Goal: Task Accomplishment & Management: Complete application form

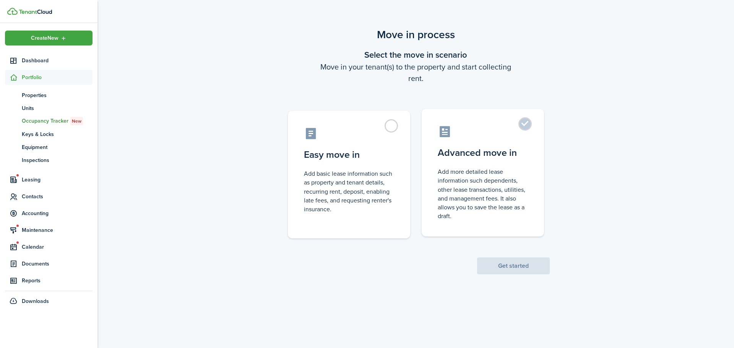
click at [531, 122] on label "Advanced move in Add more detailed lease information such dependents, other lea…" at bounding box center [483, 173] width 122 height 128
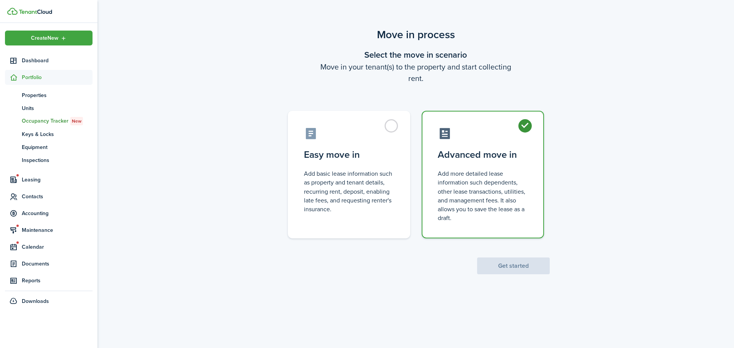
radio input "true"
click at [519, 266] on button "Get started" at bounding box center [513, 266] width 73 height 17
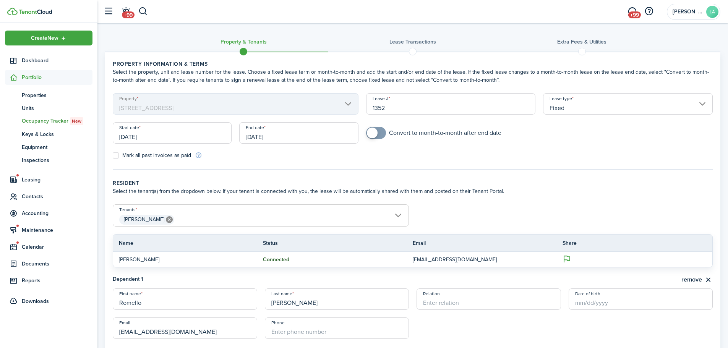
click at [156, 137] on input "[DATE]" at bounding box center [172, 132] width 119 height 21
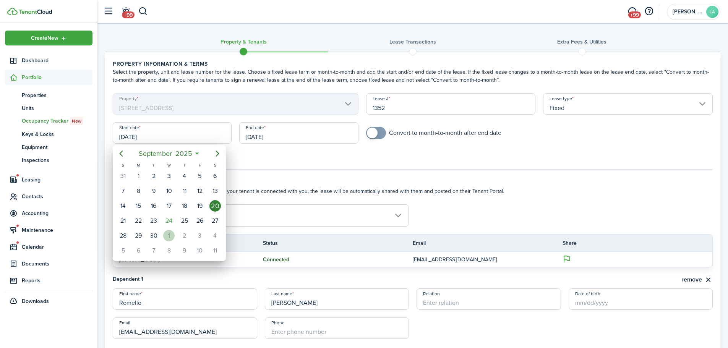
click at [169, 233] on div "1" at bounding box center [168, 235] width 11 height 11
type input "[DATE]"
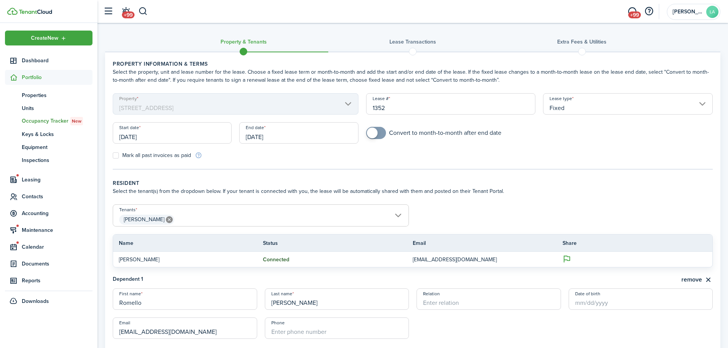
click at [281, 137] on input "[DATE]" at bounding box center [298, 132] width 119 height 21
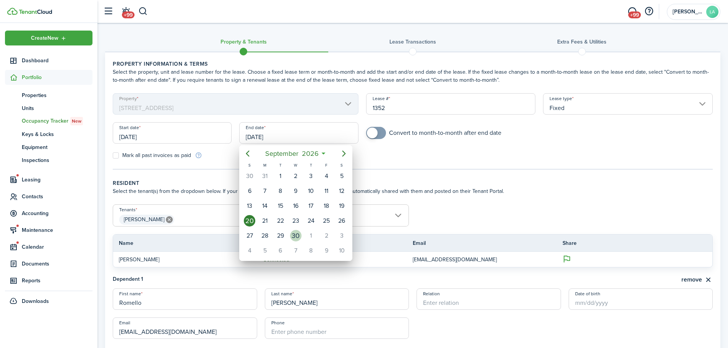
click at [295, 237] on div "30" at bounding box center [295, 235] width 11 height 11
type input "[DATE]"
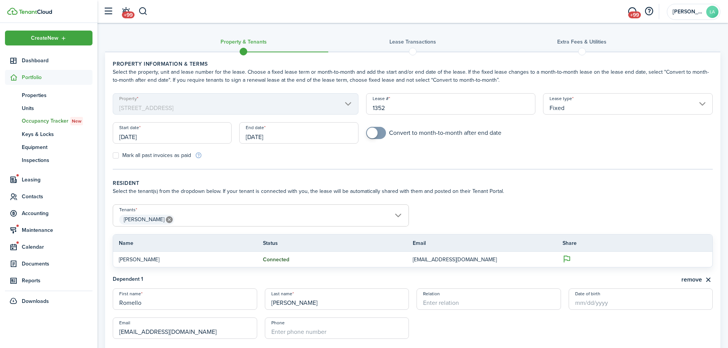
checkbox input "true"
click at [377, 131] on span at bounding box center [372, 133] width 11 height 11
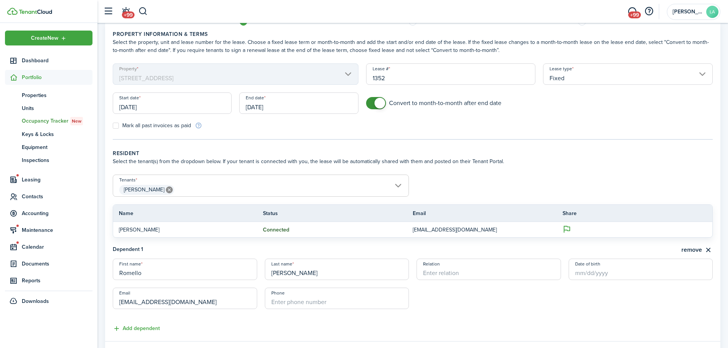
scroll to position [38, 0]
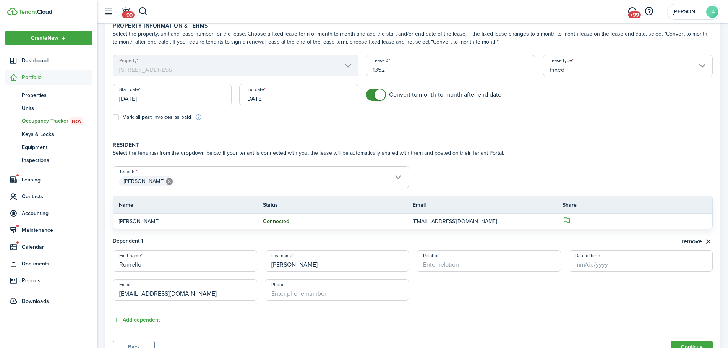
click at [367, 180] on span "[PERSON_NAME]" at bounding box center [260, 181] width 295 height 13
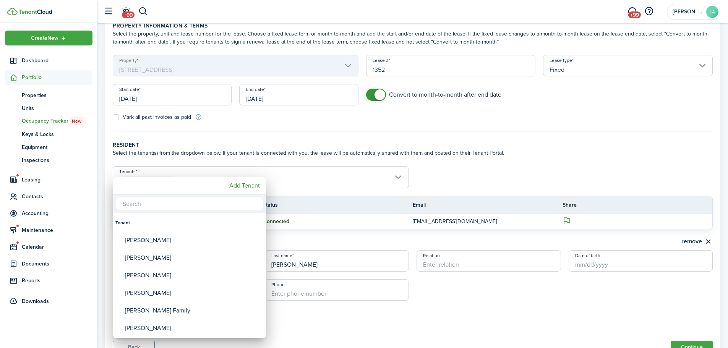
click at [441, 180] on div at bounding box center [364, 174] width 851 height 471
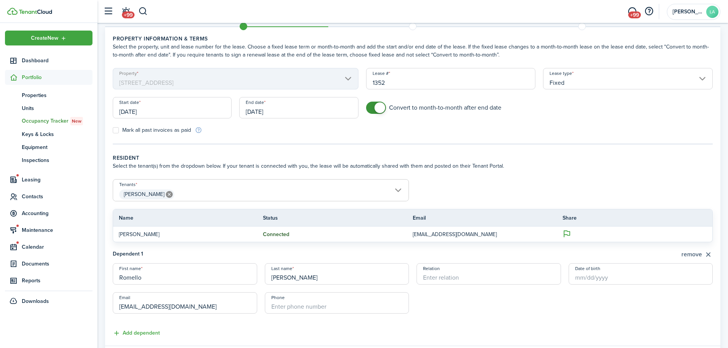
scroll to position [0, 0]
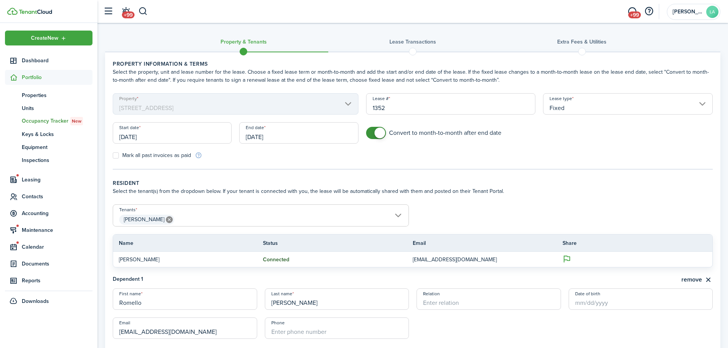
click at [394, 215] on span "[PERSON_NAME]" at bounding box center [260, 219] width 295 height 13
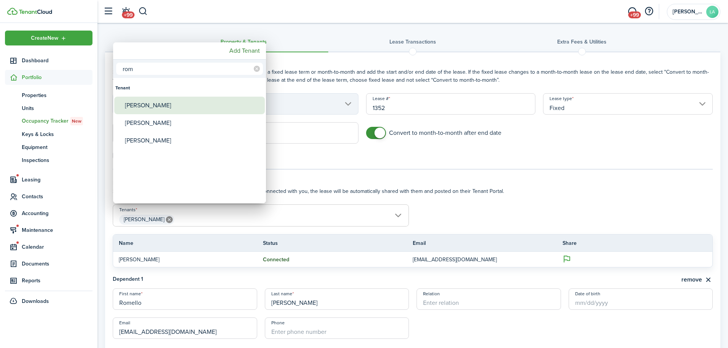
type input "rom"
click at [183, 103] on div "[PERSON_NAME]" at bounding box center [192, 106] width 135 height 18
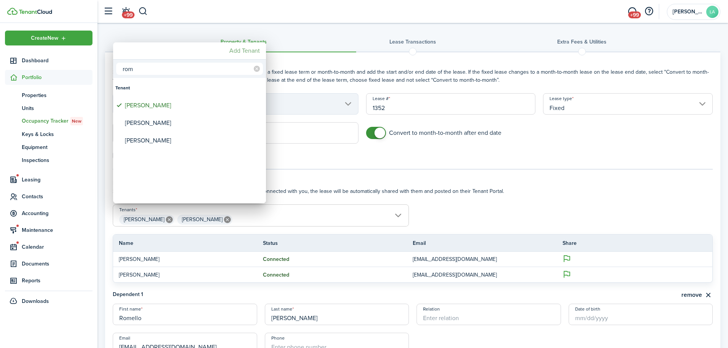
click at [240, 47] on mbsc-button "Add Tenant" at bounding box center [244, 51] width 37 height 14
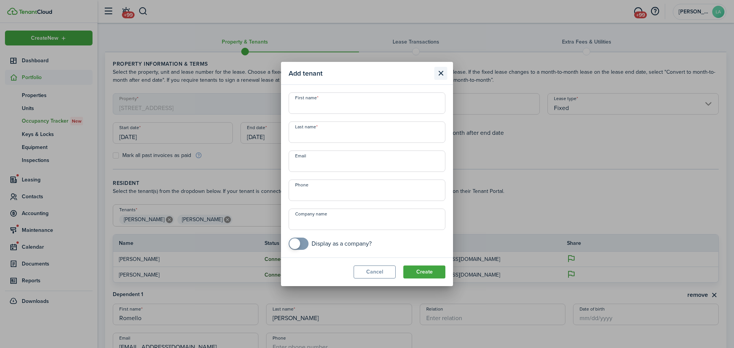
click at [441, 71] on button "Close modal" at bounding box center [440, 73] width 13 height 13
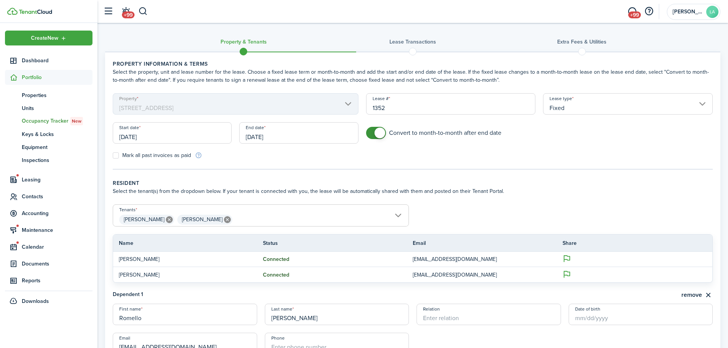
click at [224, 220] on icon at bounding box center [227, 219] width 7 height 7
type input "[PERSON_NAME]"
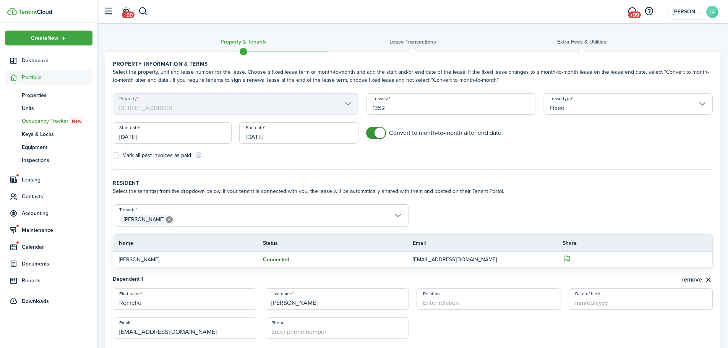
click at [245, 217] on span "[PERSON_NAME]" at bounding box center [260, 219] width 295 height 13
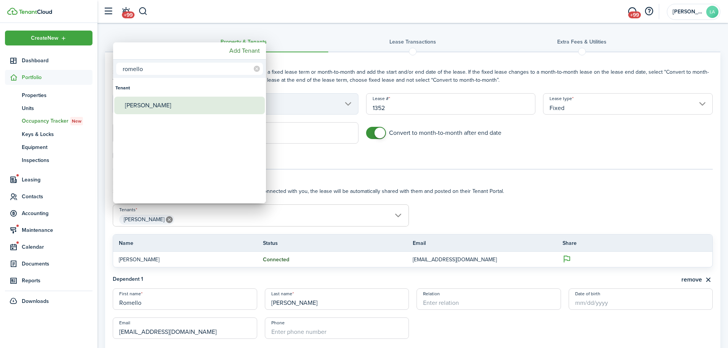
type input "romello"
click at [168, 108] on div "[PERSON_NAME]" at bounding box center [192, 106] width 135 height 18
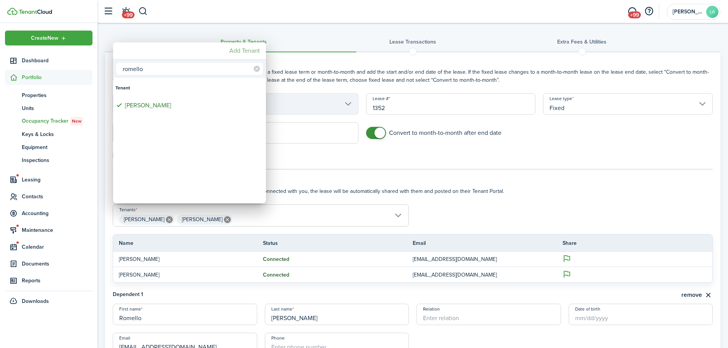
click at [242, 53] on mbsc-button "Add Tenant" at bounding box center [244, 51] width 37 height 14
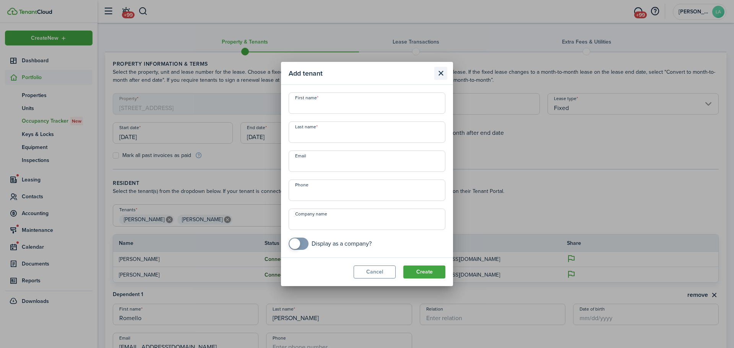
click at [441, 73] on button "Close modal" at bounding box center [440, 73] width 13 height 13
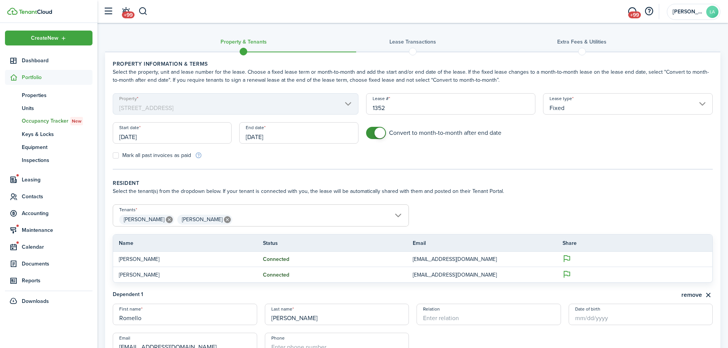
scroll to position [76, 0]
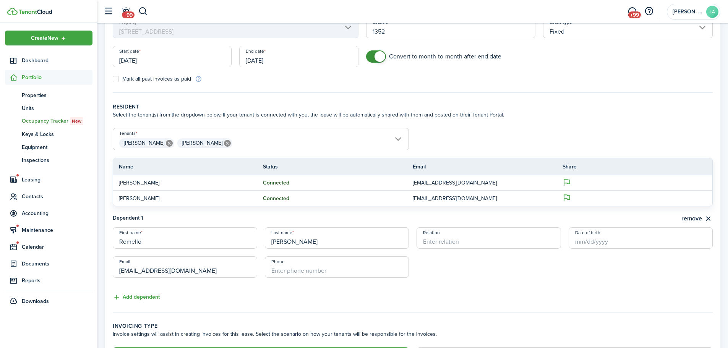
click at [224, 145] on icon at bounding box center [227, 143] width 7 height 7
type input "[PERSON_NAME]"
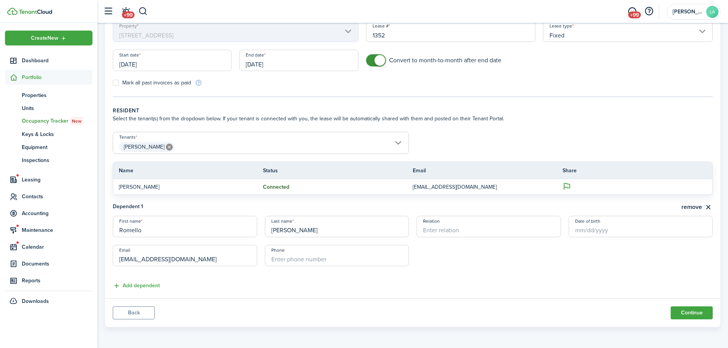
scroll to position [73, 0]
click at [214, 145] on span "[PERSON_NAME]" at bounding box center [260, 147] width 295 height 13
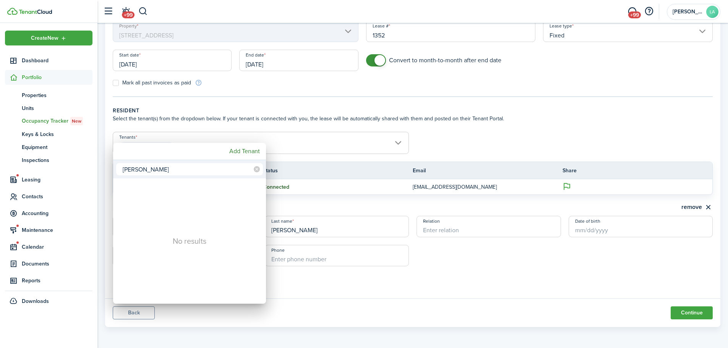
type input "[PERSON_NAME]"
click at [641, 131] on div at bounding box center [364, 174] width 851 height 471
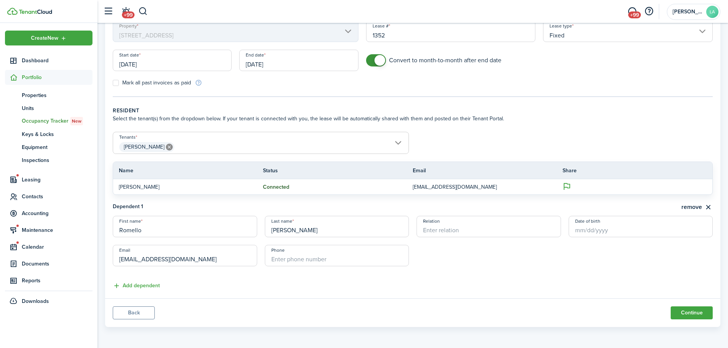
click at [133, 315] on button "Back" at bounding box center [134, 313] width 42 height 13
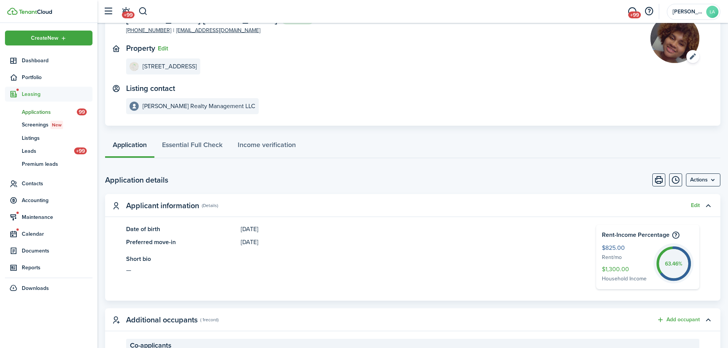
scroll to position [229, 0]
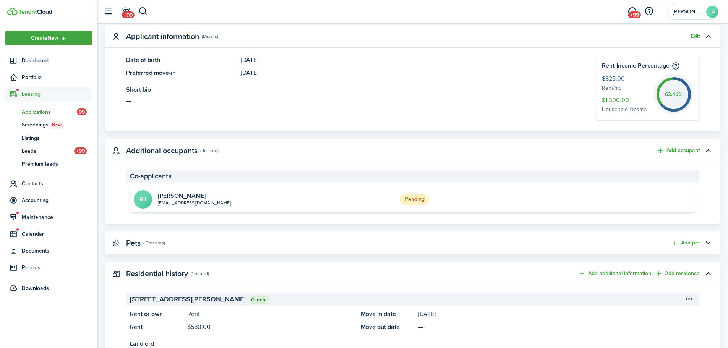
click at [416, 198] on status "Pending" at bounding box center [414, 199] width 29 height 11
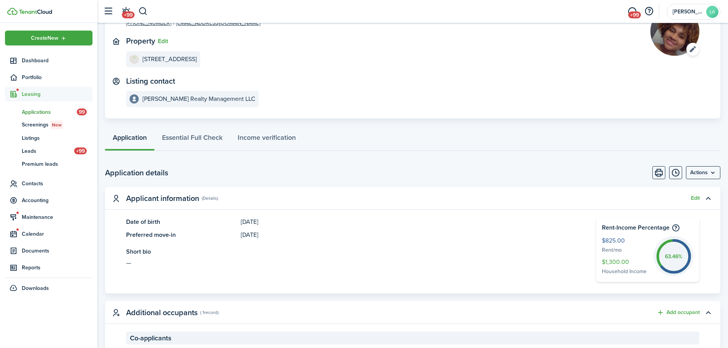
scroll to position [0, 0]
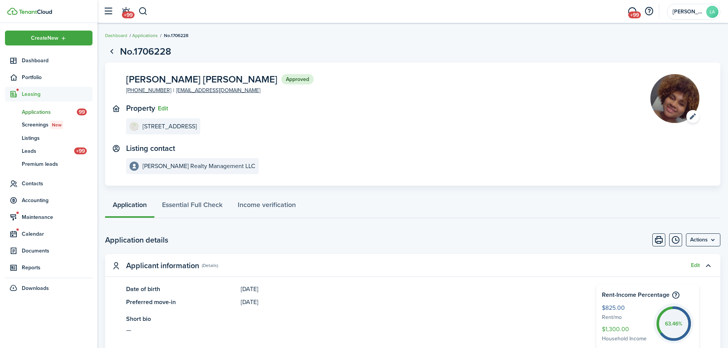
click at [140, 33] on link "Applications" at bounding box center [145, 35] width 26 height 7
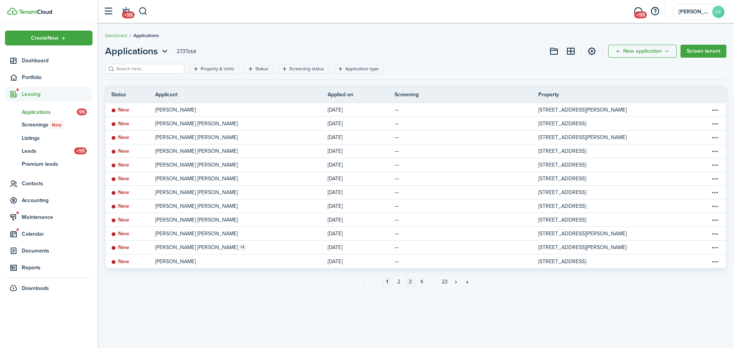
click at [410, 284] on link "3" at bounding box center [409, 281] width 11 height 11
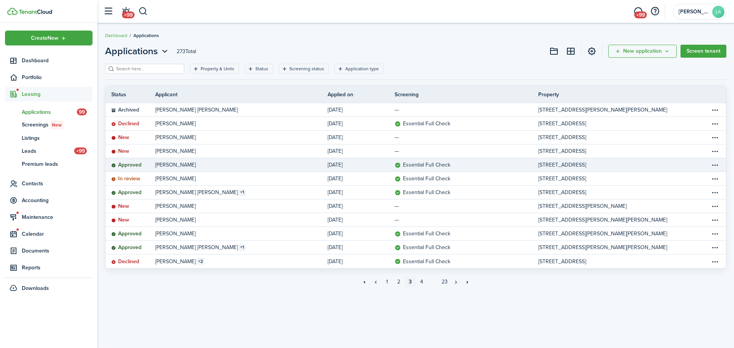
click at [248, 166] on link "[PERSON_NAME]" at bounding box center [241, 164] width 172 height 13
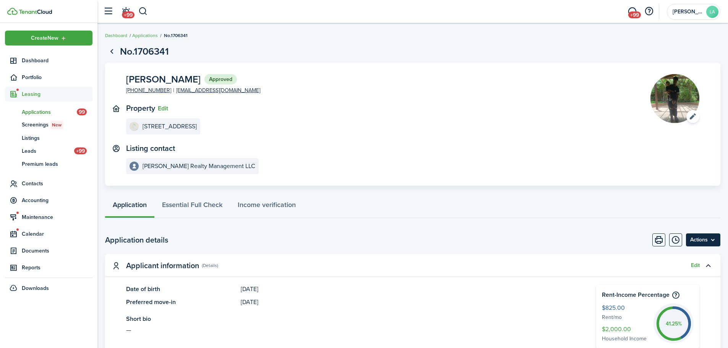
click at [710, 241] on menu-btn "Actions" at bounding box center [703, 240] width 34 height 13
click at [486, 218] on tabs "Application Essential Full Check Income verification" at bounding box center [412, 206] width 615 height 23
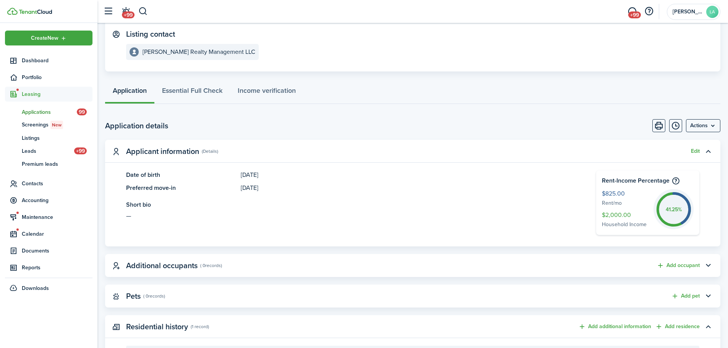
scroll to position [115, 0]
click at [698, 264] on button "Add occupant" at bounding box center [678, 265] width 43 height 9
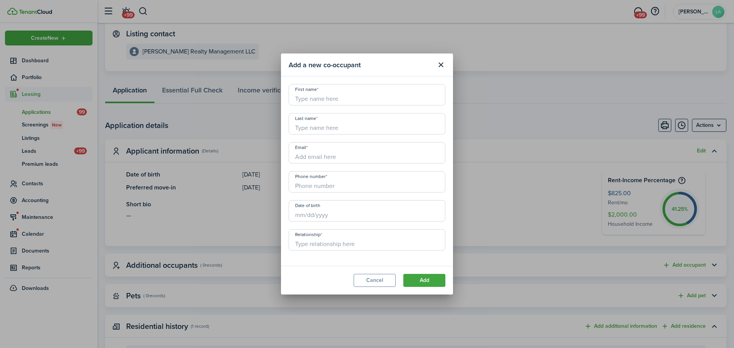
click at [320, 94] on input "First name" at bounding box center [367, 94] width 157 height 21
type input "[PERSON_NAME]"
click at [442, 64] on button "Close modal" at bounding box center [440, 64] width 13 height 13
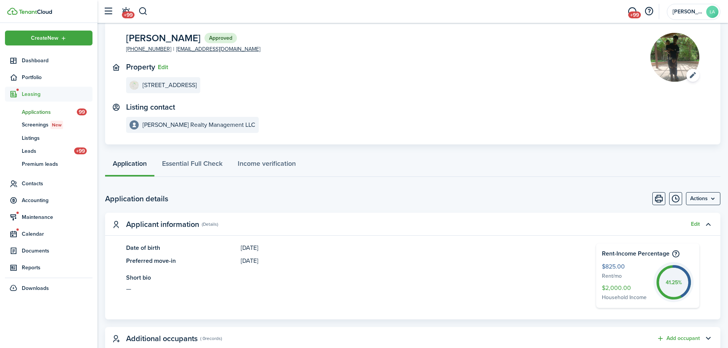
scroll to position [0, 0]
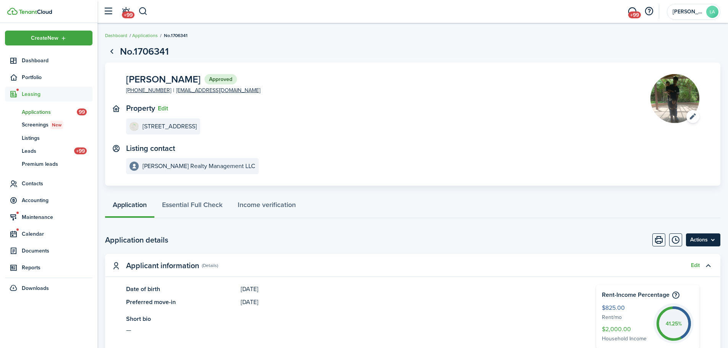
click at [712, 242] on menu-btn "Actions" at bounding box center [703, 240] width 34 height 13
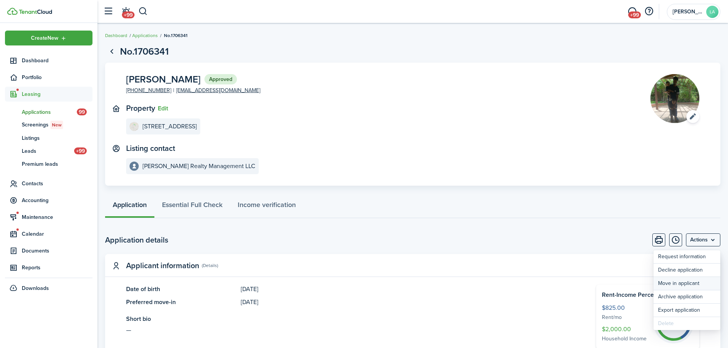
click at [697, 286] on button "Move in applicant" at bounding box center [687, 283] width 67 height 13
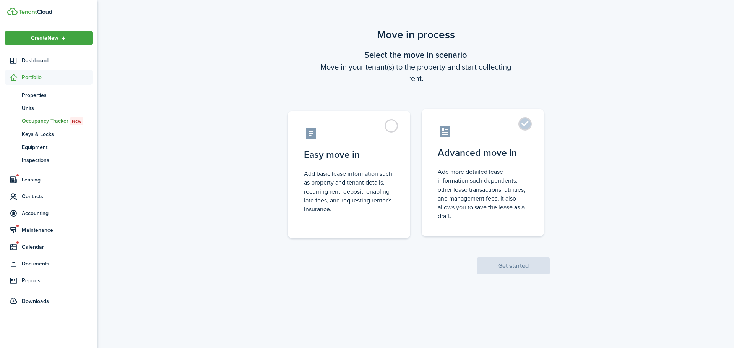
click at [522, 124] on label "Advanced move in Add more detailed lease information such dependents, other lea…" at bounding box center [483, 173] width 122 height 128
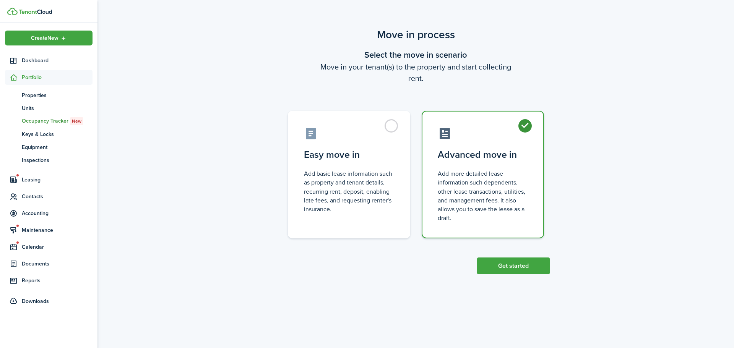
radio input "true"
click at [506, 267] on button "Get started" at bounding box center [513, 266] width 73 height 17
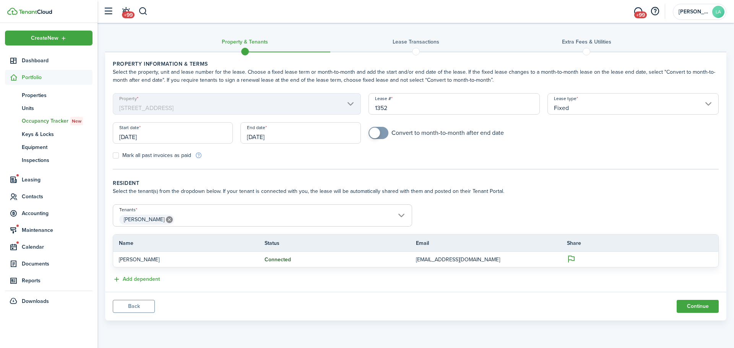
click at [394, 218] on span "[PERSON_NAME]" at bounding box center [262, 219] width 299 height 13
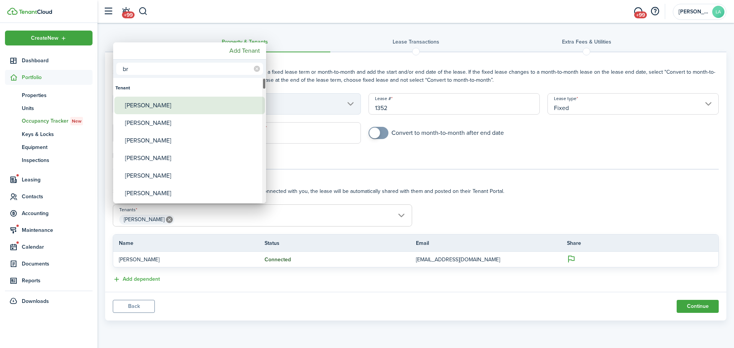
type input "br"
click at [158, 106] on div "[PERSON_NAME]" at bounding box center [192, 106] width 135 height 18
type input "[PERSON_NAME], [PERSON_NAME]"
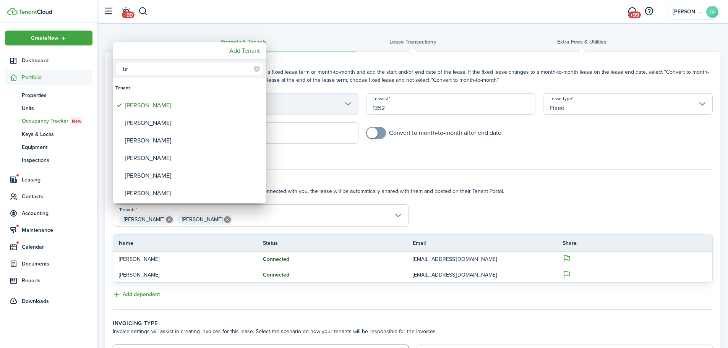
click at [552, 169] on div at bounding box center [364, 174] width 851 height 471
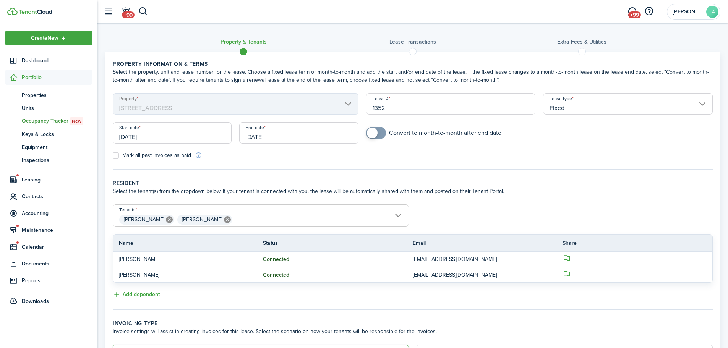
click at [186, 137] on input "[DATE]" at bounding box center [172, 132] width 119 height 21
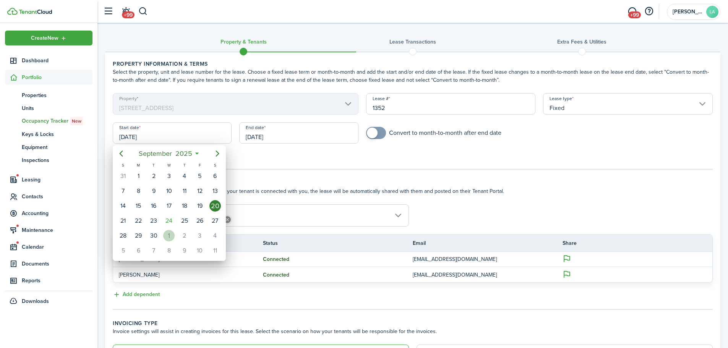
click at [166, 235] on div "1" at bounding box center [168, 235] width 11 height 11
type input "[DATE]"
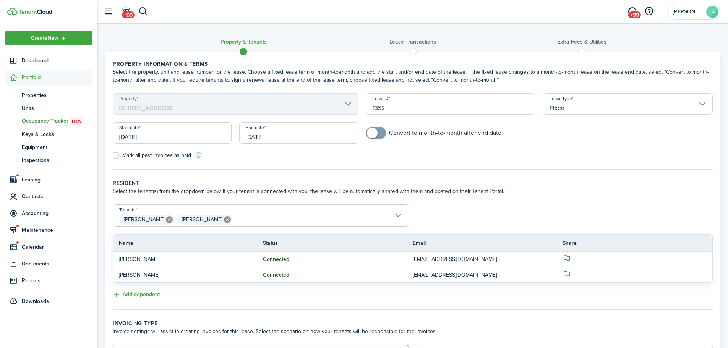
click at [320, 128] on input "[DATE]" at bounding box center [298, 132] width 119 height 21
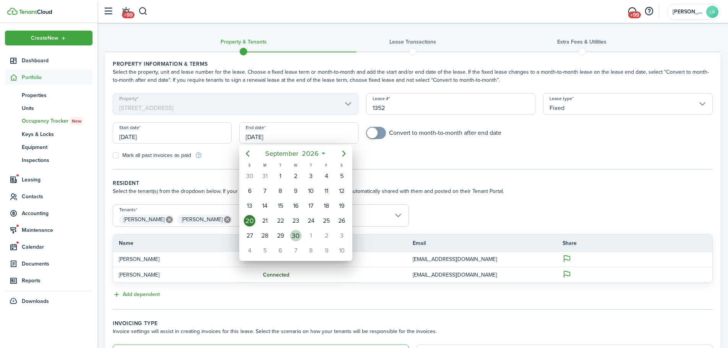
click at [298, 235] on div "30" at bounding box center [295, 235] width 11 height 11
type input "[DATE]"
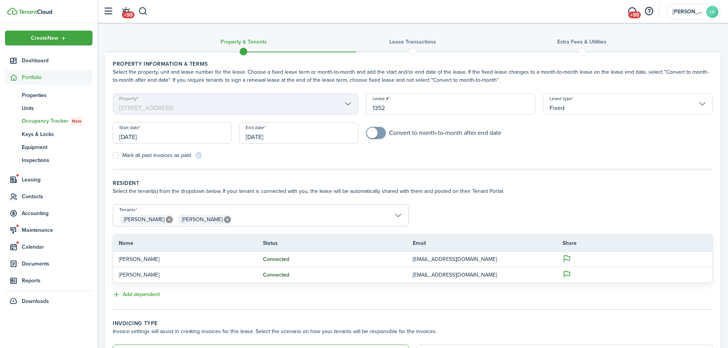
checkbox input "true"
click at [380, 135] on span at bounding box center [376, 133] width 8 height 12
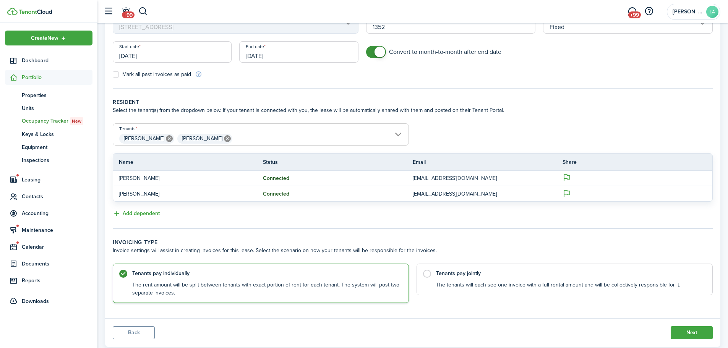
scroll to position [101, 0]
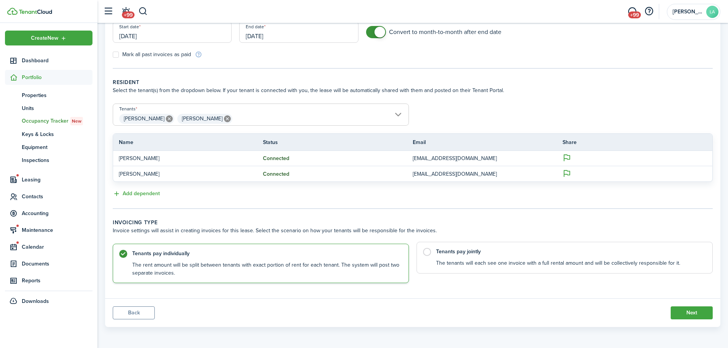
click at [425, 255] on label "Tenants pay jointly The tenants will each see one invoice with a full rental am…" at bounding box center [565, 258] width 296 height 32
radio input "false"
radio input "true"
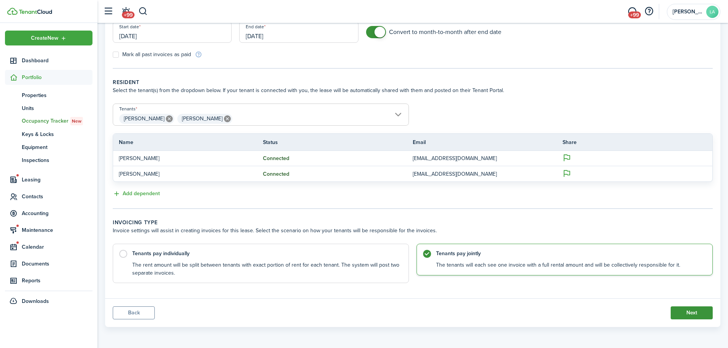
click at [687, 313] on button "Next" at bounding box center [692, 313] width 42 height 13
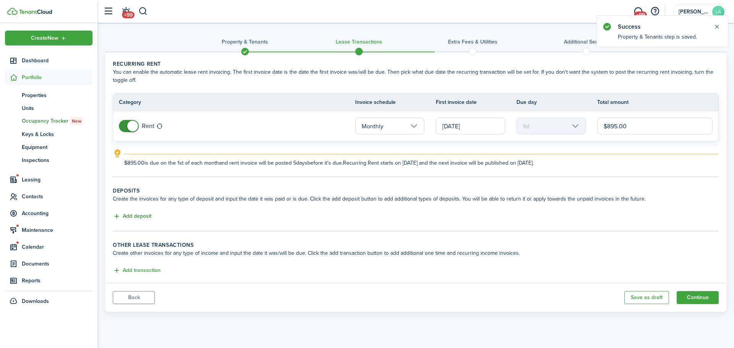
click at [148, 213] on button "Add deposit" at bounding box center [132, 216] width 39 height 9
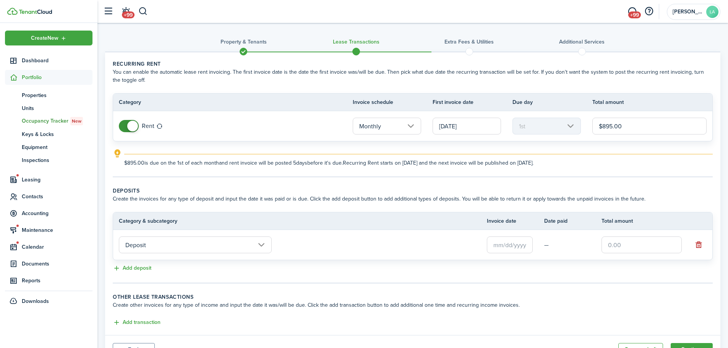
click at [517, 249] on input "text" at bounding box center [510, 245] width 46 height 17
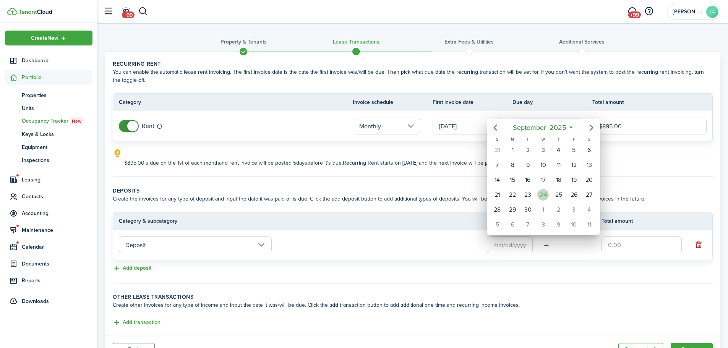
click at [544, 192] on div "24" at bounding box center [542, 194] width 11 height 11
type input "[DATE]"
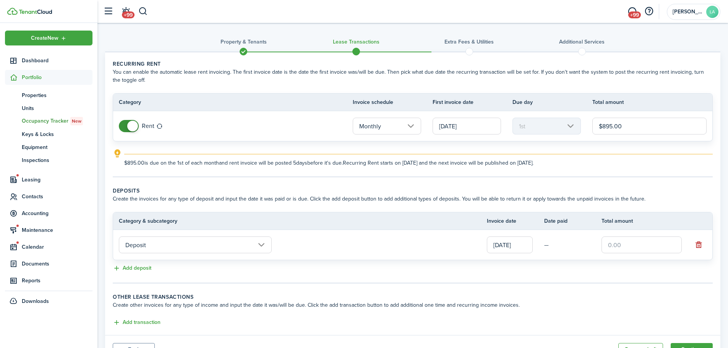
click at [608, 248] on input "text" at bounding box center [642, 245] width 80 height 17
type input "$895.00"
click at [609, 123] on input "$895.00" at bounding box center [650, 126] width 114 height 17
type input "$825.00"
click at [619, 245] on input "$895.00" at bounding box center [642, 245] width 80 height 17
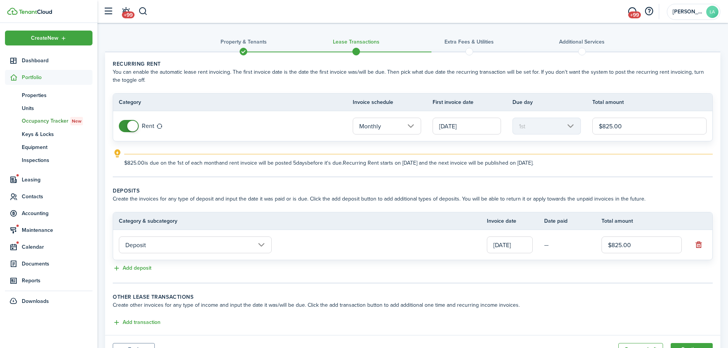
type input "$825.00"
click at [617, 199] on wizard-step-header-description "Create the invoices for any type of deposit and input the date it was paid or i…" at bounding box center [413, 199] width 600 height 8
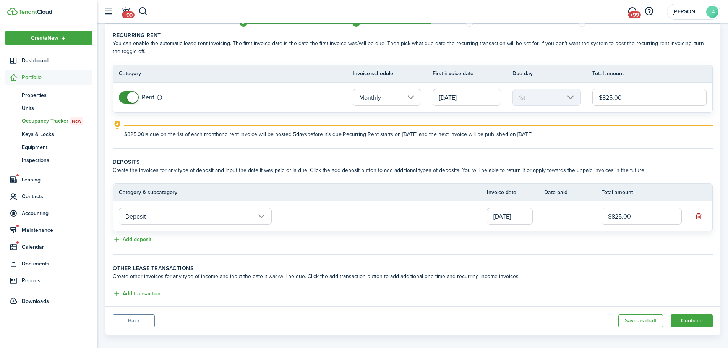
scroll to position [37, 0]
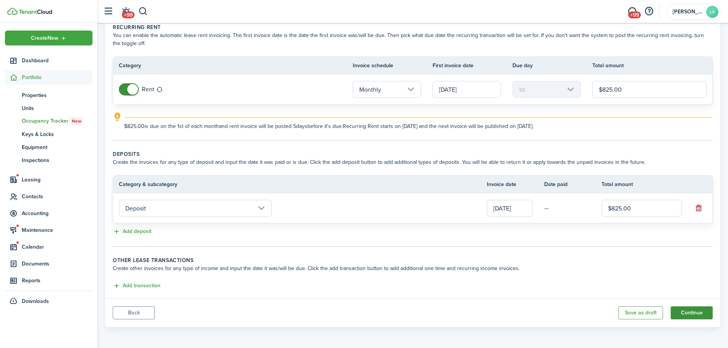
click at [686, 317] on button "Continue" at bounding box center [692, 313] width 42 height 13
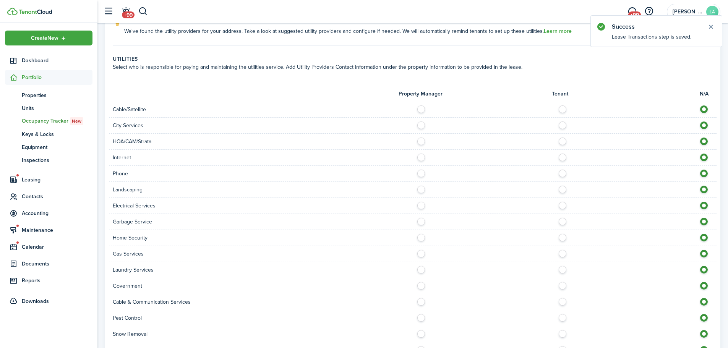
scroll to position [573, 0]
click at [560, 104] on label at bounding box center [564, 106] width 13 height 4
radio input "true"
click at [562, 117] on div "City Services" at bounding box center [413, 125] width 608 height 16
click at [562, 120] on label at bounding box center [564, 122] width 13 height 4
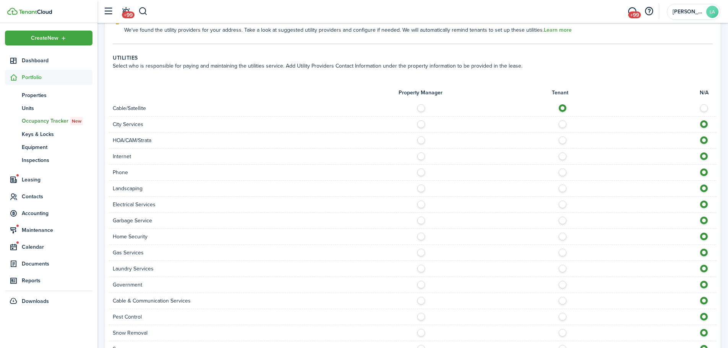
radio input "true"
click at [560, 136] on label at bounding box center [564, 138] width 13 height 4
radio input "true"
click at [559, 153] on label at bounding box center [564, 155] width 13 height 4
radio input "true"
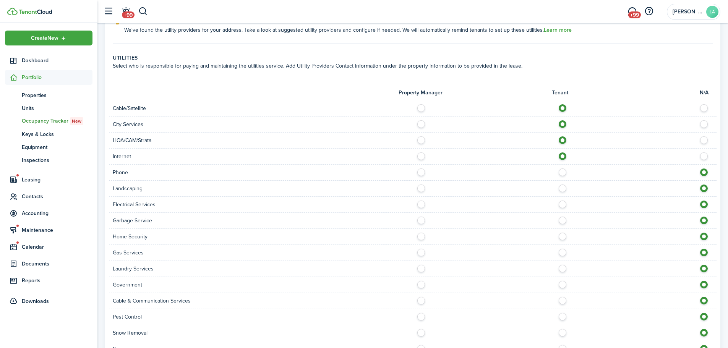
click at [563, 169] on label at bounding box center [564, 171] width 13 height 4
radio input "true"
click at [562, 185] on label at bounding box center [564, 187] width 13 height 4
radio input "true"
click at [562, 201] on label at bounding box center [564, 203] width 13 height 4
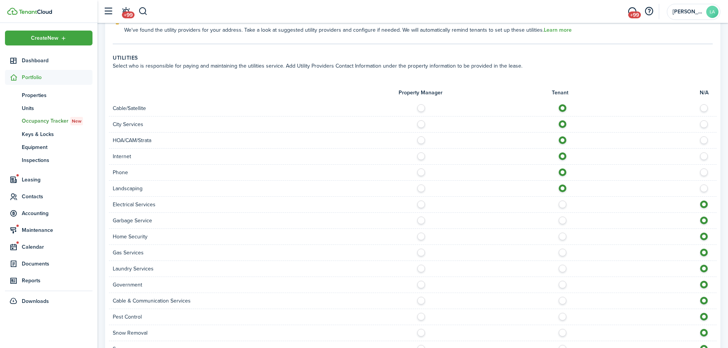
radio input "true"
click at [563, 217] on label at bounding box center [564, 219] width 13 height 4
radio input "true"
click at [562, 233] on label at bounding box center [564, 235] width 13 height 4
radio input "true"
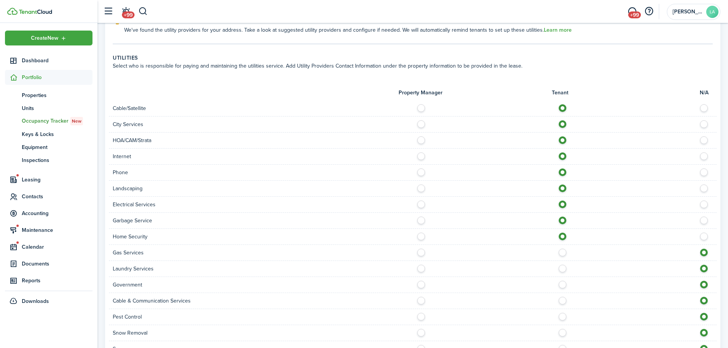
click at [561, 249] on label at bounding box center [564, 251] width 13 height 4
radio input "true"
click at [562, 265] on label at bounding box center [564, 267] width 13 height 4
radio input "true"
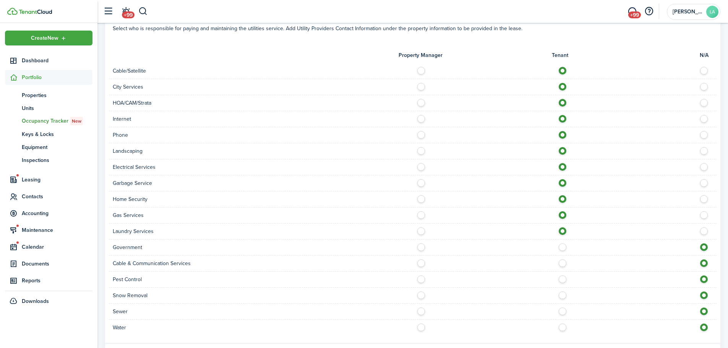
scroll to position [648, 0]
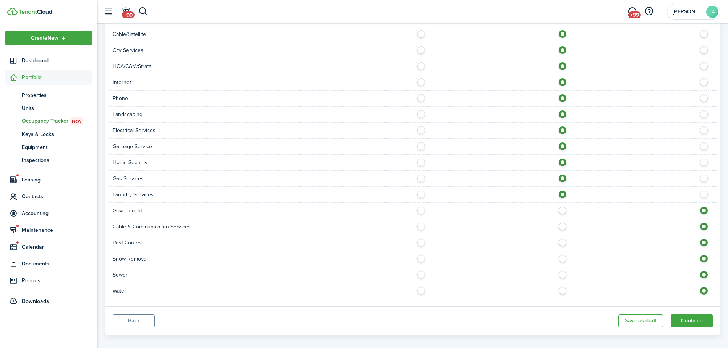
click at [560, 207] on label at bounding box center [564, 209] width 13 height 4
radio input "true"
click at [562, 223] on label at bounding box center [564, 225] width 13 height 4
radio input "true"
click at [562, 239] on label at bounding box center [564, 241] width 13 height 4
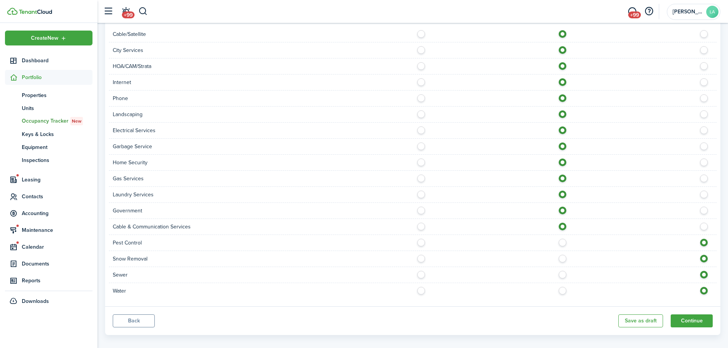
radio input "true"
click at [563, 255] on label at bounding box center [564, 257] width 13 height 4
radio input "true"
click at [561, 271] on label at bounding box center [564, 273] width 13 height 4
radio input "true"
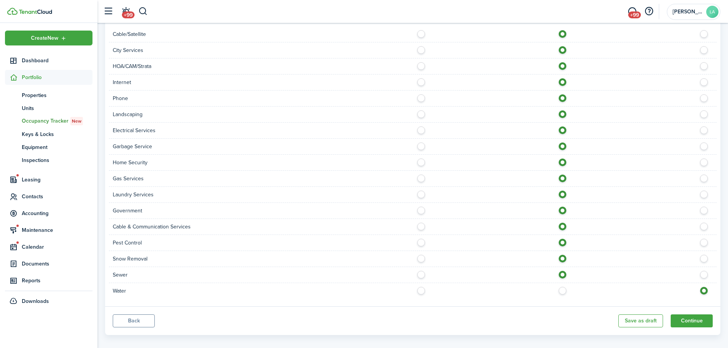
click at [563, 287] on label at bounding box center [564, 289] width 13 height 4
radio input "true"
click at [698, 315] on button "Continue" at bounding box center [692, 321] width 42 height 13
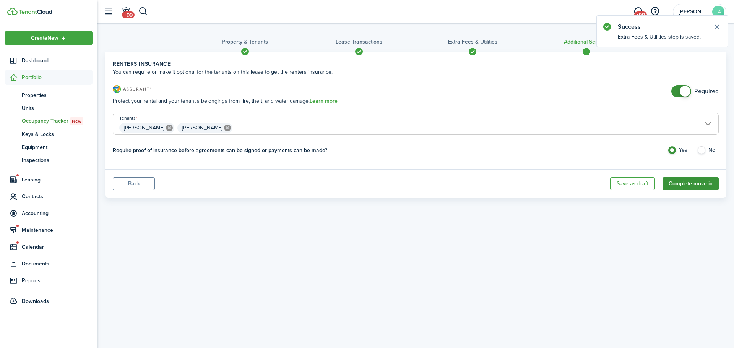
click at [677, 179] on button "Complete move in" at bounding box center [690, 183] width 56 height 13
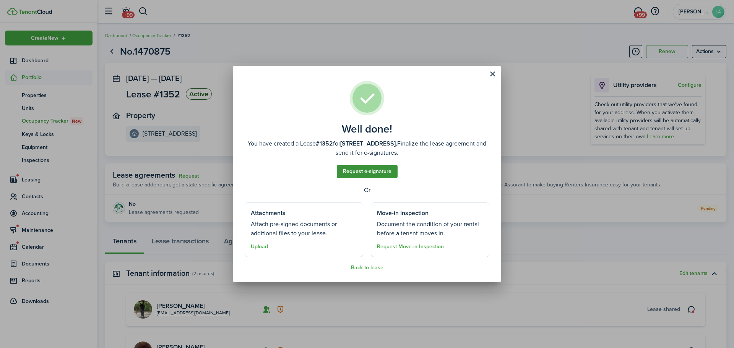
click at [371, 167] on link "Request e-signature" at bounding box center [367, 171] width 61 height 13
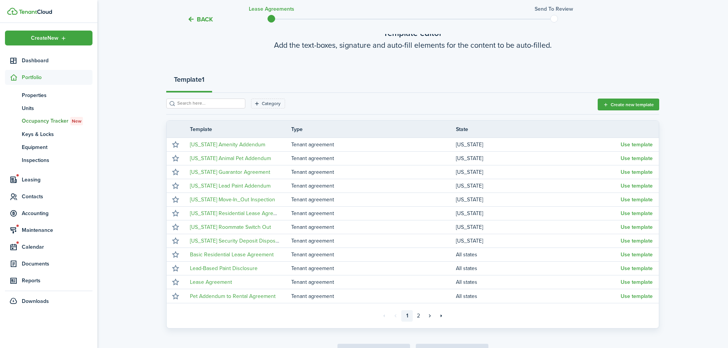
scroll to position [99, 0]
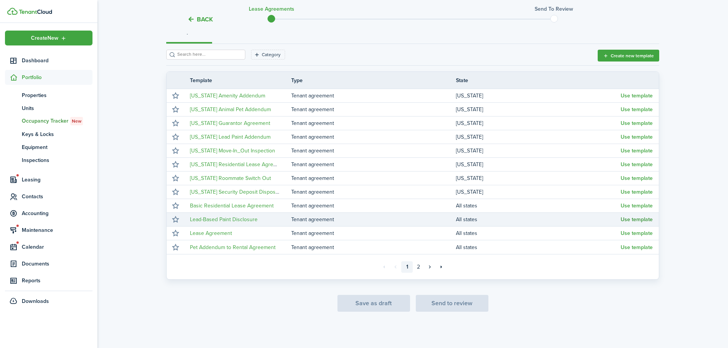
click at [643, 220] on button "Use template" at bounding box center [637, 220] width 32 height 6
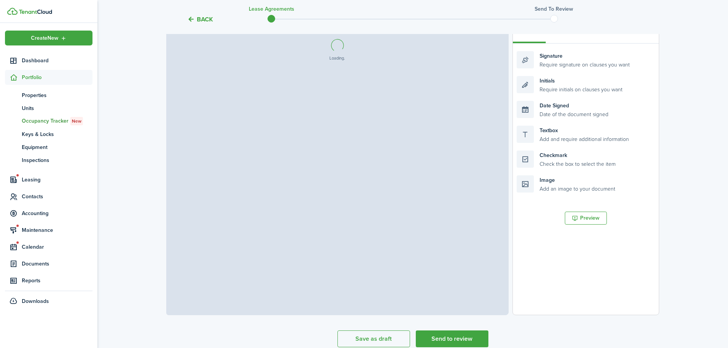
scroll to position [137, 0]
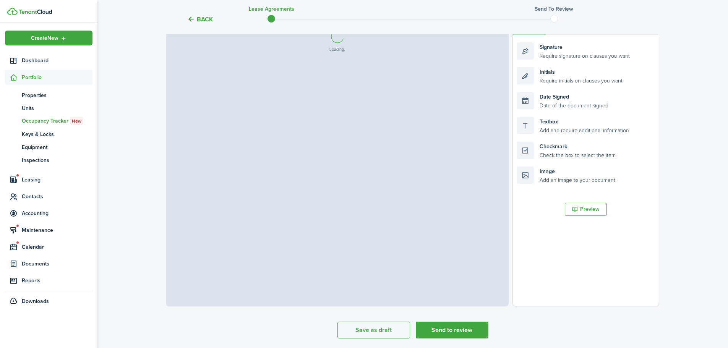
select select "fit"
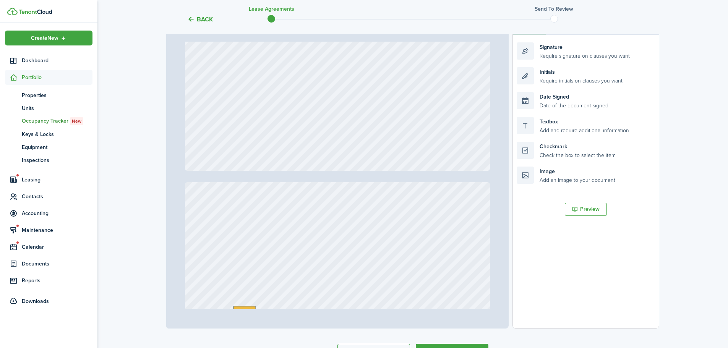
type input "21"
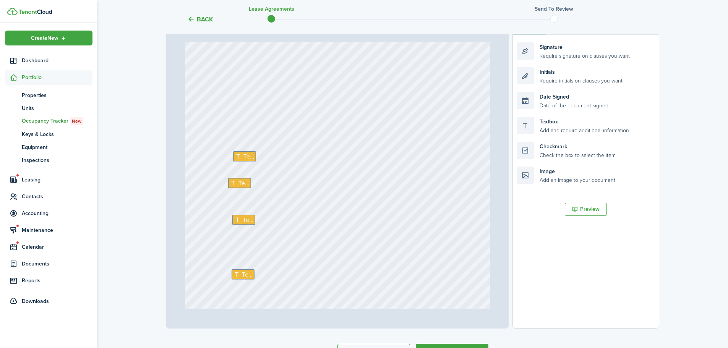
scroll to position [8295, 0]
click at [243, 157] on span "Text" at bounding box center [248, 158] width 11 height 9
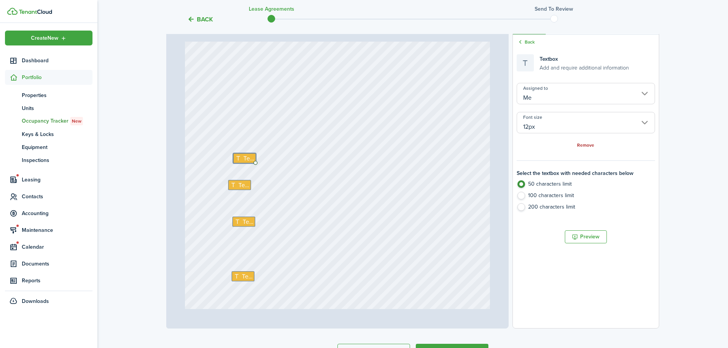
click at [589, 144] on link "Remove" at bounding box center [585, 145] width 17 height 5
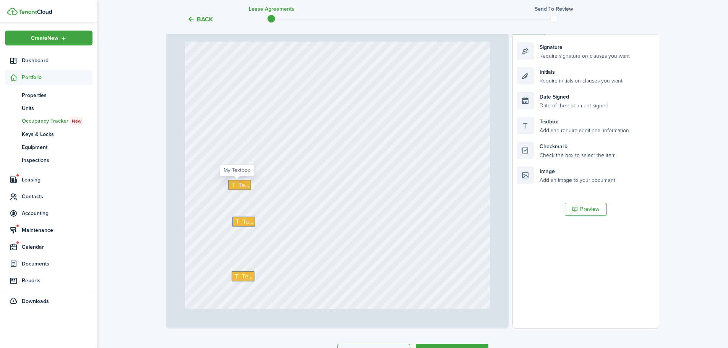
click at [233, 183] on icon at bounding box center [234, 185] width 8 height 6
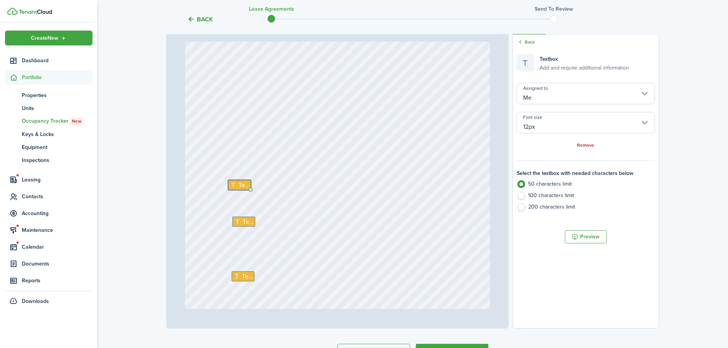
click at [589, 144] on link "Remove" at bounding box center [585, 145] width 17 height 5
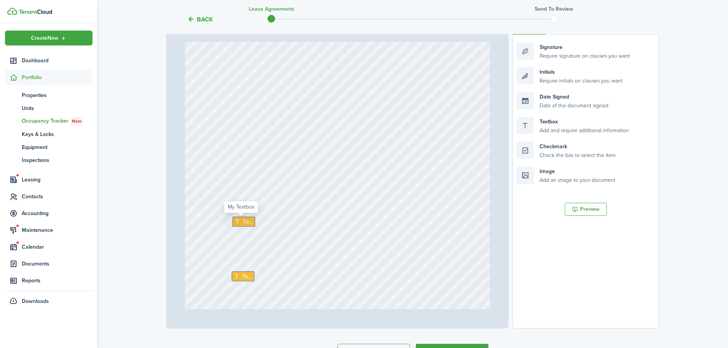
click at [237, 224] on icon at bounding box center [238, 222] width 8 height 6
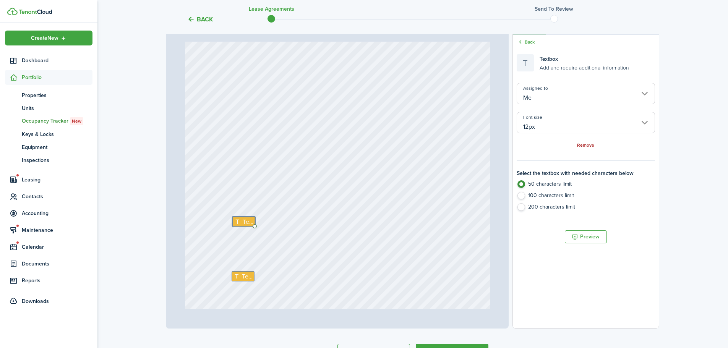
click at [588, 143] on link "Remove" at bounding box center [585, 145] width 17 height 5
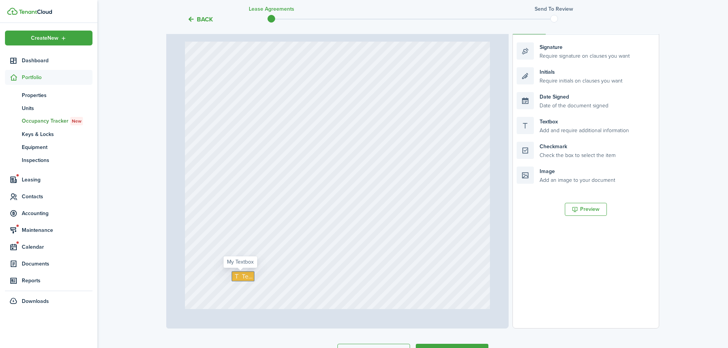
click at [237, 274] on icon at bounding box center [238, 277] width 8 height 6
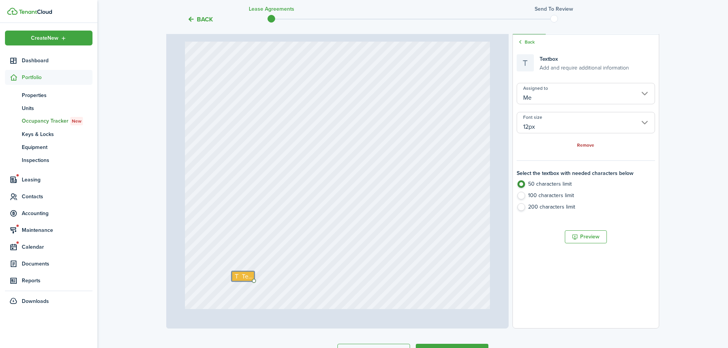
click at [592, 143] on link "Remove" at bounding box center [585, 145] width 17 height 5
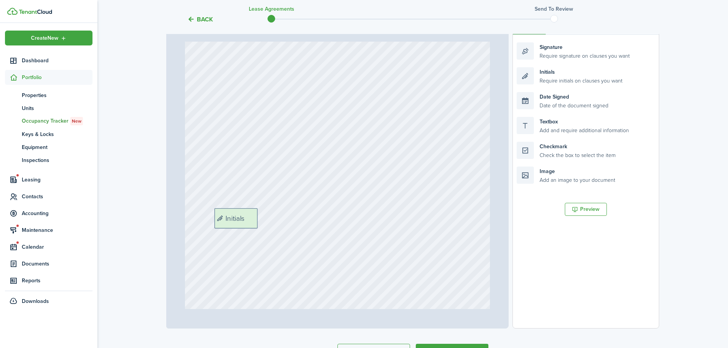
drag, startPoint x: 561, startPoint y: 77, endPoint x: 258, endPoint y: 218, distance: 333.7
click at [258, 218] on div "Page 21 of 22 50% 75% 100% 150% 200% Fit Text Text Text Signature Date Signed D…" at bounding box center [412, 169] width 493 height 317
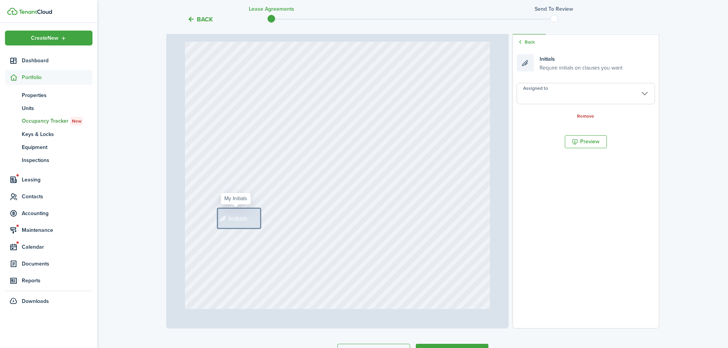
click at [570, 94] on input "Assigned to" at bounding box center [586, 93] width 138 height 21
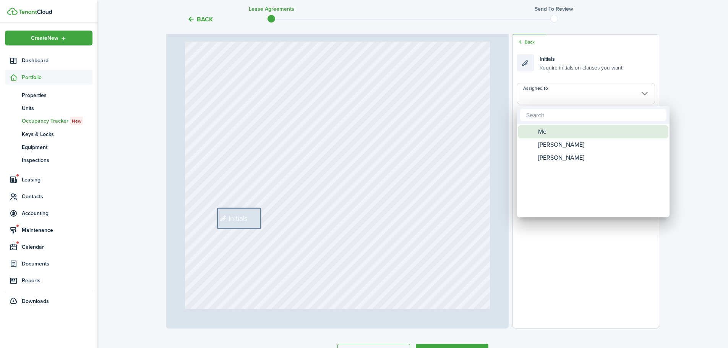
click at [562, 135] on div "Me" at bounding box center [596, 131] width 135 height 13
type input "Me"
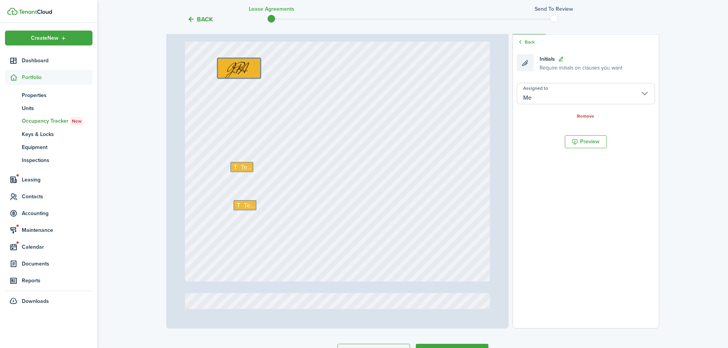
scroll to position [8448, 0]
click at [236, 163] on icon at bounding box center [236, 165] width 8 height 6
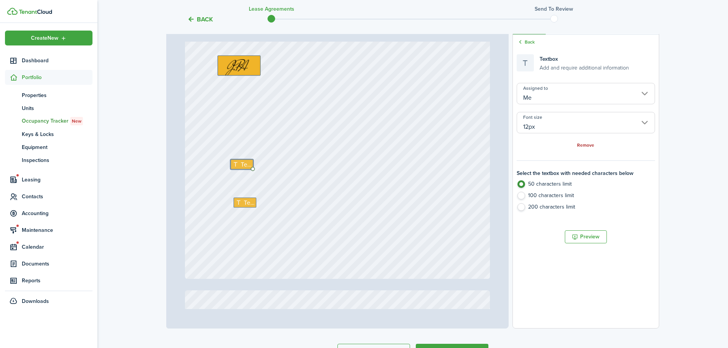
click at [586, 144] on link "Remove" at bounding box center [585, 145] width 17 height 5
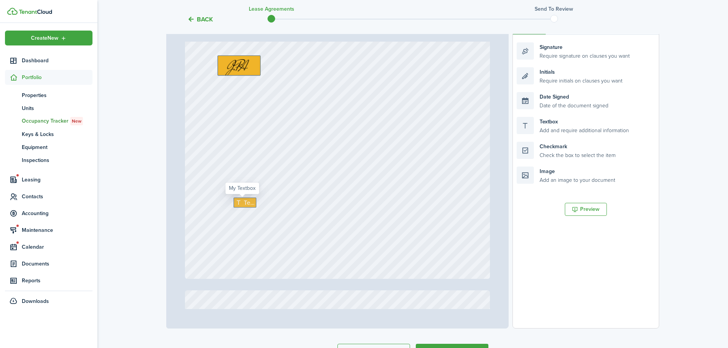
click at [244, 204] on span "Text" at bounding box center [249, 202] width 11 height 9
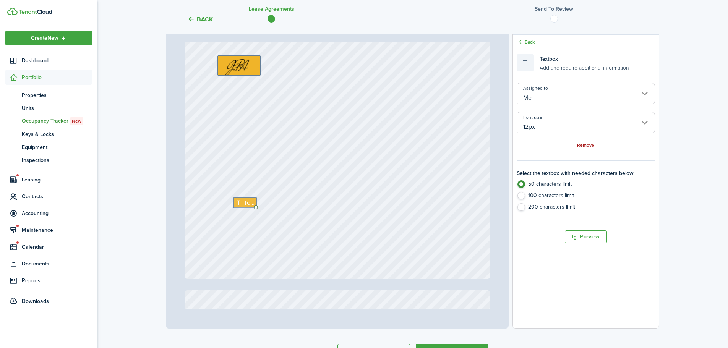
click at [582, 145] on link "Remove" at bounding box center [585, 145] width 17 height 5
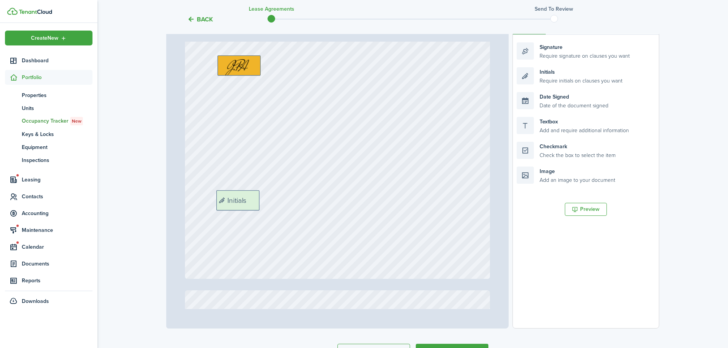
drag, startPoint x: 583, startPoint y: 76, endPoint x: 282, endPoint y: 199, distance: 324.7
click at [282, 199] on div "Page 21 of 22 50% 75% 100% 150% 200% Fit Text Signature Date Signed Date Signed…" at bounding box center [412, 169] width 493 height 317
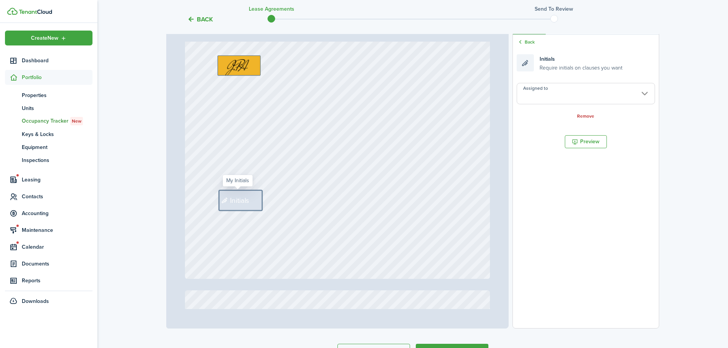
click at [570, 97] on input "Assigned to" at bounding box center [586, 93] width 138 height 21
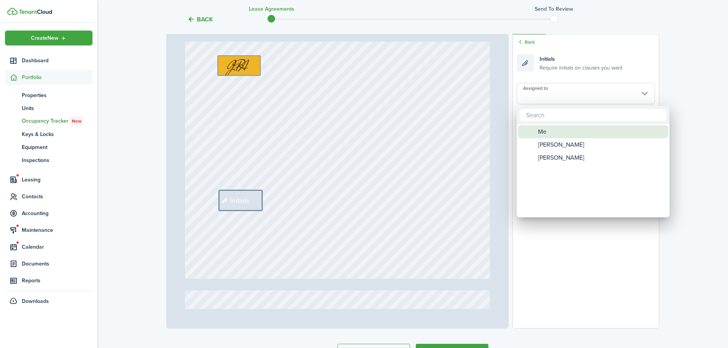
click at [560, 126] on div "Me" at bounding box center [596, 131] width 135 height 13
type input "Me"
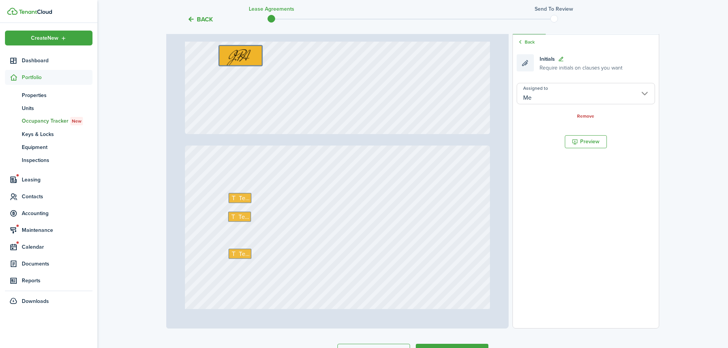
type input "22"
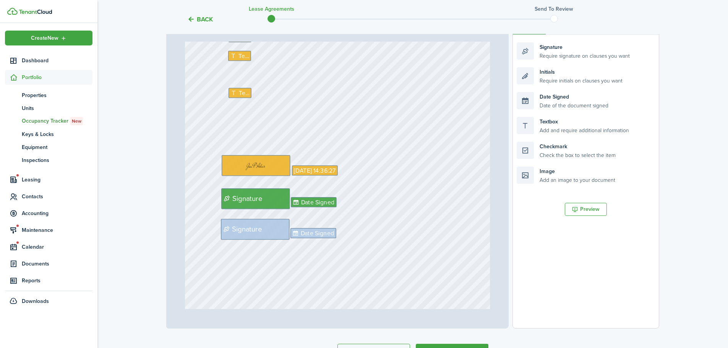
scroll to position [8677, 0]
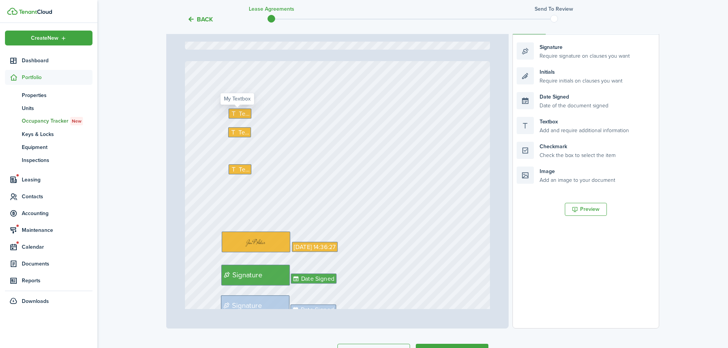
click at [239, 110] on span "Text" at bounding box center [244, 113] width 11 height 9
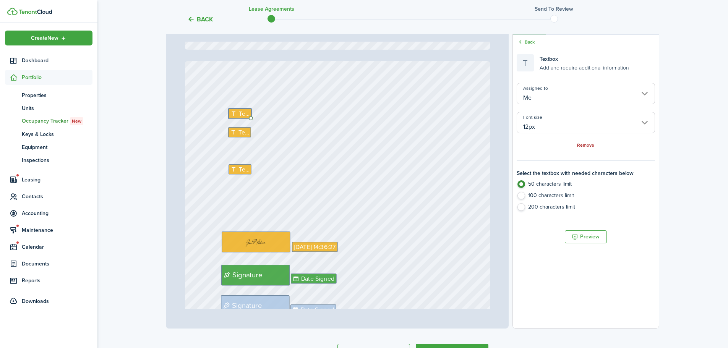
click at [582, 146] on link "Remove" at bounding box center [585, 145] width 17 height 5
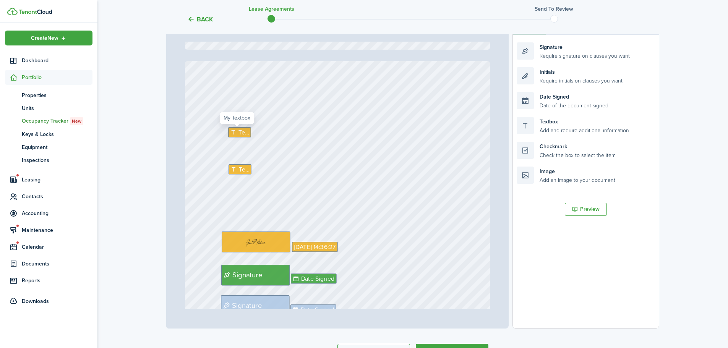
click at [239, 128] on span "Text" at bounding box center [244, 132] width 11 height 9
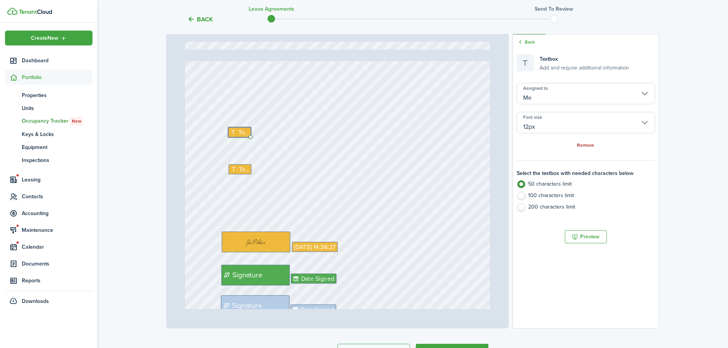
click at [580, 145] on link "Remove" at bounding box center [585, 145] width 17 height 5
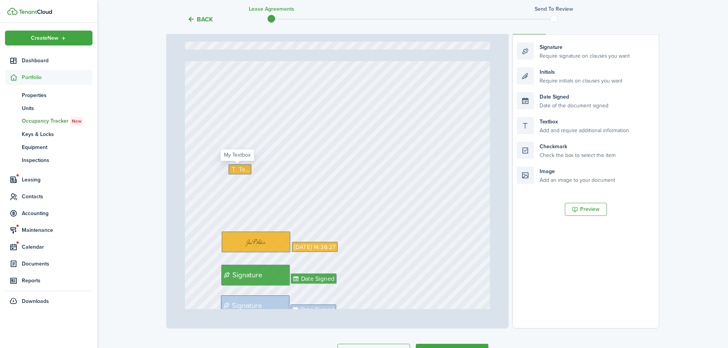
click at [242, 165] on div "Text" at bounding box center [240, 169] width 23 height 10
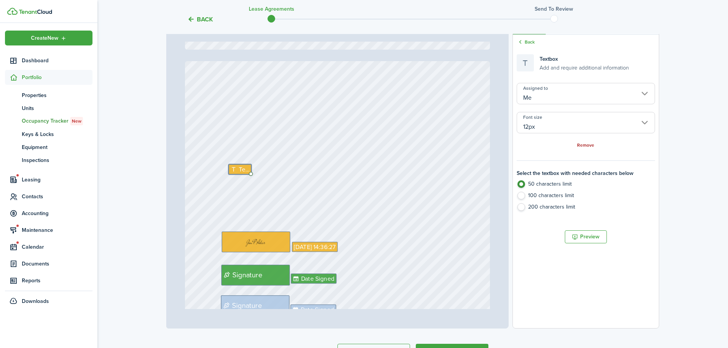
click at [588, 146] on link "Remove" at bounding box center [585, 145] width 17 height 5
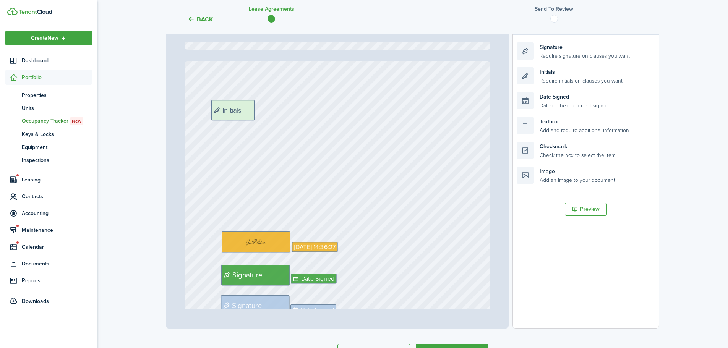
drag, startPoint x: 560, startPoint y: 78, endPoint x: 255, endPoint y: 110, distance: 307.2
click at [255, 110] on div "Page 22 of 22 50% 75% 100% 150% 200% Fit Signature Date Signed Date Signed Sign…" at bounding box center [412, 169] width 493 height 317
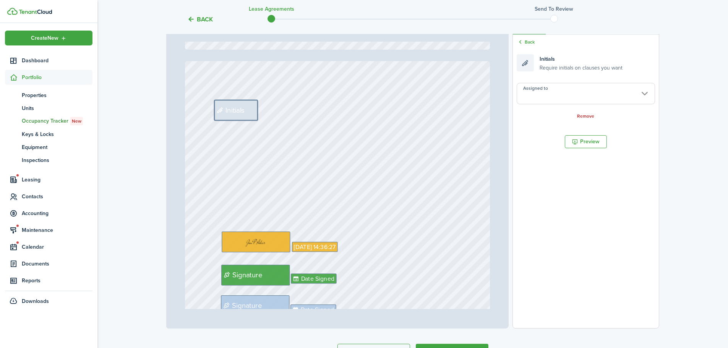
click at [536, 89] on input "Assigned to" at bounding box center [586, 93] width 138 height 21
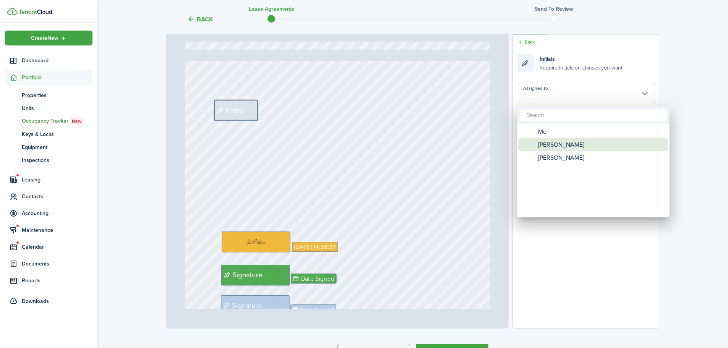
click at [561, 145] on span "[PERSON_NAME]" at bounding box center [561, 144] width 46 height 13
type input "[PERSON_NAME]"
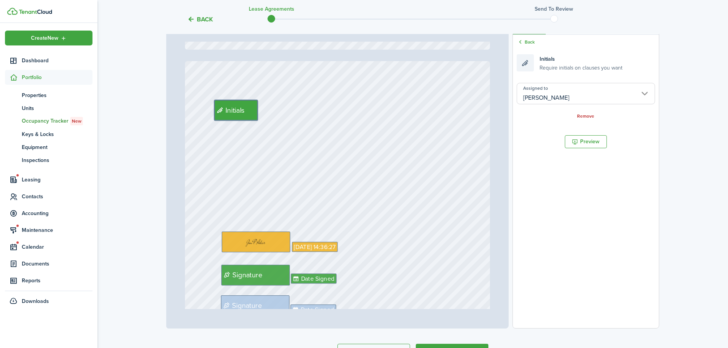
click at [416, 143] on div "Signature Date Signed Date Signed Signature [DATE] 14:36:27 Initials" at bounding box center [337, 262] width 305 height 403
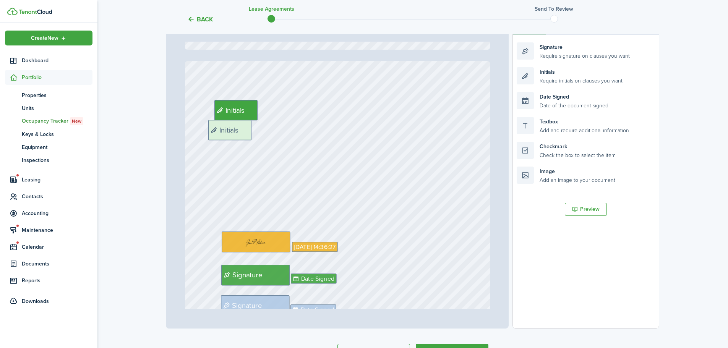
drag, startPoint x: 587, startPoint y: 78, endPoint x: 279, endPoint y: 131, distance: 313.0
click at [279, 131] on div "Page 22 of 22 50% 75% 100% 150% 200% Fit Signature Date Signed Date Signed Sign…" at bounding box center [412, 169] width 493 height 317
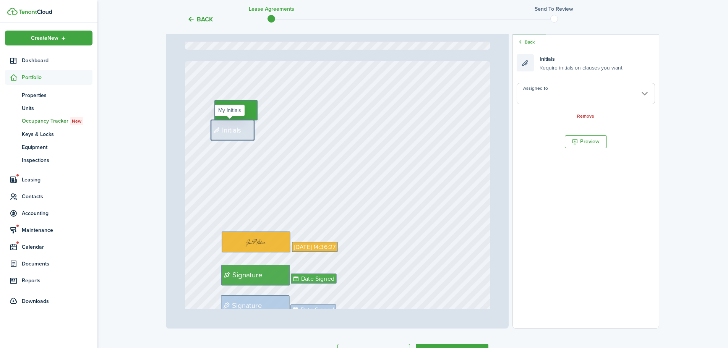
click at [557, 100] on input "Assigned to" at bounding box center [586, 93] width 138 height 21
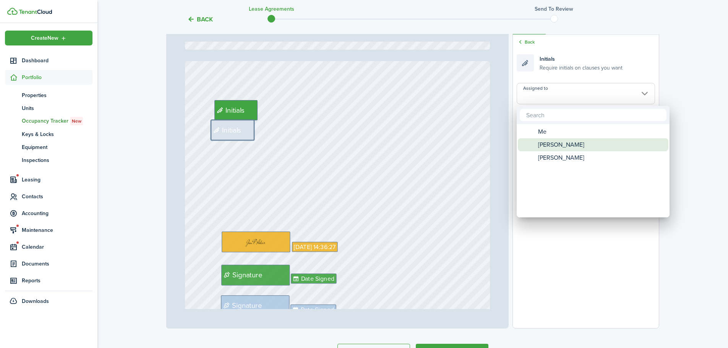
click at [556, 143] on span "[PERSON_NAME]" at bounding box center [561, 144] width 46 height 13
type input "[PERSON_NAME]"
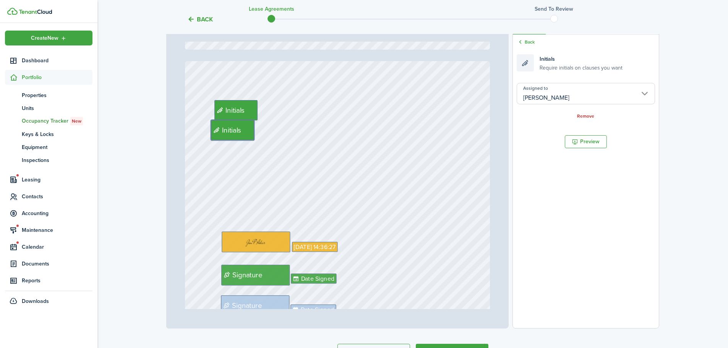
click at [465, 148] on div "Signature Date Signed Date Signed Signature [DATE] 14:36:27 Initials Initials" at bounding box center [337, 262] width 305 height 403
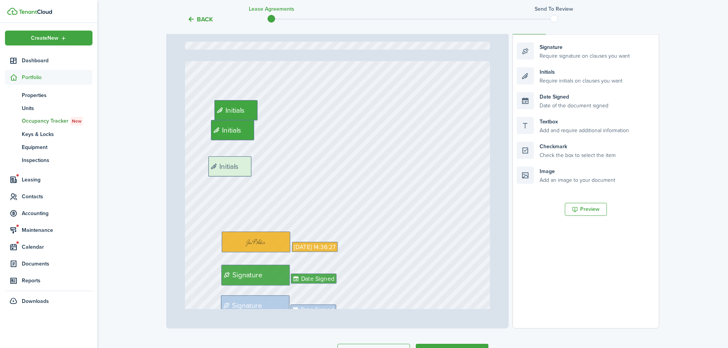
drag, startPoint x: 580, startPoint y: 73, endPoint x: 274, endPoint y: 159, distance: 318.6
click at [271, 162] on div "Page 22 of 22 50% 75% 100% 150% 200% Fit Signature Date Signed Date Signed Sign…" at bounding box center [412, 169] width 493 height 317
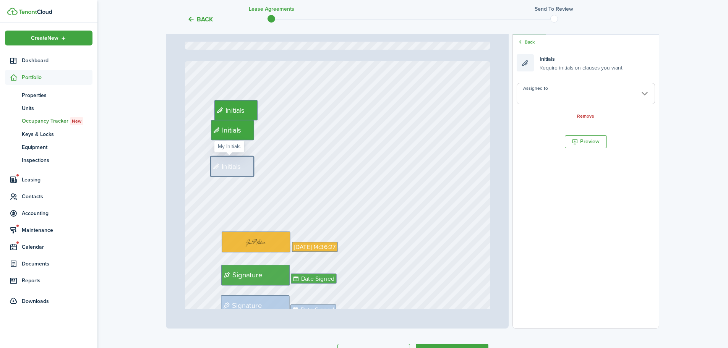
click at [564, 93] on input "Assigned to" at bounding box center [586, 93] width 138 height 21
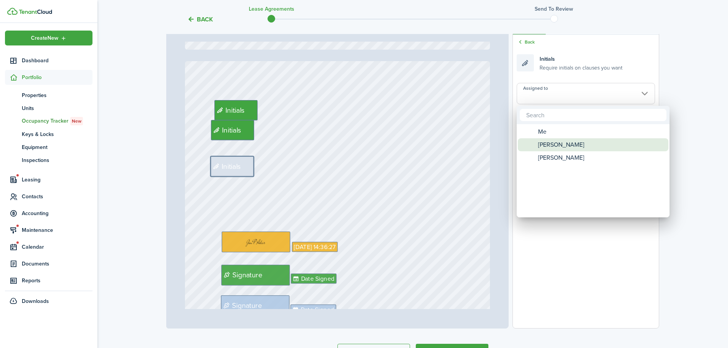
click at [564, 142] on span "[PERSON_NAME]" at bounding box center [561, 144] width 46 height 13
type input "[PERSON_NAME]"
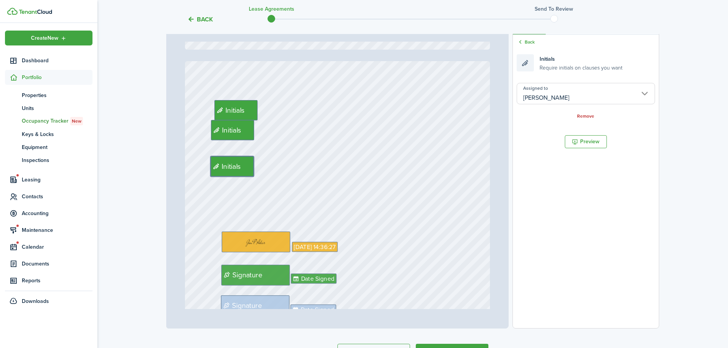
click at [477, 123] on div "Signature Date Signed Date Signed Signature [DATE] 14:36:27 Initials Initials I…" at bounding box center [337, 262] width 305 height 403
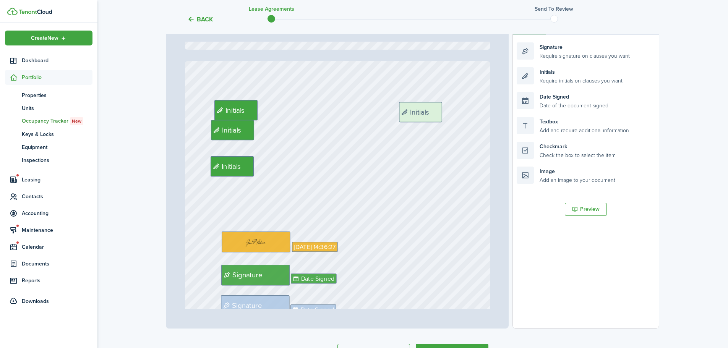
drag, startPoint x: 576, startPoint y: 76, endPoint x: 458, endPoint y: 110, distance: 123.0
click at [458, 110] on div "Page 22 of 22 50% 75% 100% 150% 200% Fit Signature Date Signed Date Signed Sign…" at bounding box center [412, 169] width 493 height 317
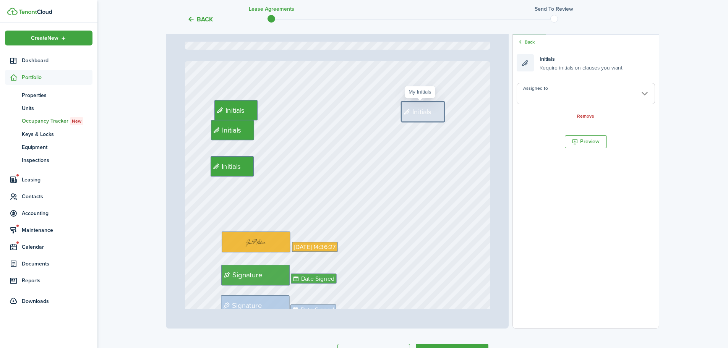
click at [557, 98] on input "Assigned to" at bounding box center [586, 93] width 138 height 21
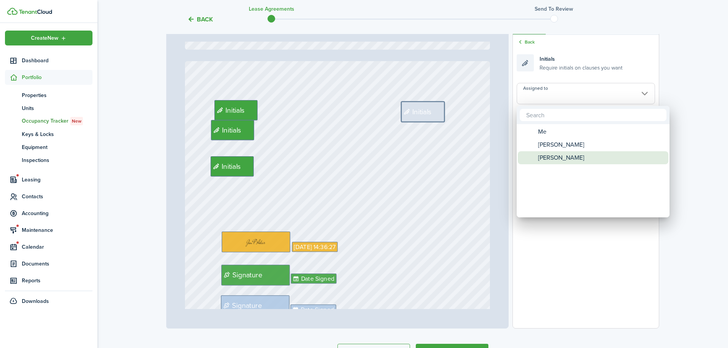
click at [551, 153] on span "[PERSON_NAME]" at bounding box center [561, 157] width 46 height 13
type input "[PERSON_NAME]"
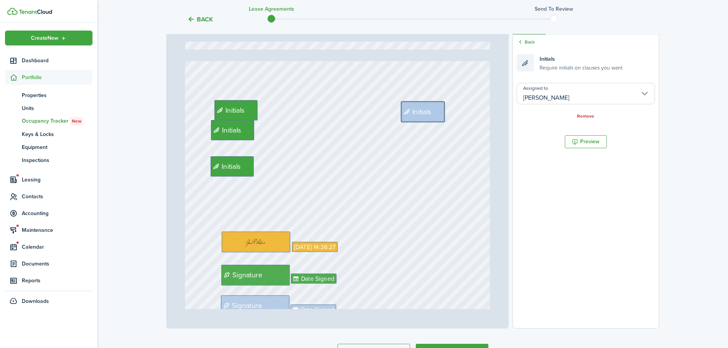
click at [470, 144] on div "Signature Date Signed Date Signed Signature [DATE] 14:36:27 Initials Initials I…" at bounding box center [337, 262] width 305 height 403
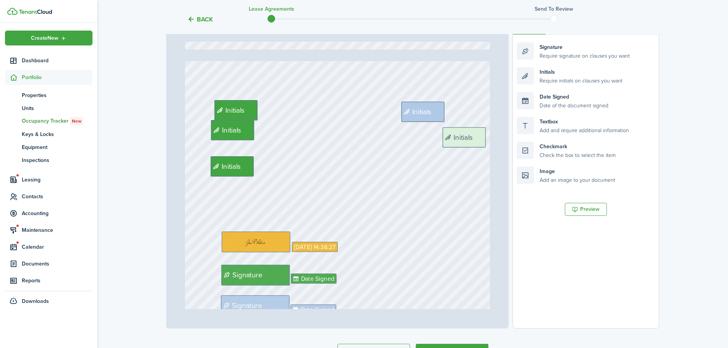
drag, startPoint x: 579, startPoint y: 78, endPoint x: 505, endPoint y: 138, distance: 95.4
click at [505, 138] on div "Page 22 of 22 50% 75% 100% 150% 200% Fit Signature Date Signed Date Signed Sign…" at bounding box center [412, 169] width 493 height 317
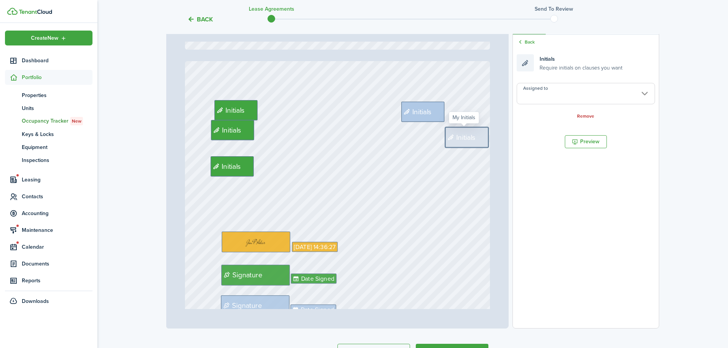
click at [593, 97] on input "Assigned to" at bounding box center [586, 93] width 138 height 21
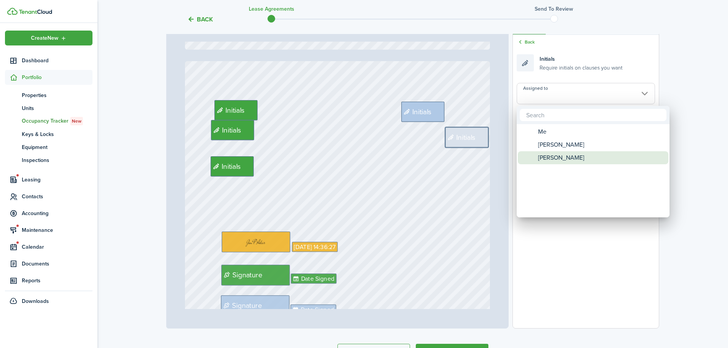
click at [574, 158] on span "[PERSON_NAME]" at bounding box center [561, 157] width 46 height 13
type input "[PERSON_NAME]"
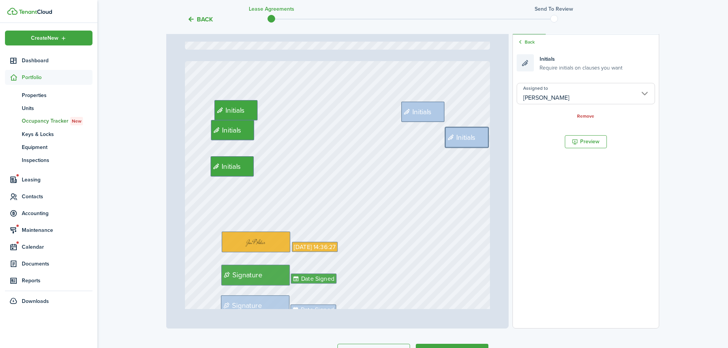
click at [474, 93] on div "Signature Date Signed Date Signed Signature [DATE] 14:36:27 Initials Initials I…" at bounding box center [337, 262] width 305 height 403
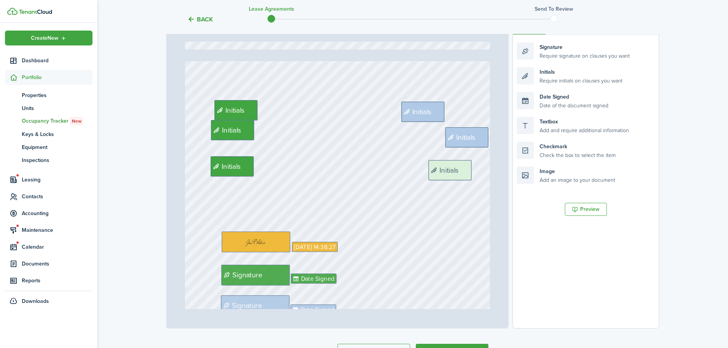
drag, startPoint x: 592, startPoint y: 78, endPoint x: 504, endPoint y: 170, distance: 128.2
click at [504, 170] on div "Page 22 of 22 50% 75% 100% 150% 200% Fit Signature Date Signed Date Signed Sign…" at bounding box center [412, 169] width 493 height 317
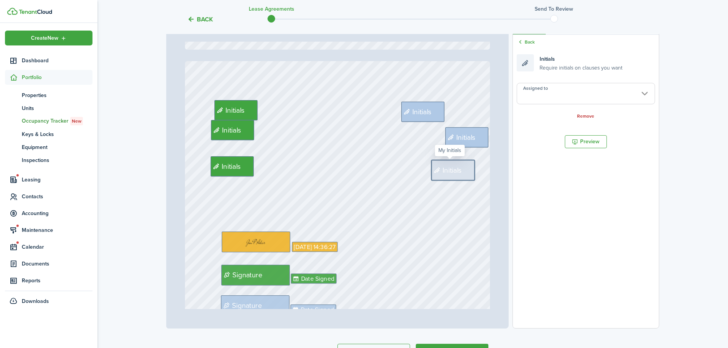
click at [557, 94] on input "Assigned to" at bounding box center [586, 93] width 138 height 21
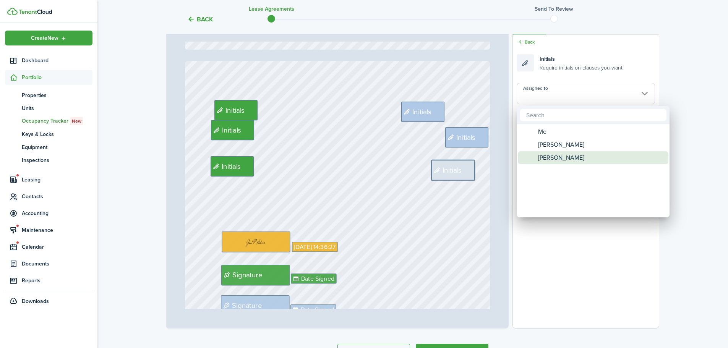
click at [566, 159] on span "[PERSON_NAME]" at bounding box center [561, 157] width 46 height 13
type input "[PERSON_NAME]"
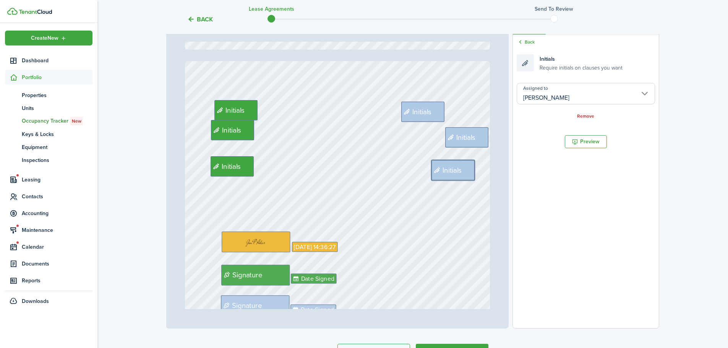
type input "21"
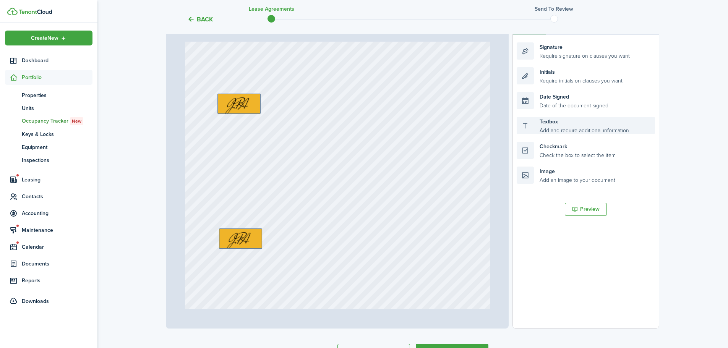
scroll to position [0, 0]
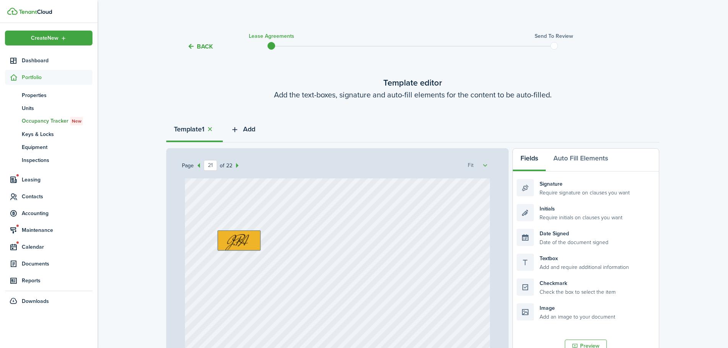
click at [248, 131] on span "Add" at bounding box center [249, 129] width 12 height 10
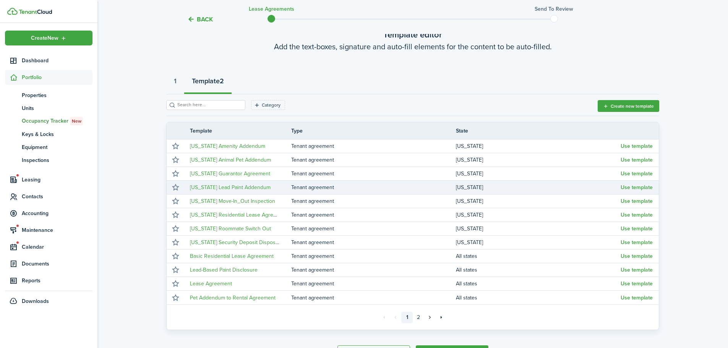
scroll to position [99, 0]
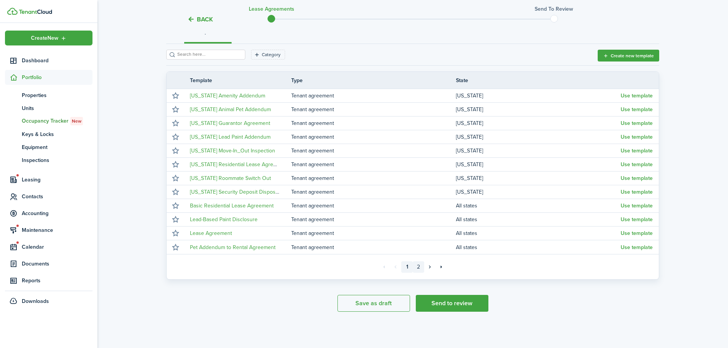
click at [418, 267] on link "2" at bounding box center [418, 266] width 11 height 11
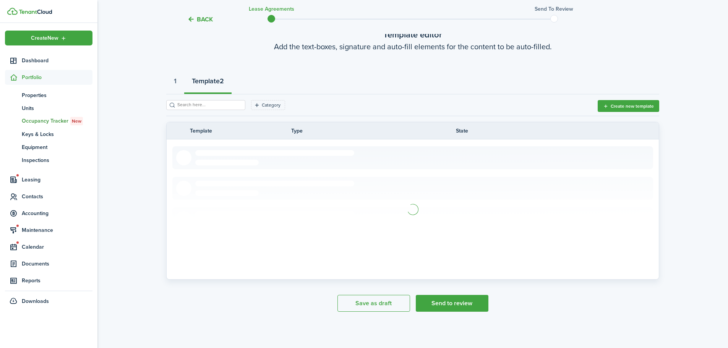
scroll to position [16, 0]
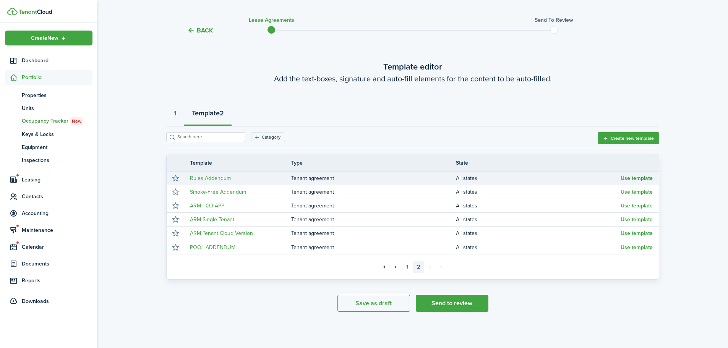
click at [632, 179] on button "Use template" at bounding box center [637, 178] width 32 height 6
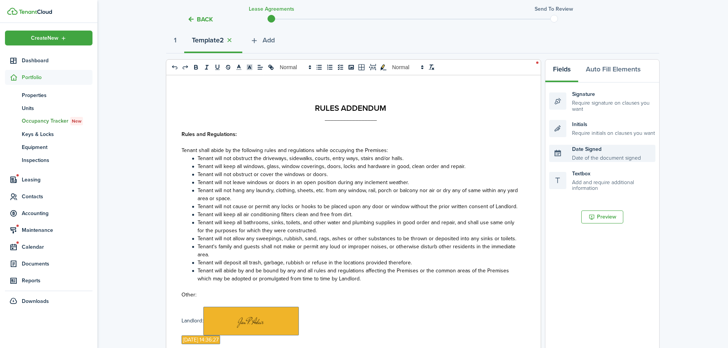
scroll to position [93, 0]
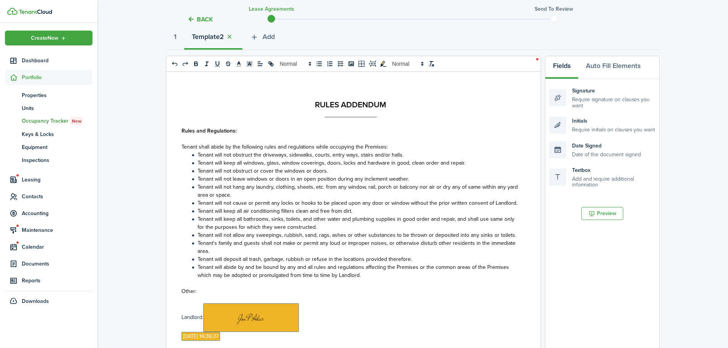
select select "fit"
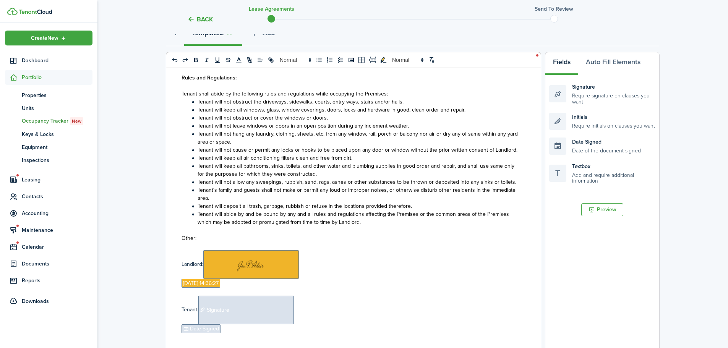
scroll to position [93, 0]
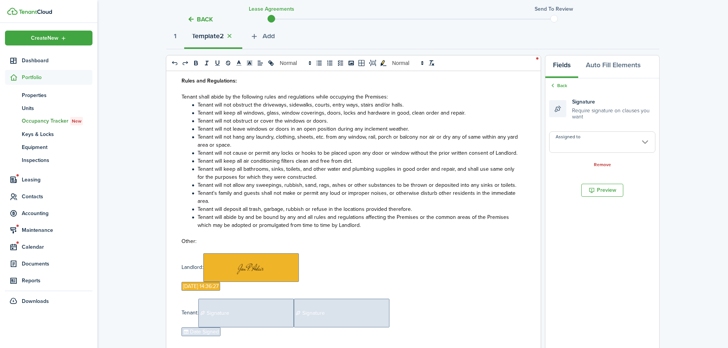
click at [586, 145] on input "Assigned to" at bounding box center [602, 141] width 106 height 21
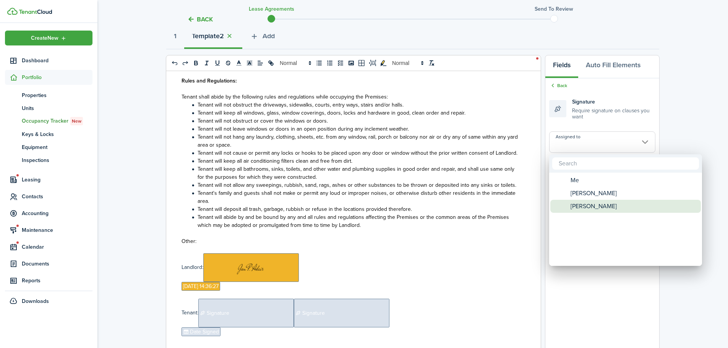
click at [579, 209] on span "[PERSON_NAME]" at bounding box center [594, 206] width 46 height 13
type input "[PERSON_NAME]"
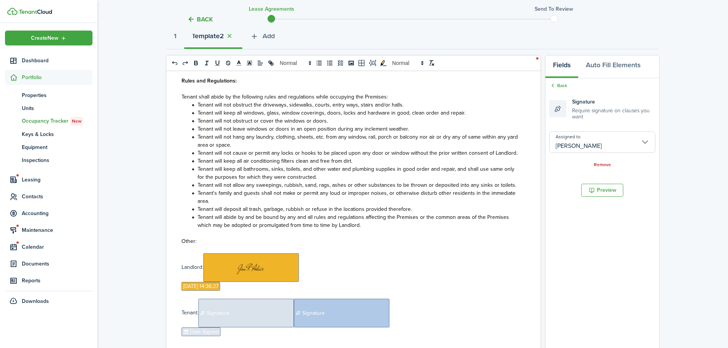
click at [252, 319] on span "Signature" at bounding box center [246, 313] width 96 height 29
click at [576, 148] on input "Assigned to" at bounding box center [602, 141] width 106 height 21
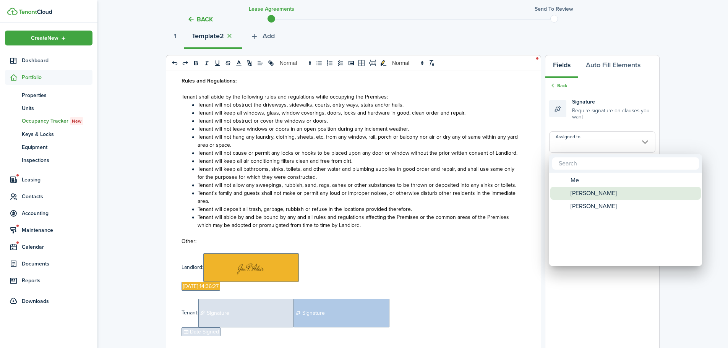
click at [571, 192] on span "[PERSON_NAME]" at bounding box center [594, 193] width 46 height 13
type input "[PERSON_NAME]"
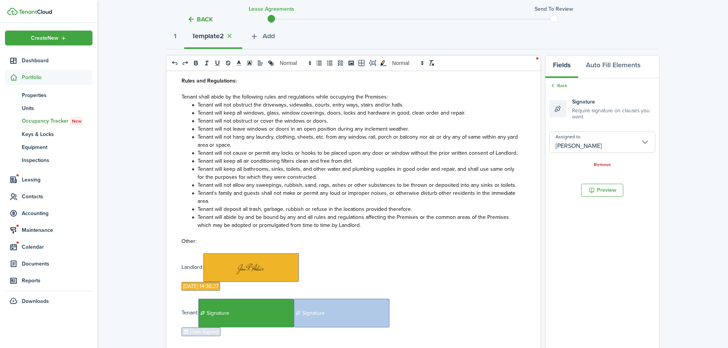
click at [456, 276] on p "Landlord: ﻿ ﻿" at bounding box center [351, 267] width 338 height 29
click at [202, 331] on span "Date Signed" at bounding box center [201, 332] width 39 height 9
click at [608, 140] on input "Assigned to" at bounding box center [602, 137] width 106 height 21
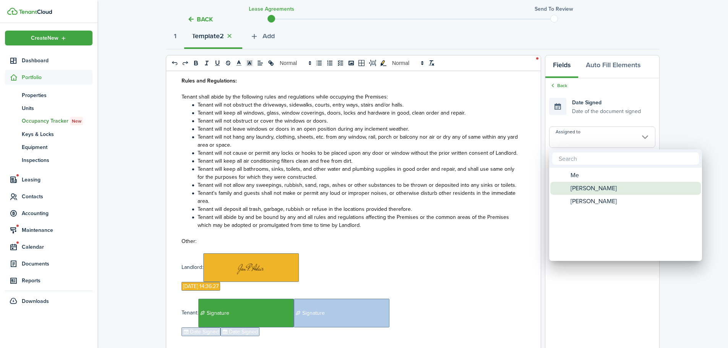
click at [575, 188] on span "[PERSON_NAME]" at bounding box center [594, 188] width 46 height 13
type input "[PERSON_NAME]"
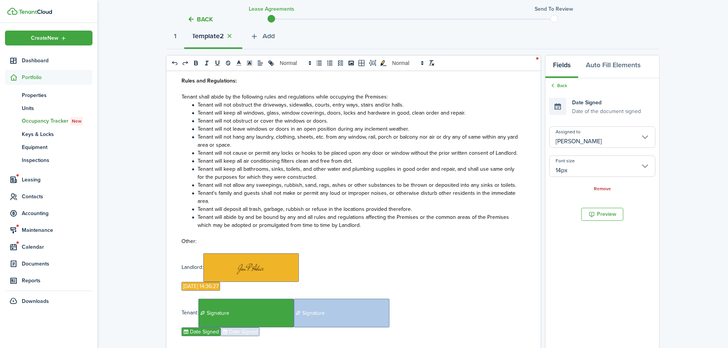
click at [245, 333] on span "Date Signed" at bounding box center [240, 332] width 39 height 9
click at [601, 141] on input "Assigned to" at bounding box center [602, 137] width 106 height 21
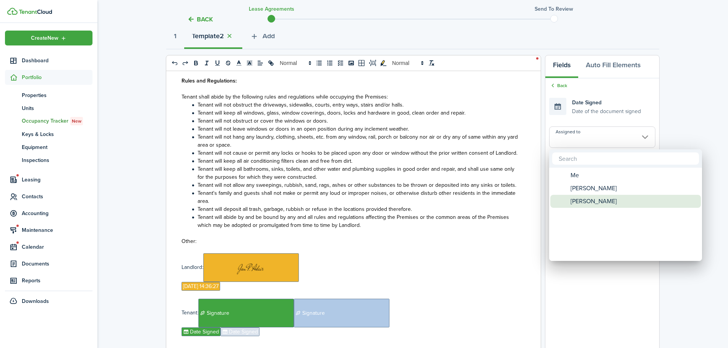
click at [584, 202] on span "[PERSON_NAME]" at bounding box center [594, 201] width 46 height 13
type input "[PERSON_NAME]"
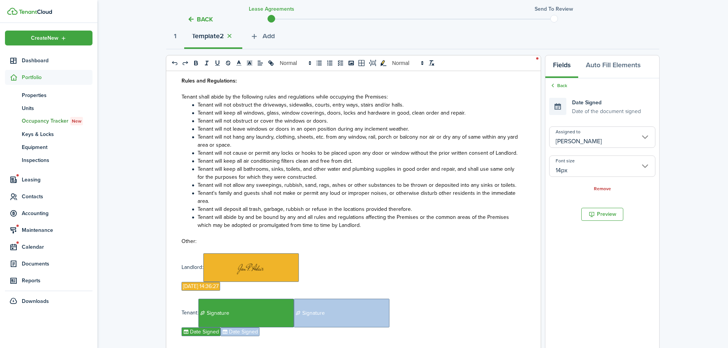
click at [275, 33] on tc-wizard-header "Back Lease Agreements Send to review" at bounding box center [413, 17] width 505 height 34
click at [274, 37] on span "Add" at bounding box center [269, 36] width 12 height 10
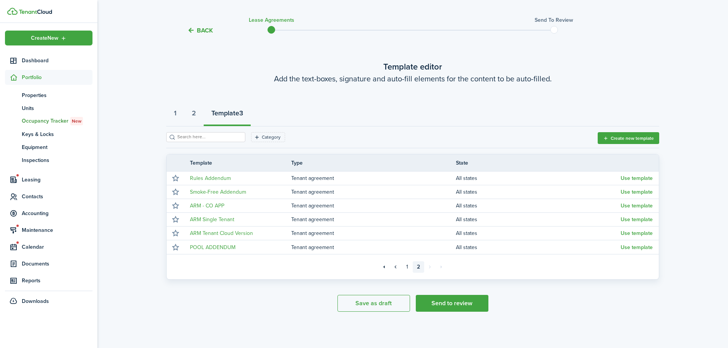
scroll to position [16, 0]
click at [643, 193] on button "Use template" at bounding box center [637, 192] width 32 height 6
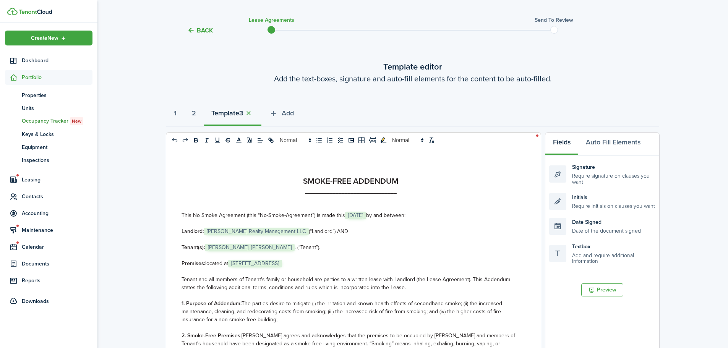
scroll to position [245, 0]
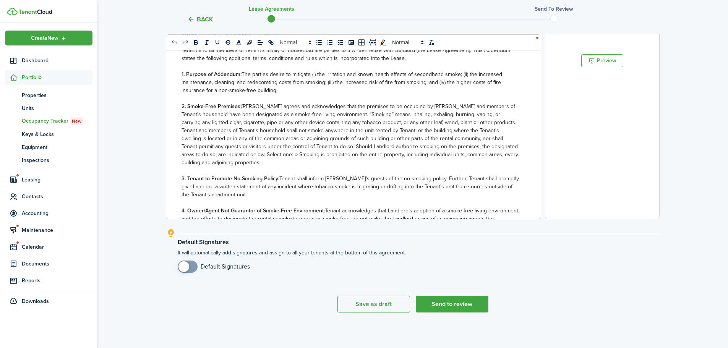
select select "fit"
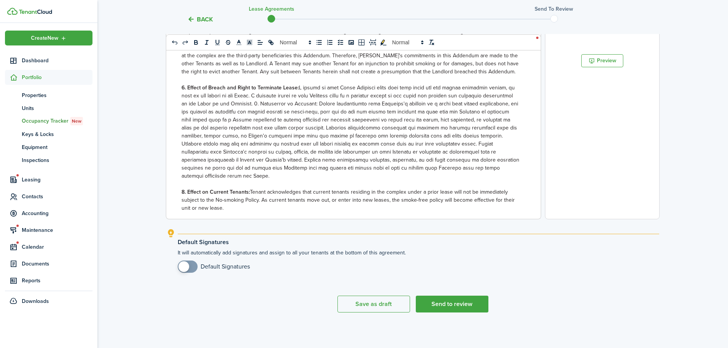
scroll to position [279, 0]
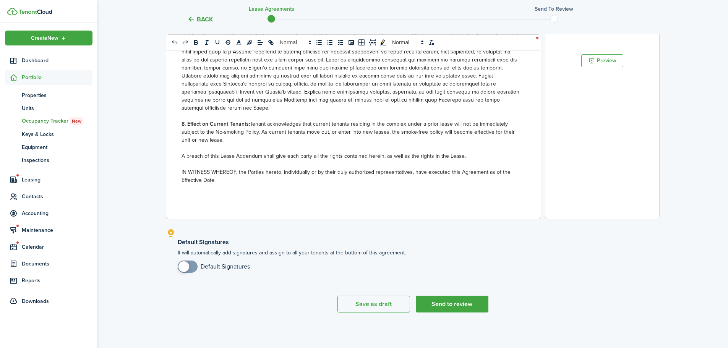
checkbox input "true"
click at [191, 266] on span at bounding box center [188, 267] width 8 height 12
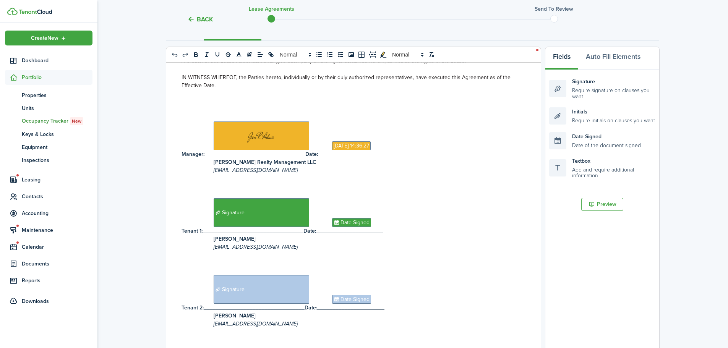
scroll to position [0, 0]
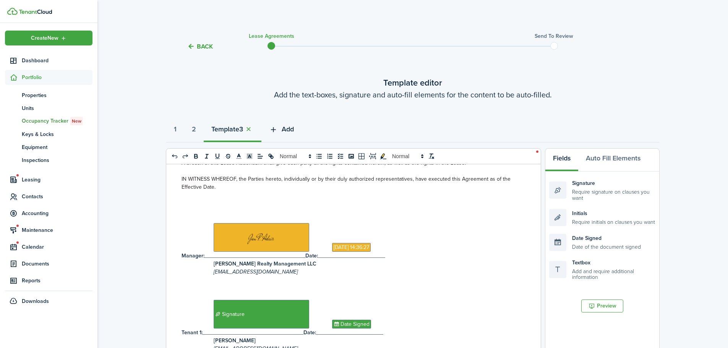
click at [291, 127] on span "Add" at bounding box center [288, 129] width 12 height 10
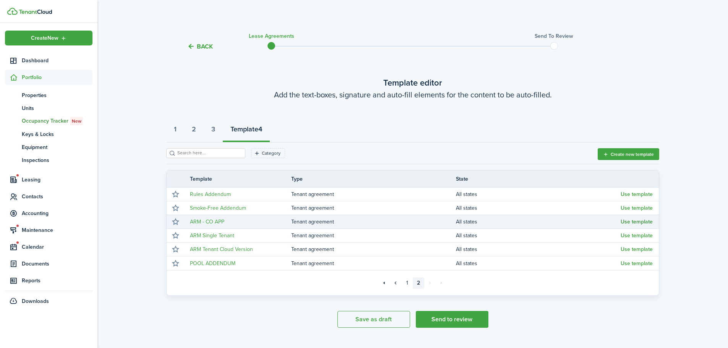
click at [649, 223] on button "Use template" at bounding box center [637, 222] width 32 height 6
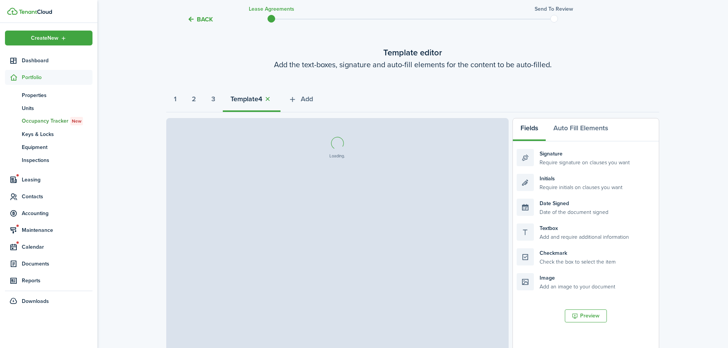
select select "fit"
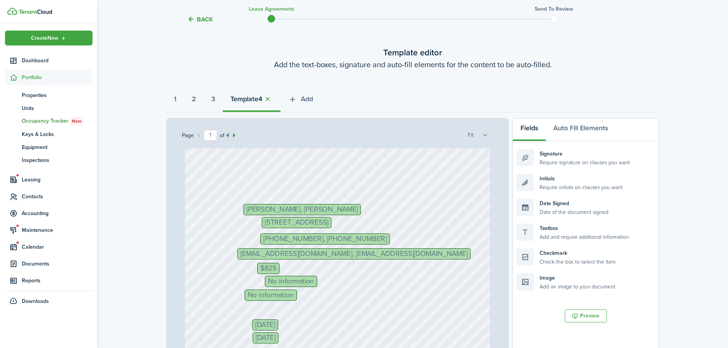
scroll to position [115, 0]
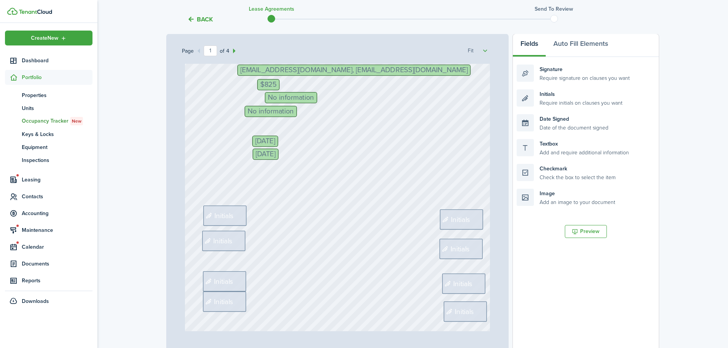
select select "fit"
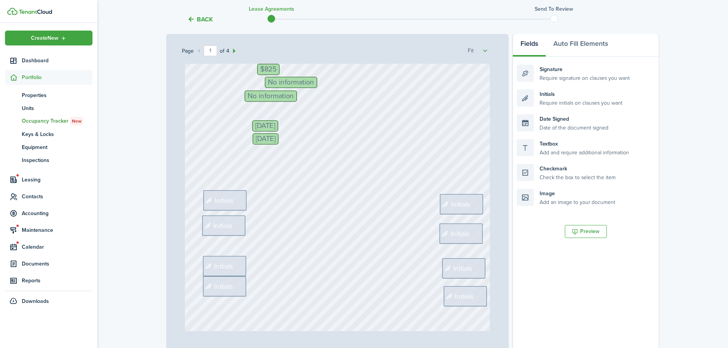
scroll to position [153, 0]
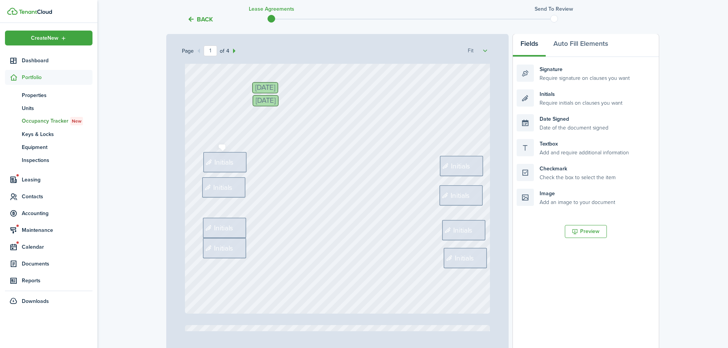
click at [208, 159] on icon at bounding box center [210, 162] width 9 height 7
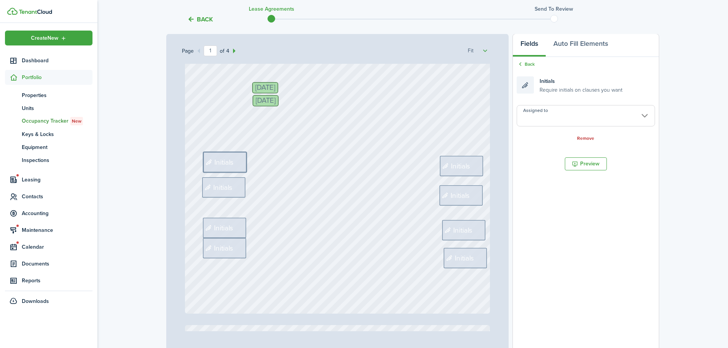
click at [570, 115] on input "Assigned to" at bounding box center [586, 115] width 138 height 21
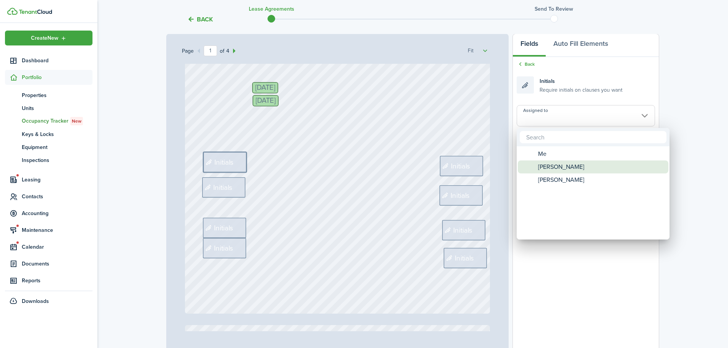
click at [554, 166] on span "[PERSON_NAME]" at bounding box center [561, 167] width 46 height 13
type input "[PERSON_NAME]"
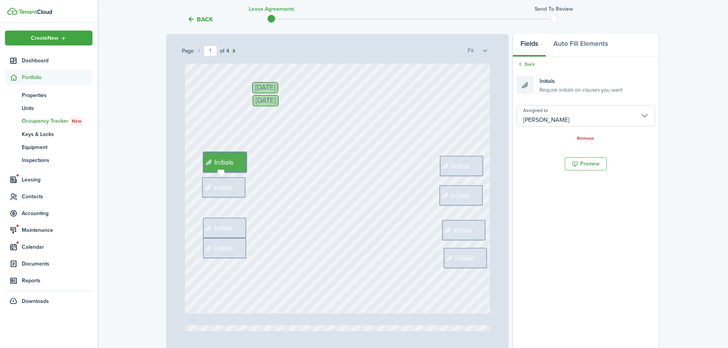
click at [223, 188] on span "Initials" at bounding box center [222, 187] width 19 height 11
click at [568, 119] on input "Assigned to" at bounding box center [586, 115] width 138 height 21
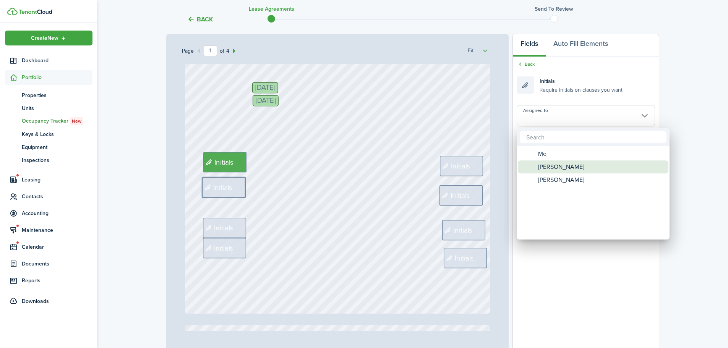
click at [556, 170] on span "[PERSON_NAME]" at bounding box center [561, 167] width 46 height 13
type input "[PERSON_NAME]"
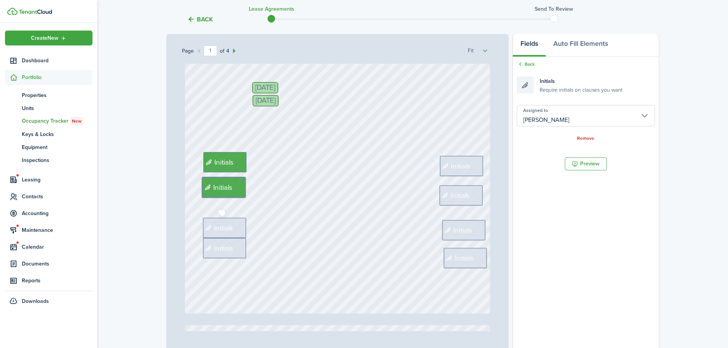
click at [225, 226] on span "Initials" at bounding box center [223, 228] width 19 height 11
click at [550, 122] on input "Assigned to" at bounding box center [586, 115] width 138 height 21
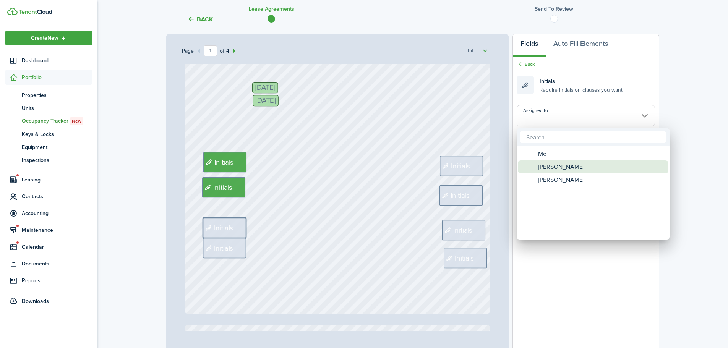
click at [543, 168] on span "[PERSON_NAME]" at bounding box center [561, 167] width 46 height 13
type input "[PERSON_NAME]"
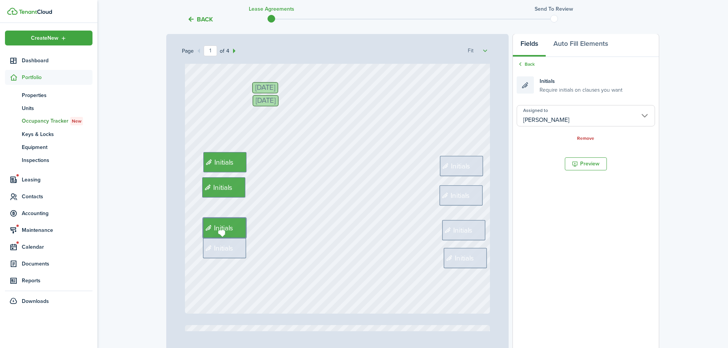
click at [214, 246] on span "Initials" at bounding box center [223, 248] width 19 height 11
click at [544, 121] on input "Assigned to" at bounding box center [586, 115] width 138 height 21
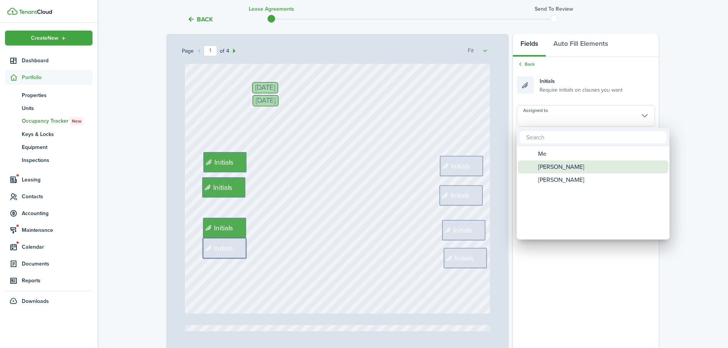
click at [550, 168] on span "[PERSON_NAME]" at bounding box center [561, 167] width 46 height 13
type input "[PERSON_NAME]"
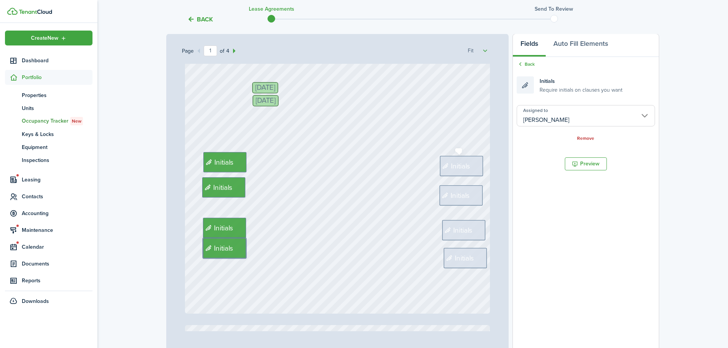
click at [466, 167] on span "Initials" at bounding box center [460, 166] width 19 height 11
click at [571, 119] on input "Assigned to" at bounding box center [586, 115] width 138 height 21
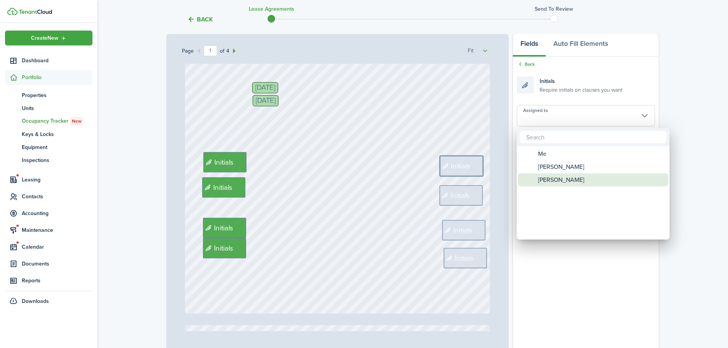
click at [550, 177] on span "[PERSON_NAME]" at bounding box center [561, 180] width 46 height 13
type input "[PERSON_NAME]"
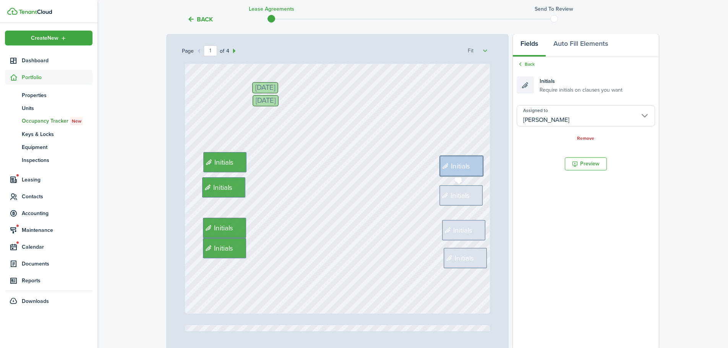
click at [472, 196] on div "Initials" at bounding box center [461, 195] width 43 height 20
click at [548, 124] on input "Assigned to" at bounding box center [586, 115] width 138 height 21
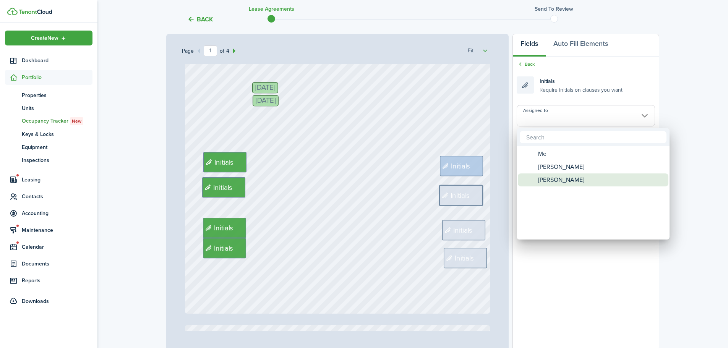
click at [542, 182] on span "[PERSON_NAME]" at bounding box center [561, 180] width 46 height 13
type input "[PERSON_NAME]"
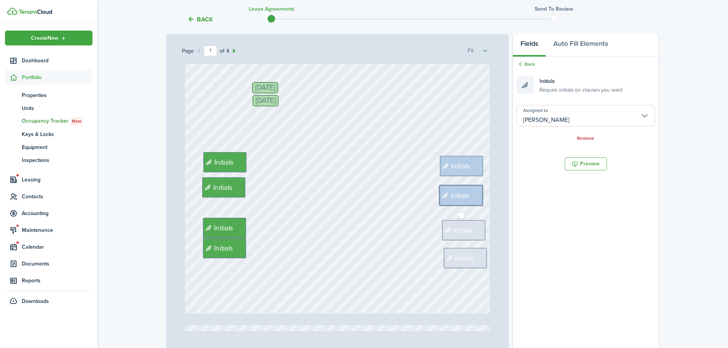
click at [463, 230] on span "Initials" at bounding box center [462, 230] width 19 height 11
click at [540, 123] on input "Assigned to" at bounding box center [586, 115] width 138 height 21
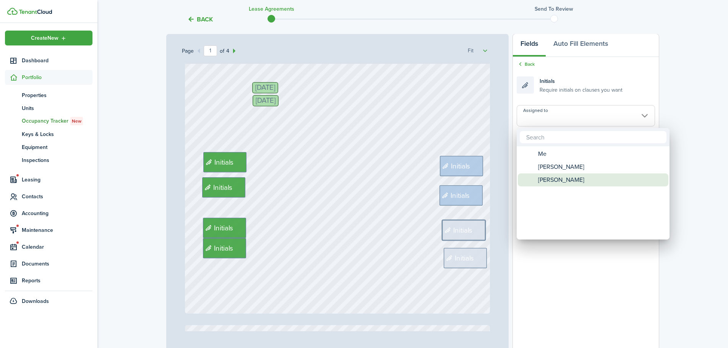
click at [540, 183] on span "[PERSON_NAME]" at bounding box center [561, 180] width 46 height 13
type input "[PERSON_NAME]"
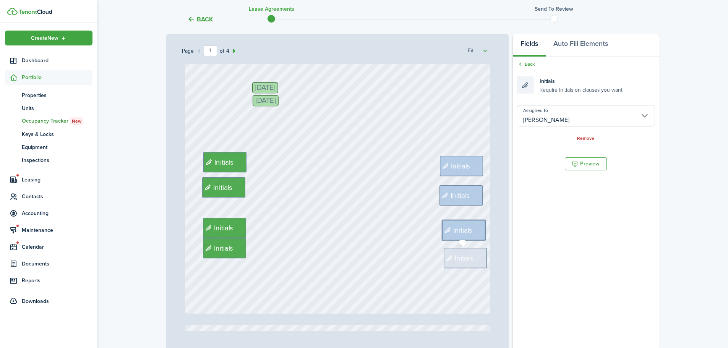
click at [461, 257] on span "Initials" at bounding box center [464, 258] width 19 height 11
click at [565, 115] on input "Assigned to" at bounding box center [586, 115] width 138 height 21
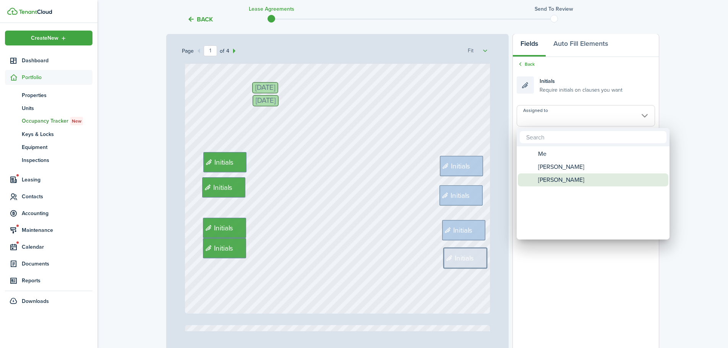
click at [558, 179] on span "[PERSON_NAME]" at bounding box center [561, 180] width 46 height 13
type input "[PERSON_NAME]"
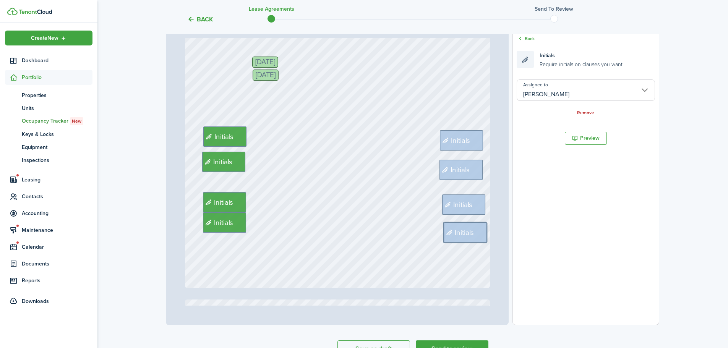
scroll to position [186, 0]
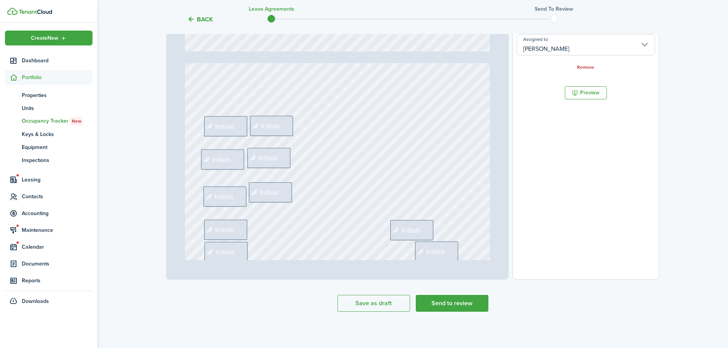
type input "2"
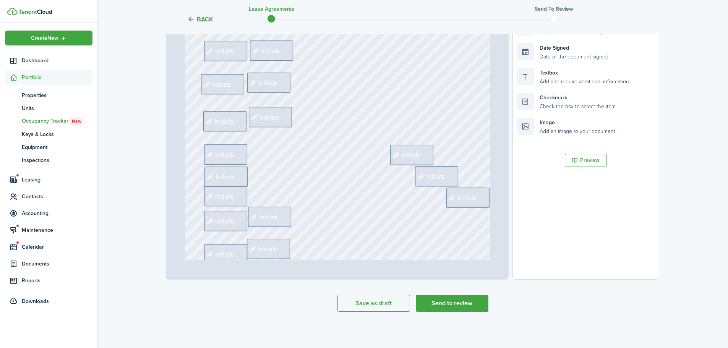
scroll to position [420, 0]
click at [219, 51] on span "Initials" at bounding box center [224, 49] width 19 height 11
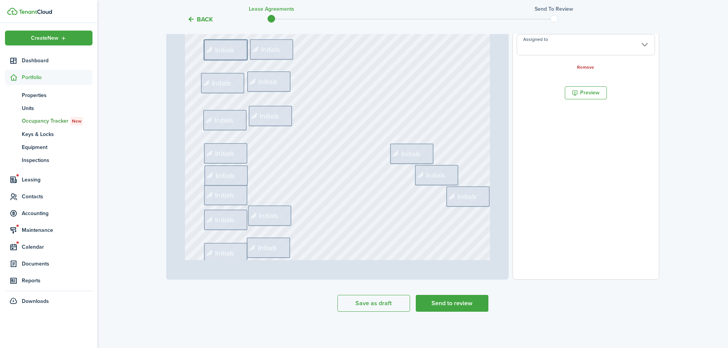
click at [550, 50] on input "Assigned to" at bounding box center [586, 44] width 138 height 21
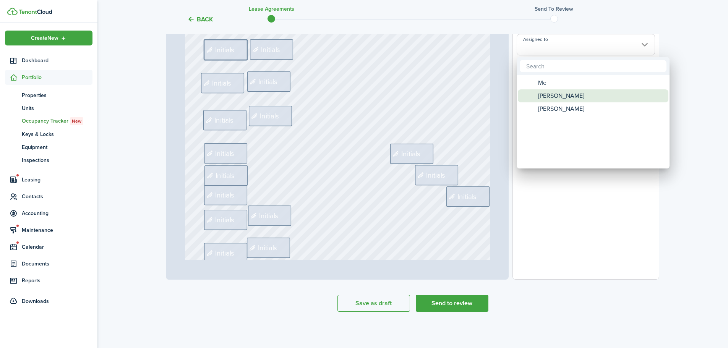
click at [551, 96] on span "[PERSON_NAME]" at bounding box center [561, 95] width 46 height 13
type input "[PERSON_NAME]"
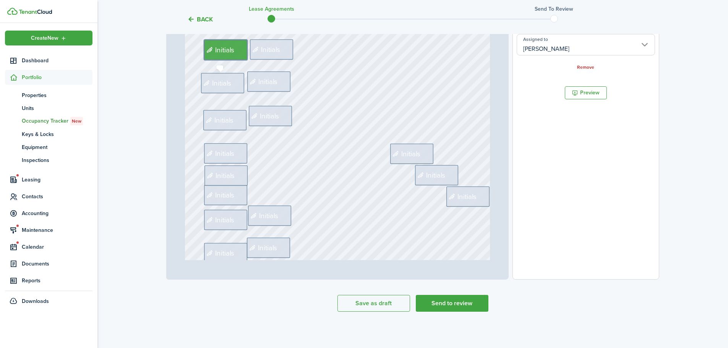
click at [226, 84] on span "Initials" at bounding box center [221, 83] width 19 height 11
click at [557, 48] on input "Assigned to" at bounding box center [586, 44] width 138 height 21
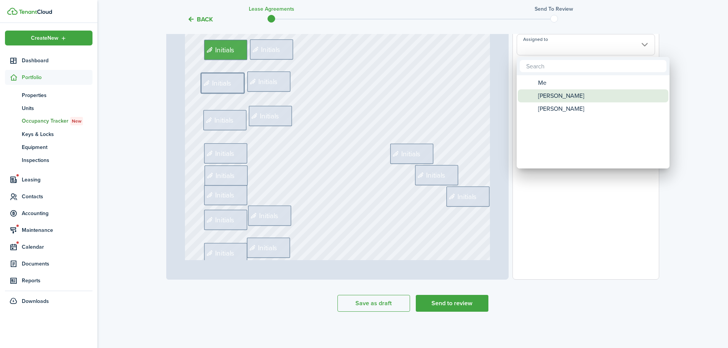
click at [550, 96] on span "[PERSON_NAME]" at bounding box center [561, 95] width 46 height 13
type input "[PERSON_NAME]"
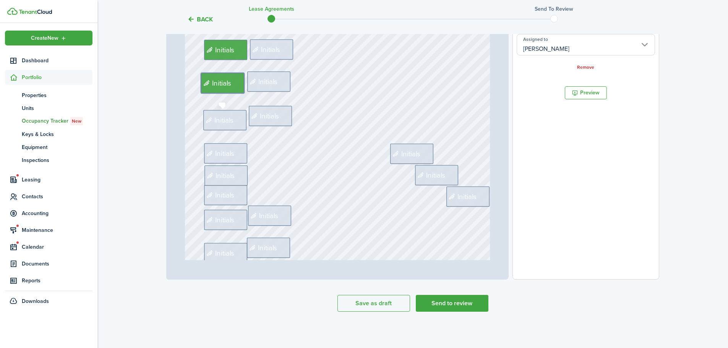
click at [215, 120] on span "Initials" at bounding box center [224, 120] width 19 height 11
click at [539, 46] on input "Assigned to" at bounding box center [586, 44] width 138 height 21
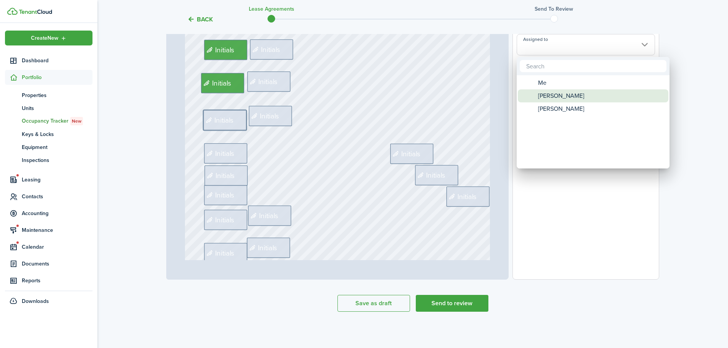
click at [550, 91] on span "[PERSON_NAME]" at bounding box center [561, 95] width 46 height 13
type input "[PERSON_NAME]"
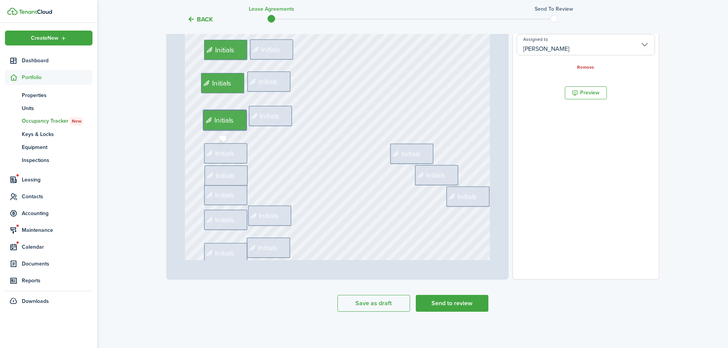
click at [211, 149] on span "Initials" at bounding box center [220, 153] width 31 height 11
click at [550, 47] on input "Assigned to" at bounding box center [586, 44] width 138 height 21
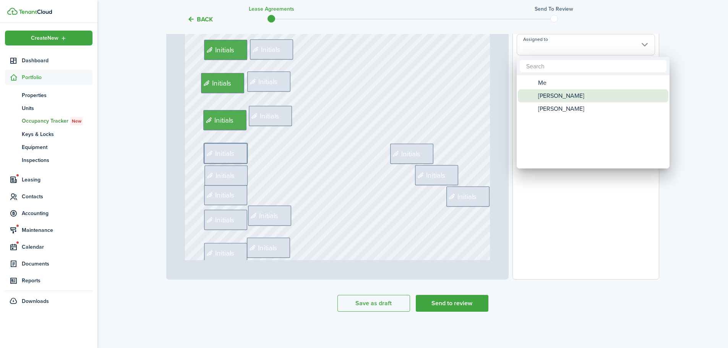
click at [567, 95] on span "[PERSON_NAME]" at bounding box center [561, 95] width 46 height 13
type input "[PERSON_NAME]"
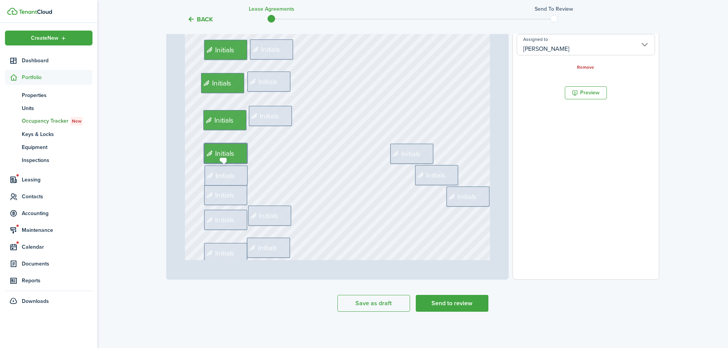
click at [216, 180] on span "Initials" at bounding box center [225, 175] width 19 height 11
click at [541, 47] on input "Assigned to" at bounding box center [586, 44] width 138 height 21
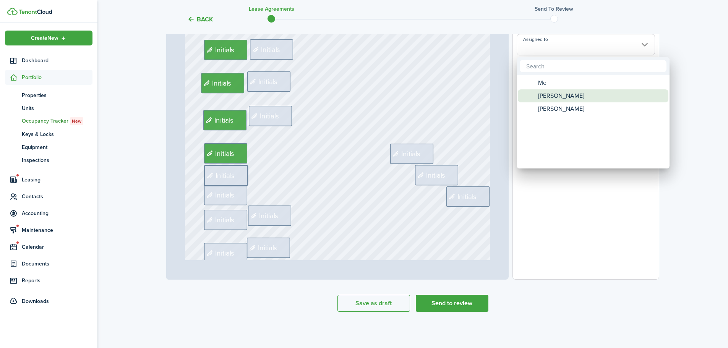
click at [547, 94] on span "[PERSON_NAME]" at bounding box center [561, 95] width 46 height 13
type input "[PERSON_NAME]"
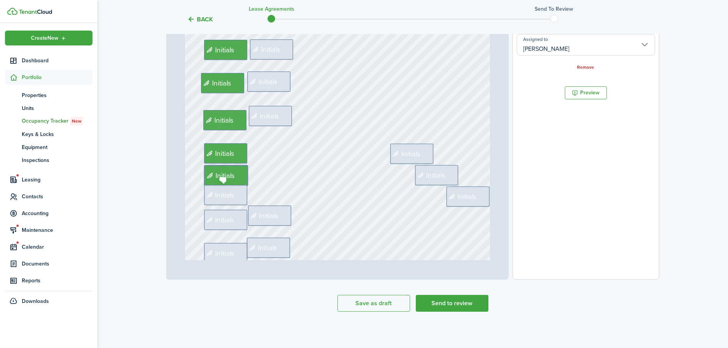
click at [236, 198] on div "Initials" at bounding box center [225, 195] width 43 height 20
click at [535, 50] on input "Assigned to" at bounding box center [586, 44] width 138 height 21
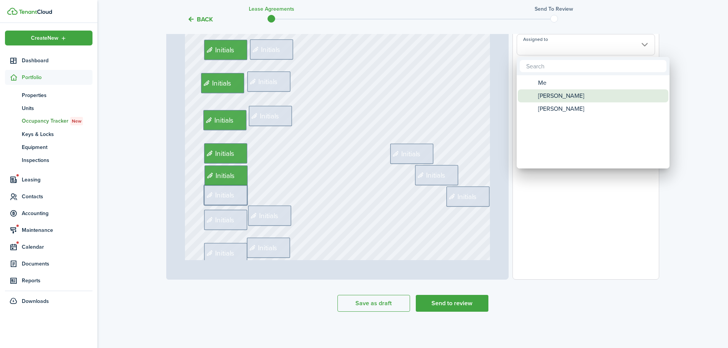
click at [544, 95] on span "[PERSON_NAME]" at bounding box center [561, 95] width 46 height 13
type input "[PERSON_NAME]"
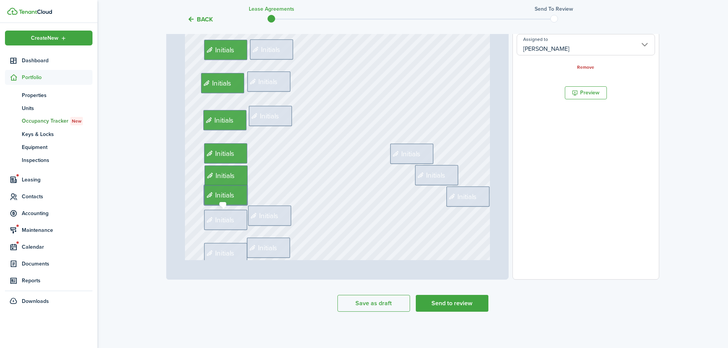
click at [215, 220] on span "Initials" at bounding box center [224, 219] width 19 height 11
click at [541, 44] on input "Assigned to" at bounding box center [586, 44] width 138 height 21
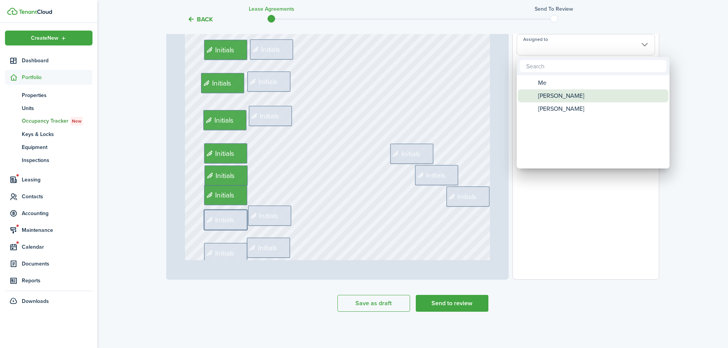
click at [537, 96] on div "[PERSON_NAME]" at bounding box center [596, 95] width 135 height 13
type input "[PERSON_NAME]"
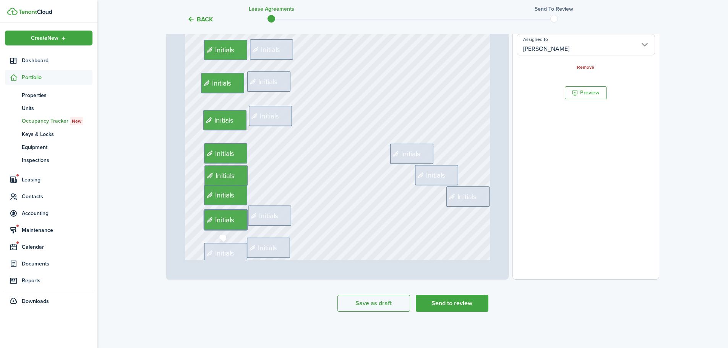
click at [218, 255] on span "Initials" at bounding box center [224, 253] width 19 height 11
click at [561, 50] on input "Assigned to" at bounding box center [586, 44] width 138 height 21
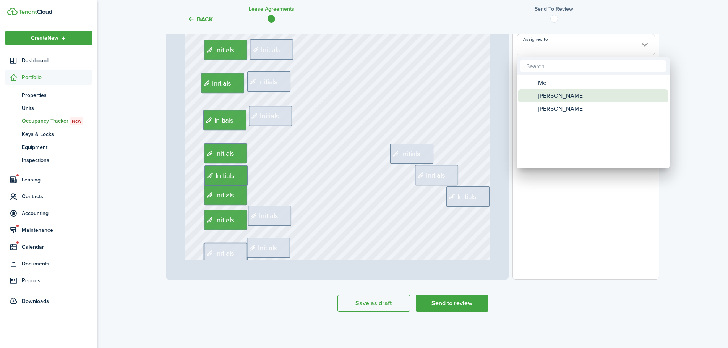
click at [552, 95] on span "[PERSON_NAME]" at bounding box center [561, 95] width 46 height 13
type input "[PERSON_NAME]"
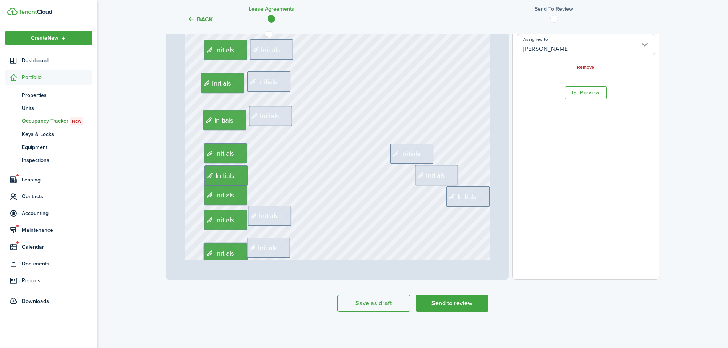
click at [264, 55] on div "Initials" at bounding box center [271, 49] width 43 height 20
click at [600, 46] on input "Assigned to" at bounding box center [586, 44] width 138 height 21
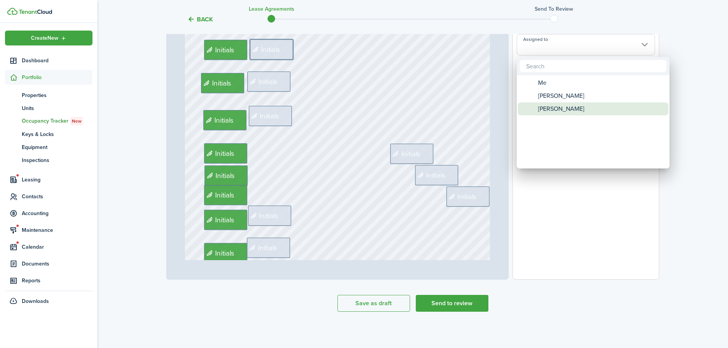
click at [578, 107] on div "[PERSON_NAME]" at bounding box center [596, 108] width 135 height 13
type input "[PERSON_NAME]"
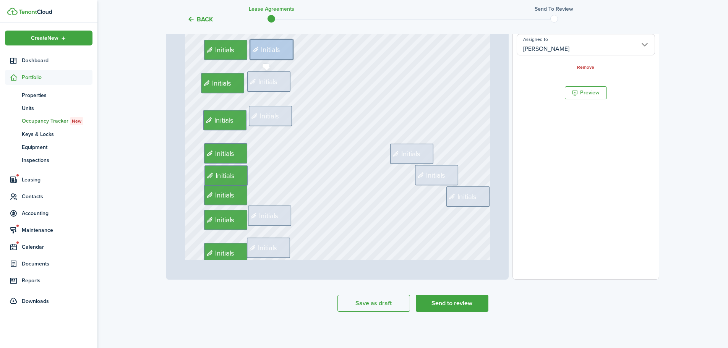
click at [283, 84] on div "Initials" at bounding box center [268, 81] width 43 height 20
click at [563, 45] on input "Assigned to" at bounding box center [586, 44] width 138 height 21
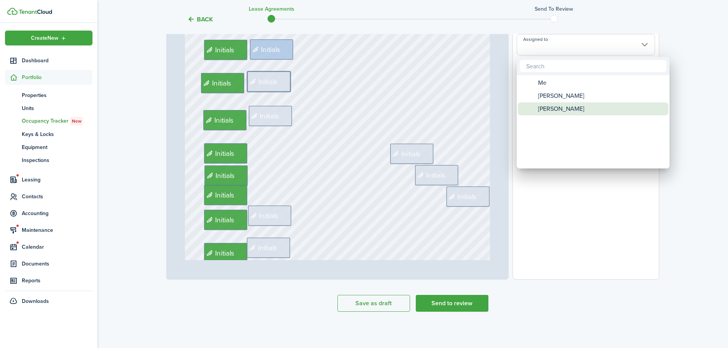
click at [565, 109] on span "[PERSON_NAME]" at bounding box center [561, 108] width 46 height 13
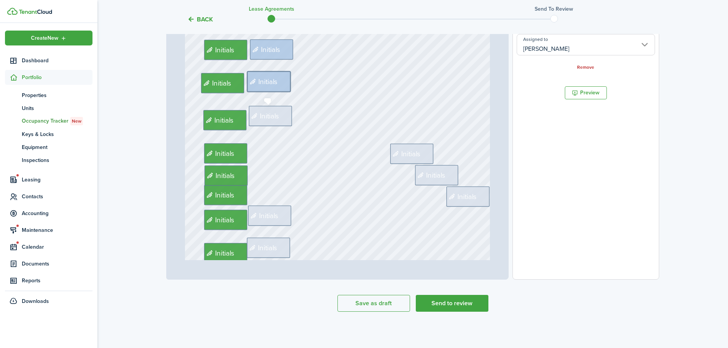
click at [261, 109] on div "Initials" at bounding box center [270, 116] width 43 height 20
click at [551, 39] on input "Assigned to" at bounding box center [586, 44] width 138 height 21
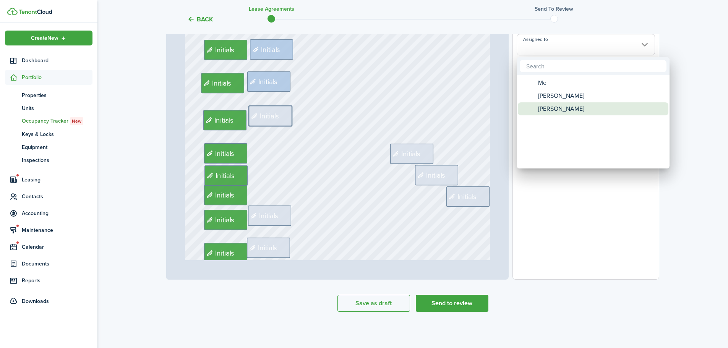
click at [556, 104] on span "[PERSON_NAME]" at bounding box center [561, 108] width 46 height 13
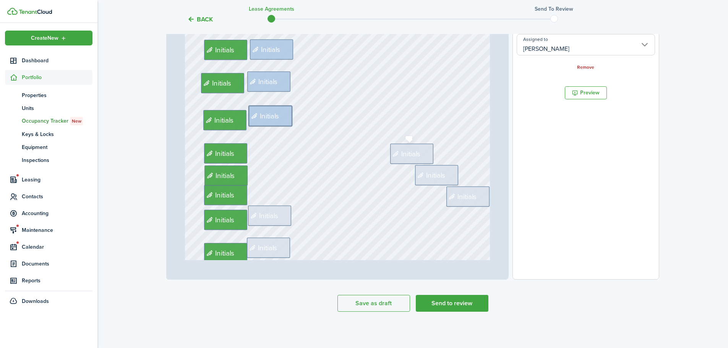
click at [421, 155] on div "Initials" at bounding box center [411, 154] width 43 height 20
click at [542, 45] on input "Assigned to" at bounding box center [586, 44] width 138 height 21
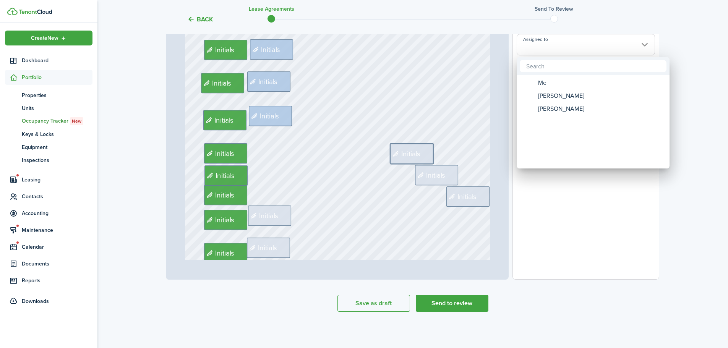
click at [553, 115] on mbsc-wheel-item "Assigned to" at bounding box center [593, 121] width 151 height 13
click at [552, 108] on span "[PERSON_NAME]" at bounding box center [561, 108] width 46 height 13
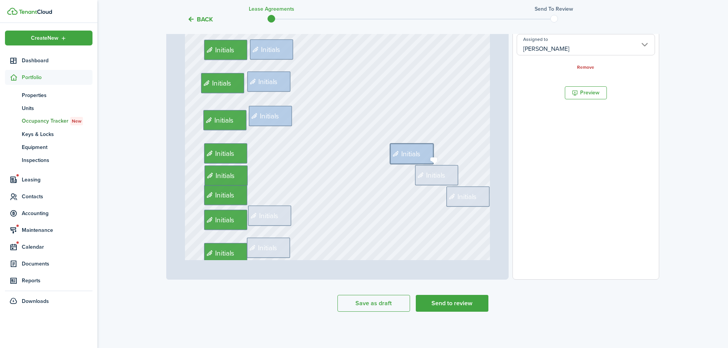
click at [446, 172] on div "Initials" at bounding box center [436, 175] width 43 height 20
click at [549, 49] on input "Assigned to" at bounding box center [586, 44] width 138 height 21
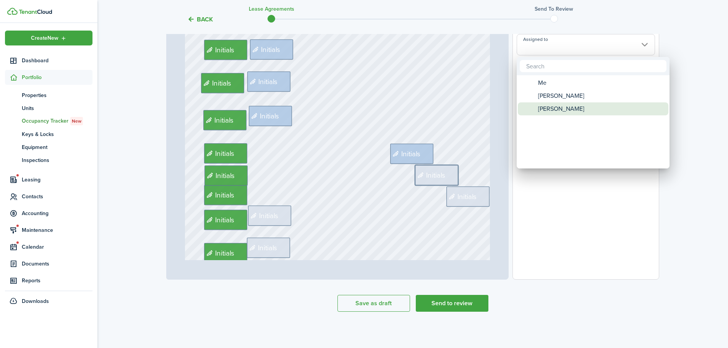
click at [555, 110] on span "[PERSON_NAME]" at bounding box center [561, 108] width 46 height 13
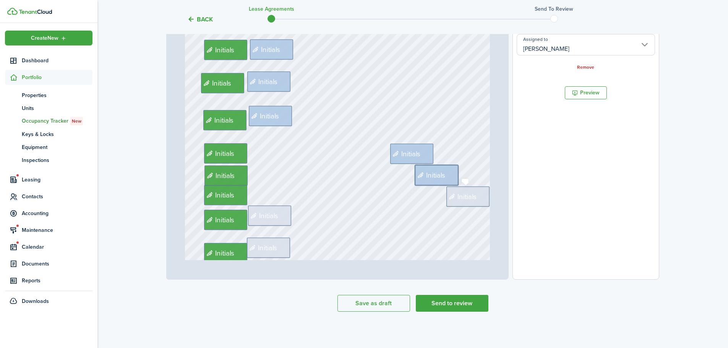
click at [476, 200] on div "Initials" at bounding box center [467, 197] width 43 height 20
click at [551, 48] on input "Assigned to" at bounding box center [586, 44] width 138 height 21
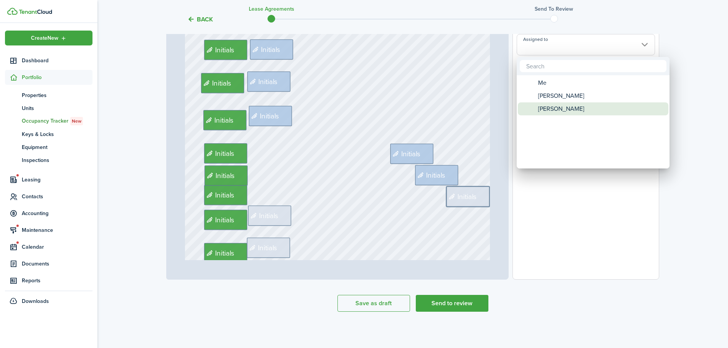
click at [553, 112] on span "[PERSON_NAME]" at bounding box center [561, 108] width 46 height 13
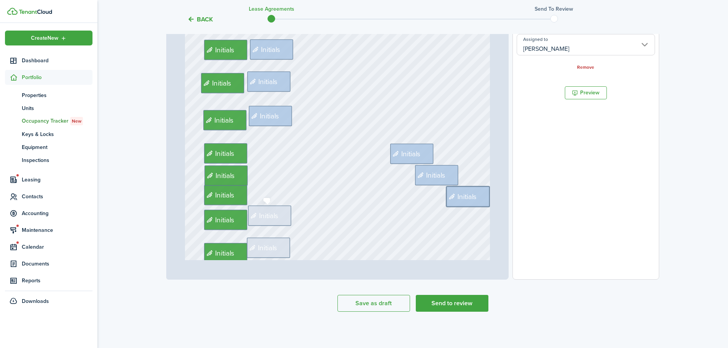
click at [262, 214] on span "Initials" at bounding box center [268, 216] width 19 height 11
click at [557, 45] on input "Assigned to" at bounding box center [586, 44] width 138 height 21
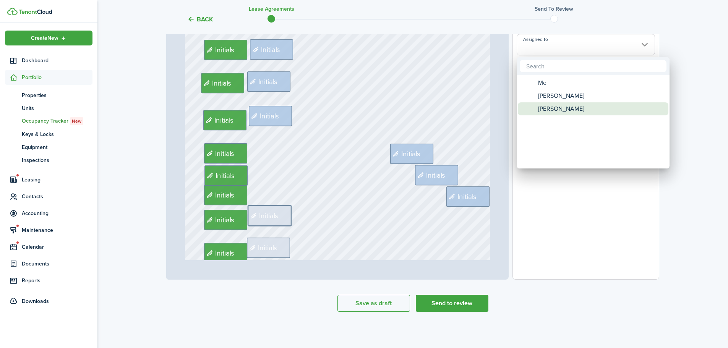
click at [556, 112] on span "[PERSON_NAME]" at bounding box center [561, 108] width 46 height 13
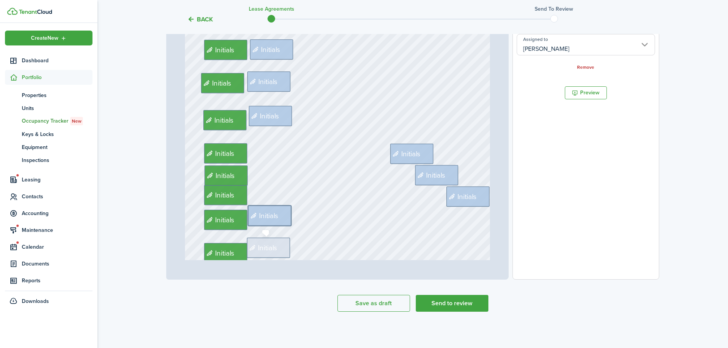
click at [265, 255] on div "Initials" at bounding box center [268, 248] width 43 height 20
click at [582, 50] on input "Assigned to" at bounding box center [586, 44] width 138 height 21
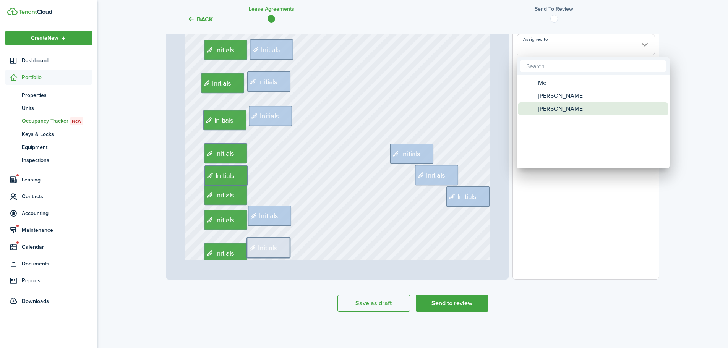
click at [555, 107] on span "[PERSON_NAME]" at bounding box center [561, 108] width 46 height 13
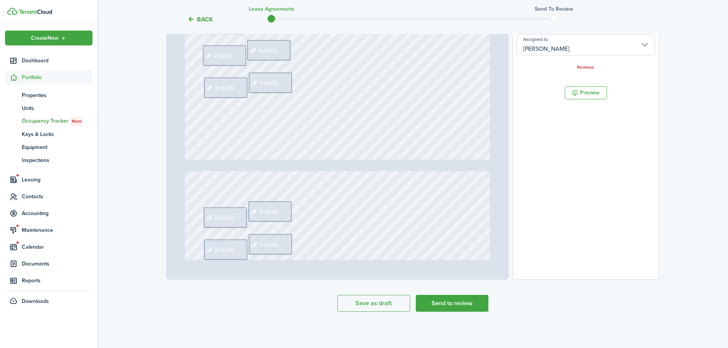
scroll to position [612, 0]
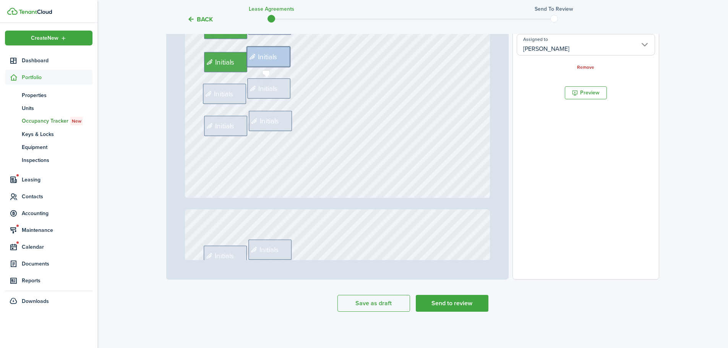
click at [280, 94] on div "Initials" at bounding box center [268, 88] width 43 height 20
click at [551, 48] on input "Assigned to" at bounding box center [586, 44] width 138 height 21
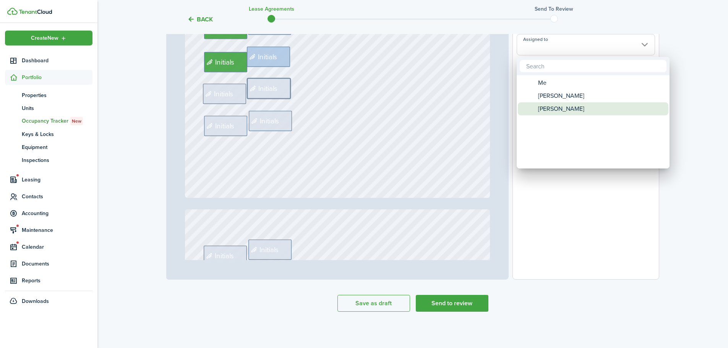
click at [552, 104] on span "[PERSON_NAME]" at bounding box center [561, 108] width 46 height 13
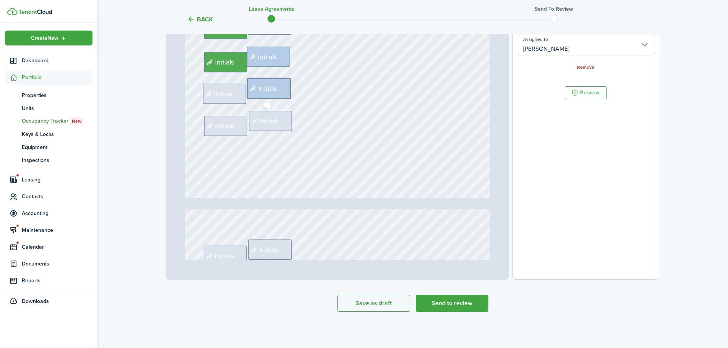
click at [266, 121] on span "Initials" at bounding box center [269, 121] width 19 height 11
click at [547, 50] on input "Assigned to" at bounding box center [586, 44] width 138 height 21
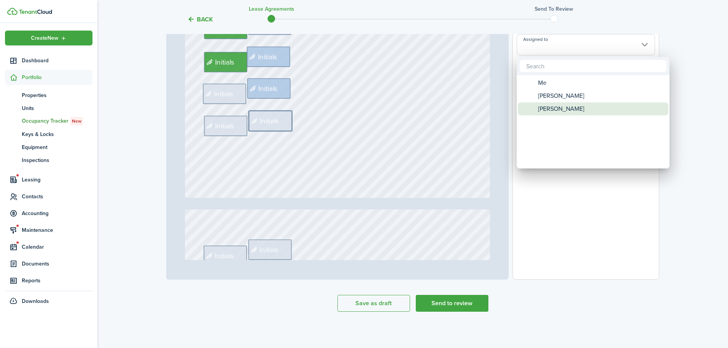
click at [554, 107] on span "[PERSON_NAME]" at bounding box center [561, 108] width 46 height 13
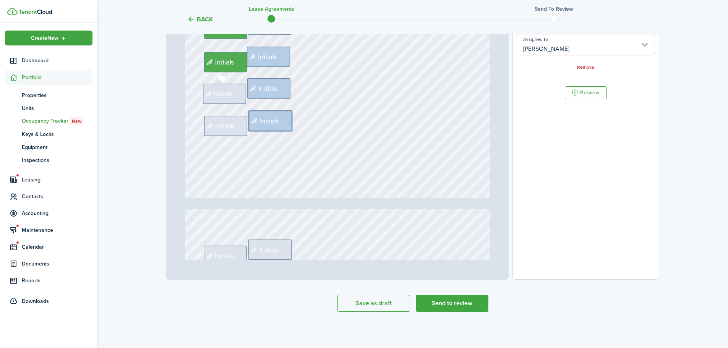
click at [224, 95] on span "Initials" at bounding box center [223, 94] width 19 height 11
click at [570, 50] on input "Assigned to" at bounding box center [586, 44] width 138 height 21
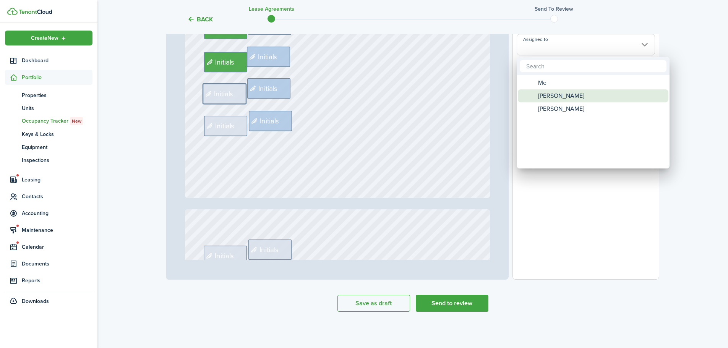
click at [546, 94] on span "[PERSON_NAME]" at bounding box center [561, 95] width 46 height 13
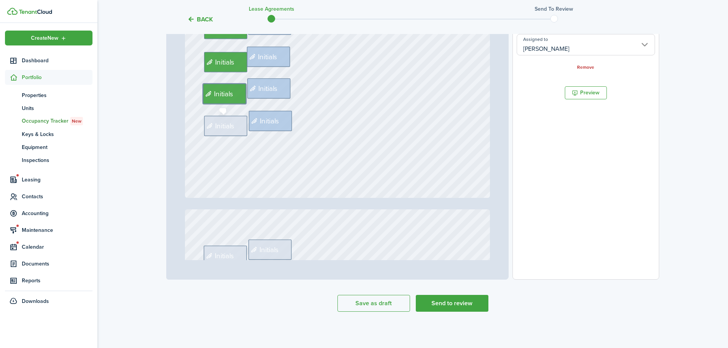
click at [218, 127] on span "Initials" at bounding box center [224, 125] width 19 height 11
click at [566, 51] on input "Assigned to" at bounding box center [586, 44] width 138 height 21
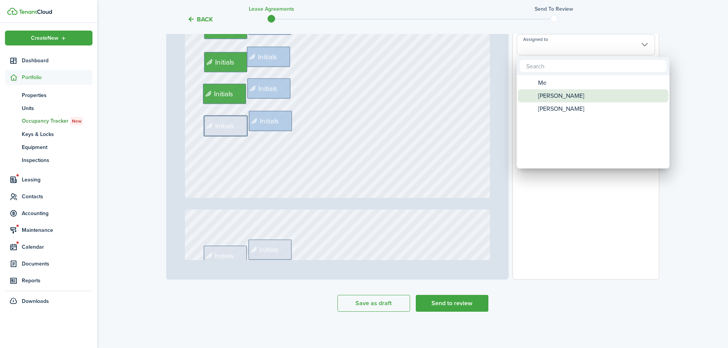
click at [556, 96] on span "[PERSON_NAME]" at bounding box center [561, 95] width 46 height 13
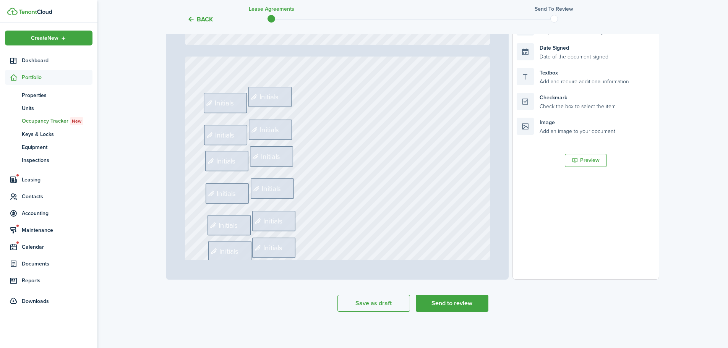
scroll to position [803, 0]
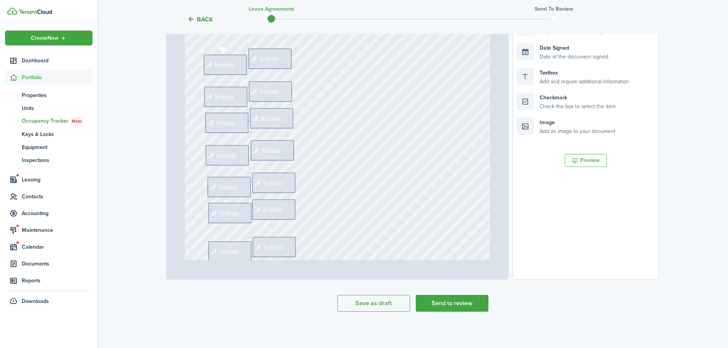
click at [220, 62] on span "Initials" at bounding box center [224, 65] width 19 height 11
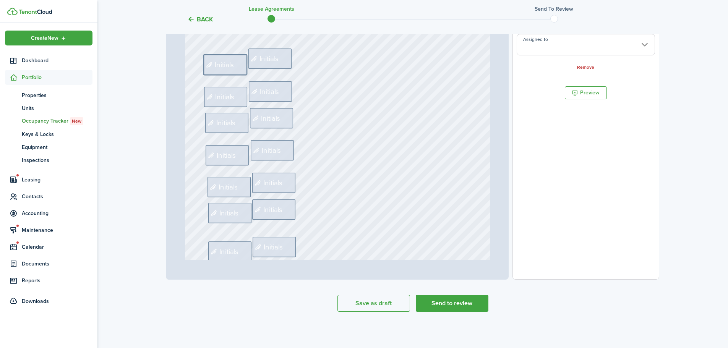
click at [532, 47] on input "Assigned to" at bounding box center [586, 44] width 138 height 21
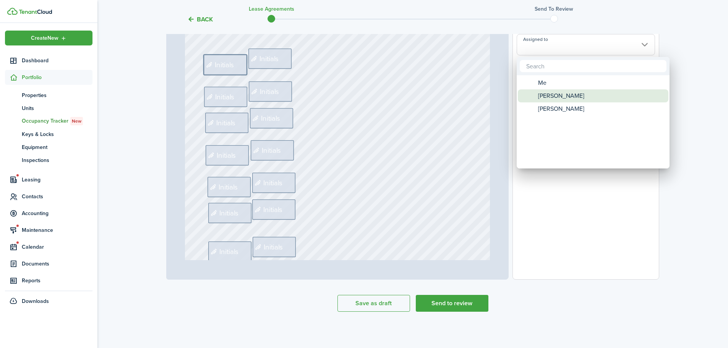
click at [541, 93] on span "[PERSON_NAME]" at bounding box center [561, 95] width 46 height 13
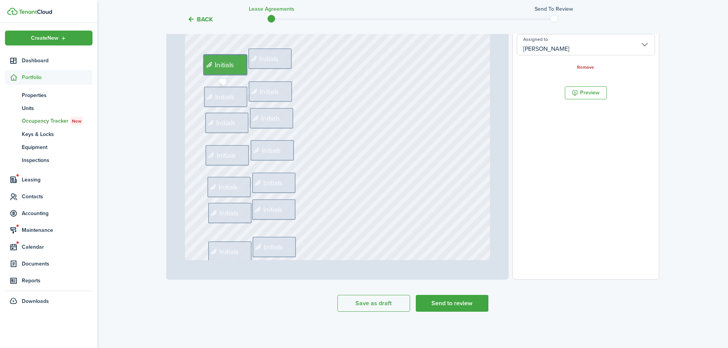
click at [219, 98] on span "Initials" at bounding box center [224, 96] width 19 height 11
click at [574, 51] on input "Assigned to" at bounding box center [586, 44] width 138 height 21
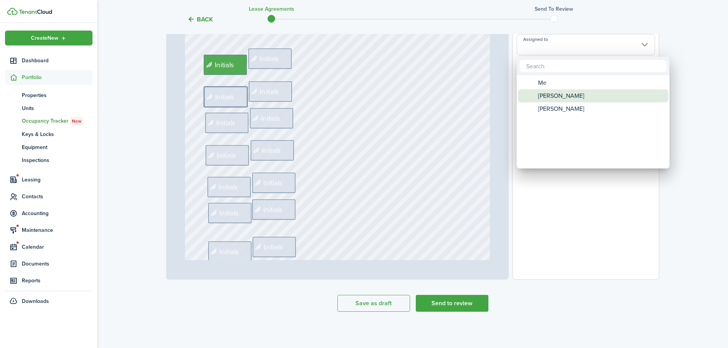
click at [563, 94] on span "[PERSON_NAME]" at bounding box center [561, 95] width 46 height 13
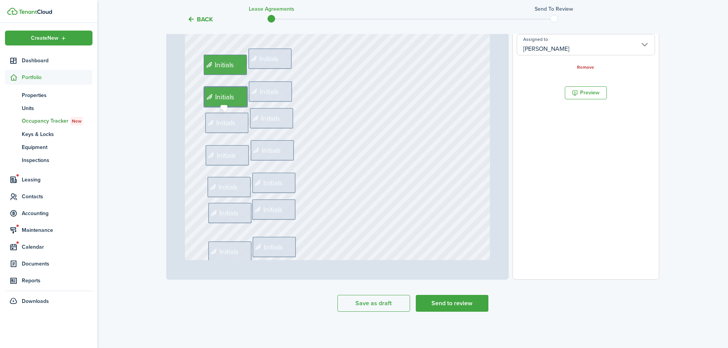
click at [216, 120] on span "Initials" at bounding box center [225, 122] width 19 height 11
click at [537, 50] on input "Assigned to" at bounding box center [586, 44] width 138 height 21
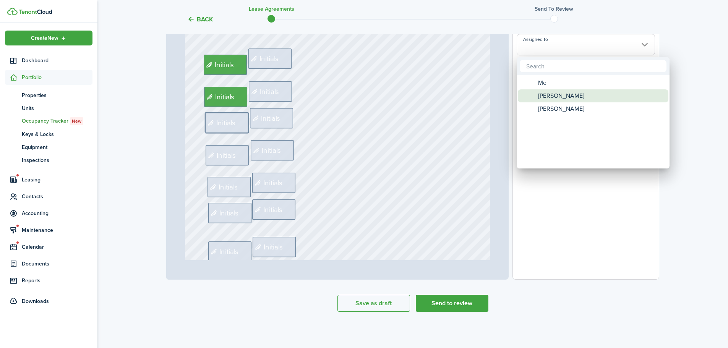
click at [539, 95] on span "[PERSON_NAME]" at bounding box center [561, 95] width 46 height 13
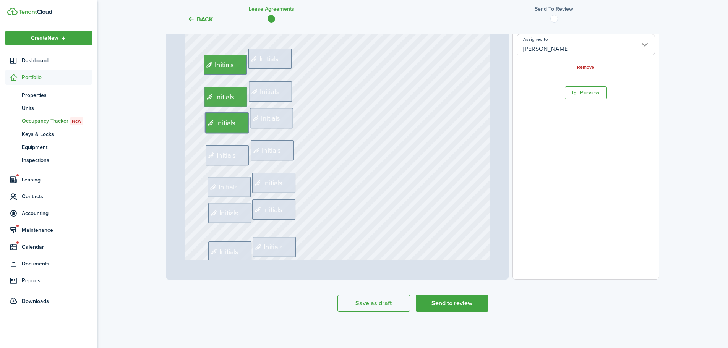
click at [228, 144] on div "Initials Initials Initials Initials Initials Initials Initials Initials Initial…" at bounding box center [337, 219] width 305 height 403
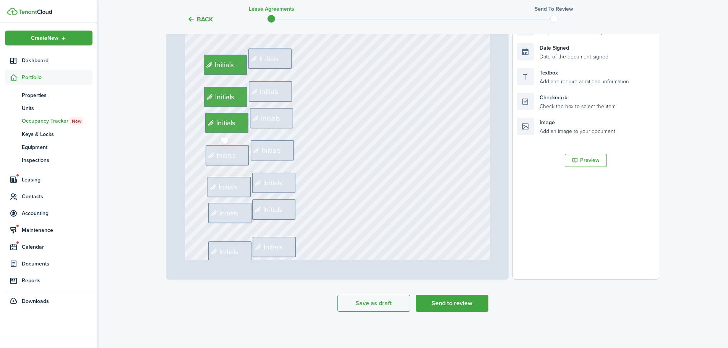
click at [226, 151] on span "Initials" at bounding box center [226, 155] width 19 height 11
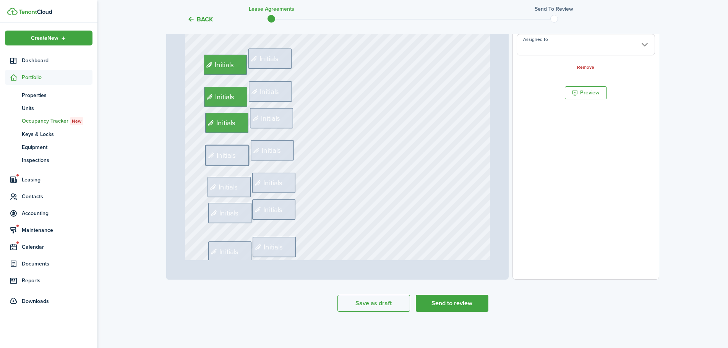
click at [583, 44] on input "Assigned to" at bounding box center [586, 44] width 138 height 21
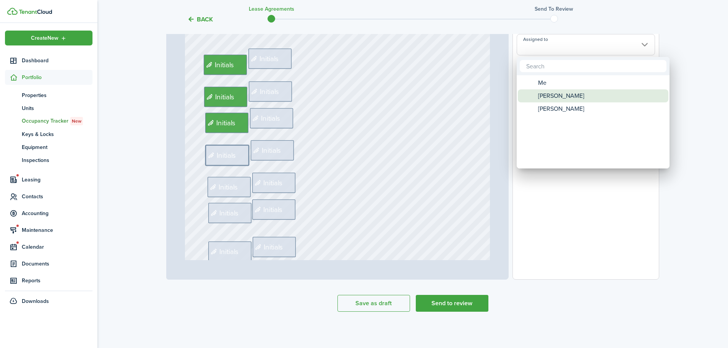
click at [553, 93] on span "[PERSON_NAME]" at bounding box center [561, 95] width 46 height 13
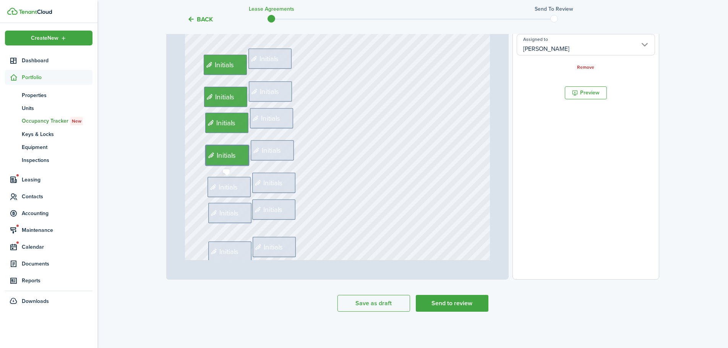
click at [229, 187] on span "Initials" at bounding box center [228, 187] width 19 height 11
click at [531, 52] on input "Assigned to" at bounding box center [586, 44] width 138 height 21
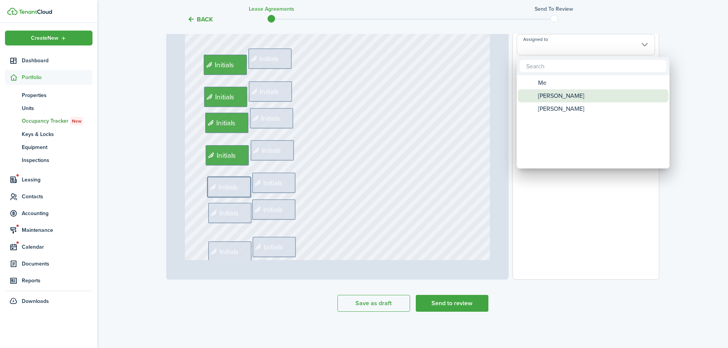
click at [557, 98] on span "[PERSON_NAME]" at bounding box center [561, 95] width 46 height 13
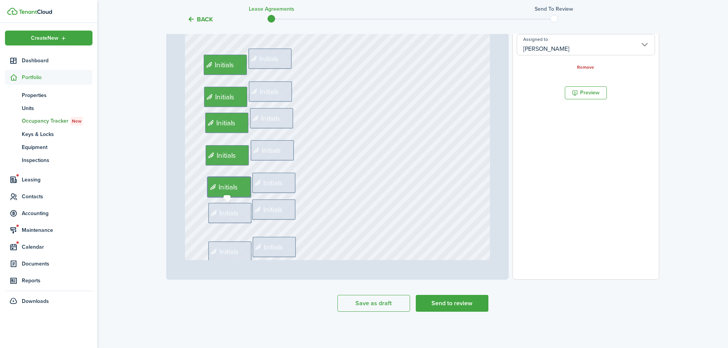
click at [224, 209] on span "Initials" at bounding box center [228, 213] width 19 height 11
click at [543, 50] on input "Assigned to" at bounding box center [586, 44] width 138 height 21
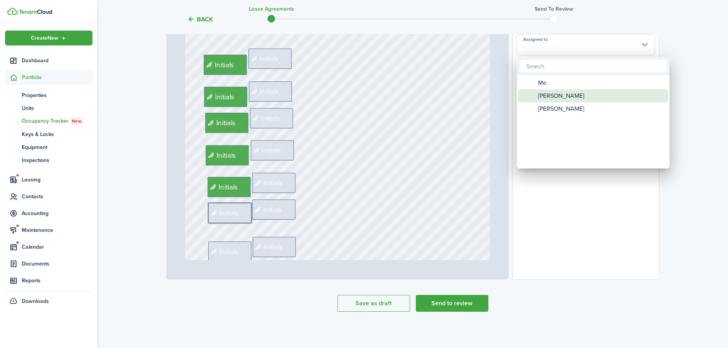
click at [549, 97] on span "[PERSON_NAME]" at bounding box center [561, 95] width 46 height 13
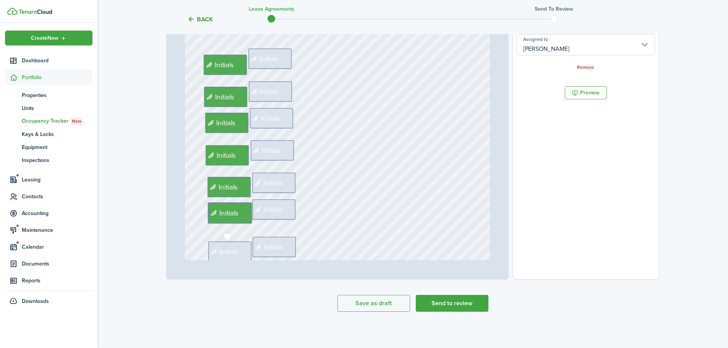
click at [213, 248] on span "Initials" at bounding box center [224, 251] width 31 height 11
click at [528, 53] on input "Assigned to" at bounding box center [586, 44] width 138 height 21
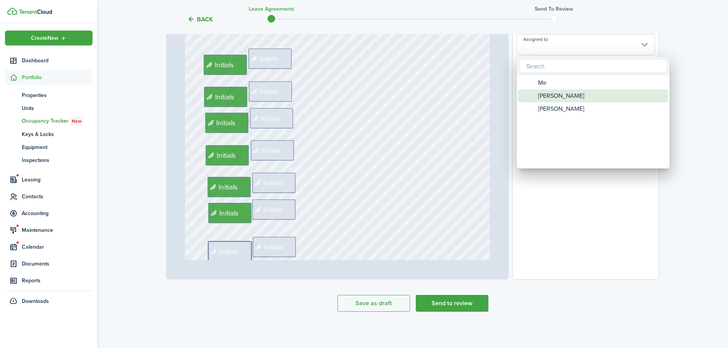
click at [552, 93] on span "[PERSON_NAME]" at bounding box center [561, 95] width 46 height 13
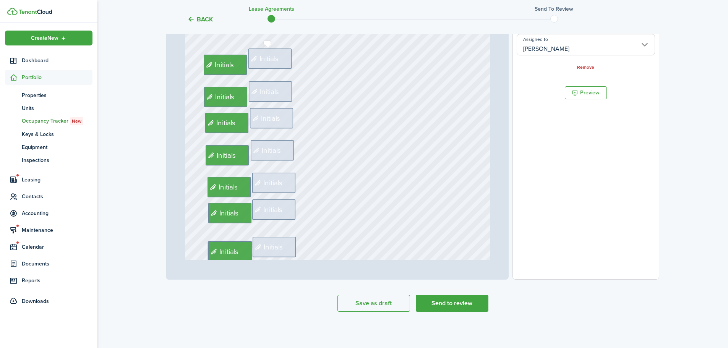
click at [263, 53] on div "Initials" at bounding box center [269, 59] width 43 height 20
click at [592, 55] on input "Assigned to" at bounding box center [586, 44] width 138 height 21
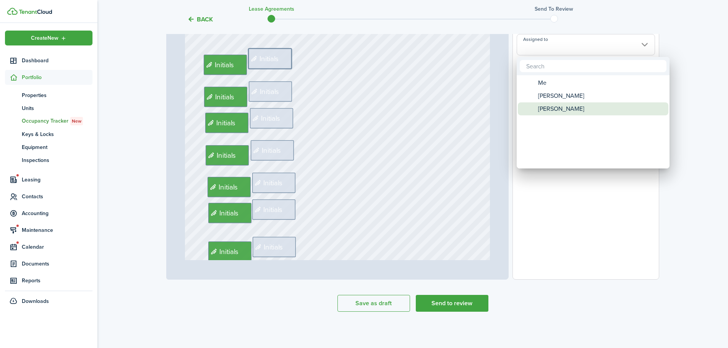
click at [535, 108] on div "[PERSON_NAME]" at bounding box center [596, 108] width 135 height 13
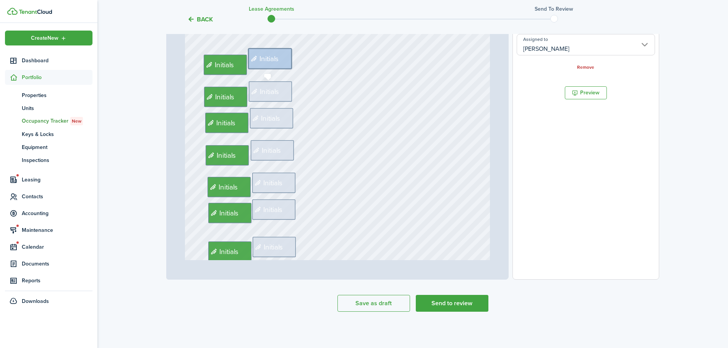
click at [266, 97] on div "Initials" at bounding box center [270, 91] width 43 height 20
click at [557, 50] on input "Assigned to" at bounding box center [586, 44] width 138 height 21
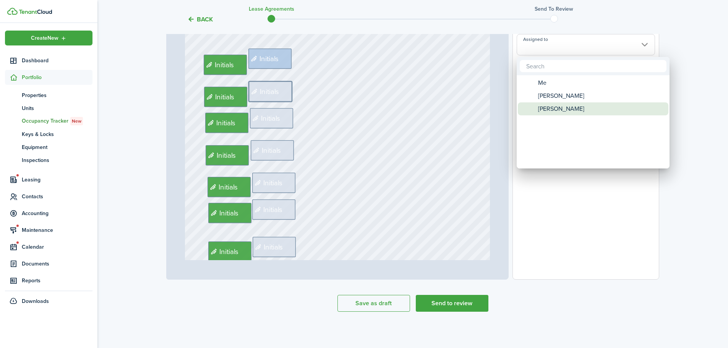
click at [555, 104] on span "[PERSON_NAME]" at bounding box center [561, 108] width 46 height 13
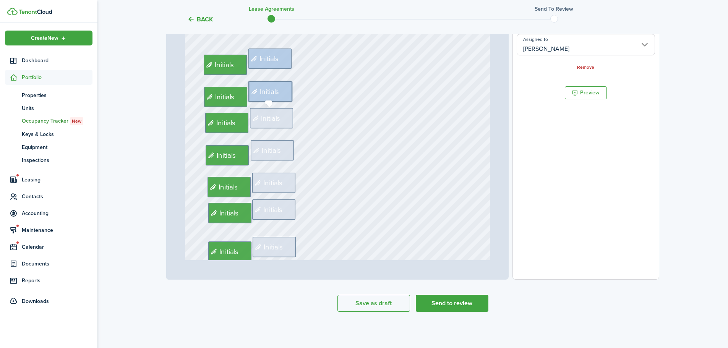
click at [270, 118] on span "Initials" at bounding box center [270, 118] width 19 height 11
click at [554, 50] on input "Assigned to" at bounding box center [586, 44] width 138 height 21
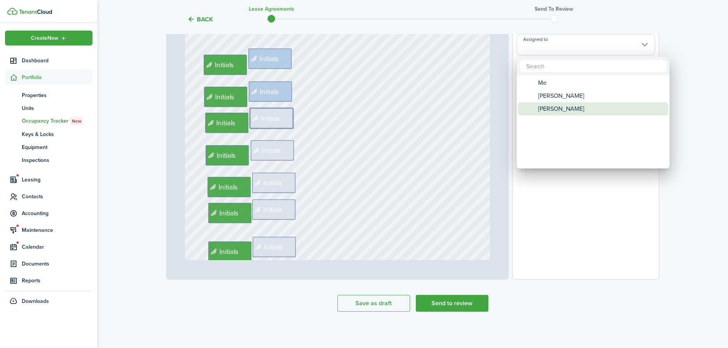
click at [543, 109] on span "[PERSON_NAME]" at bounding box center [561, 108] width 46 height 13
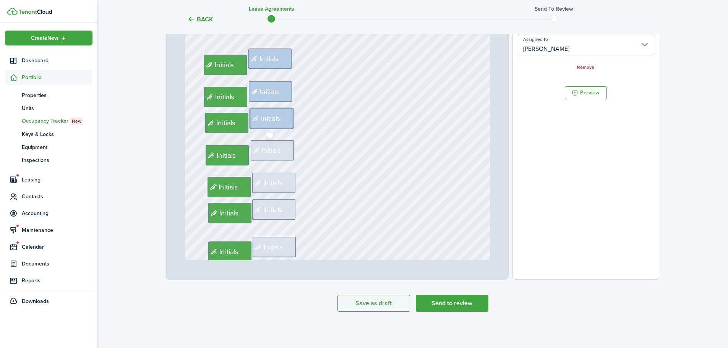
click at [267, 150] on span "Initials" at bounding box center [271, 150] width 19 height 11
click at [548, 52] on input "Assigned to" at bounding box center [586, 44] width 138 height 21
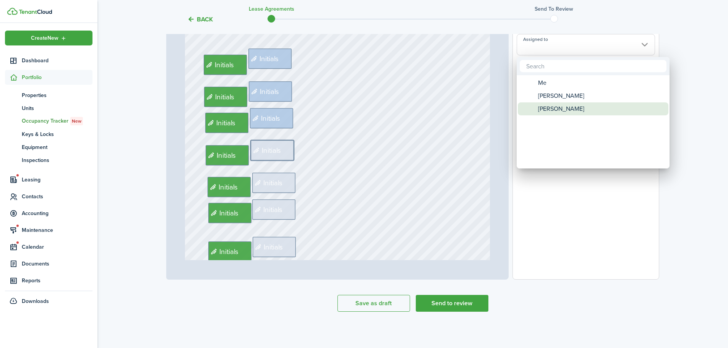
click at [535, 104] on div "[PERSON_NAME]" at bounding box center [596, 108] width 135 height 13
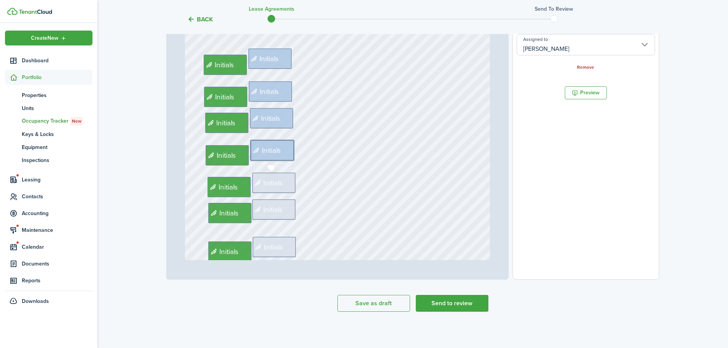
click at [264, 183] on span "Initials" at bounding box center [273, 183] width 19 height 11
click at [545, 50] on input "Assigned to" at bounding box center [586, 44] width 138 height 21
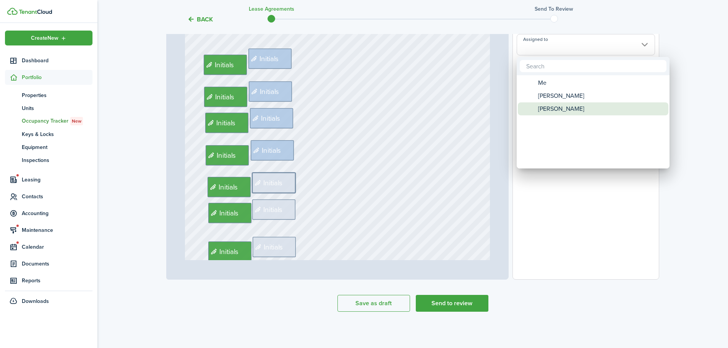
click at [542, 107] on span "[PERSON_NAME]" at bounding box center [561, 108] width 46 height 13
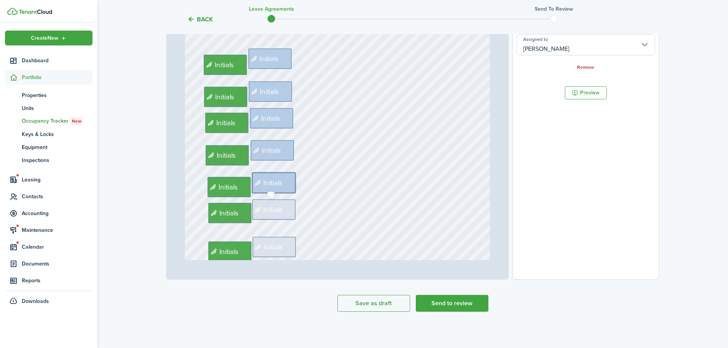
click at [278, 214] on span "Initials" at bounding box center [273, 209] width 19 height 11
click at [551, 47] on input "Assigned to" at bounding box center [586, 44] width 138 height 21
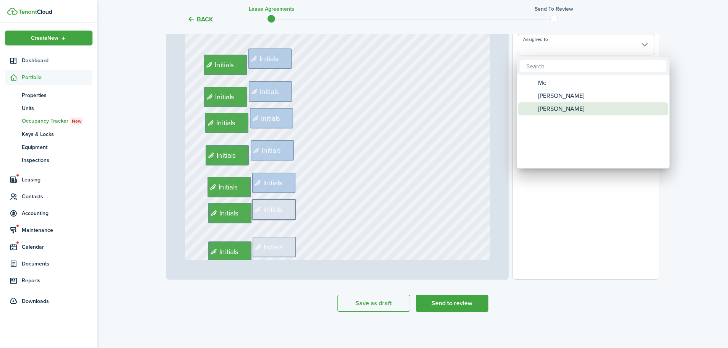
click at [551, 106] on span "[PERSON_NAME]" at bounding box center [561, 108] width 46 height 13
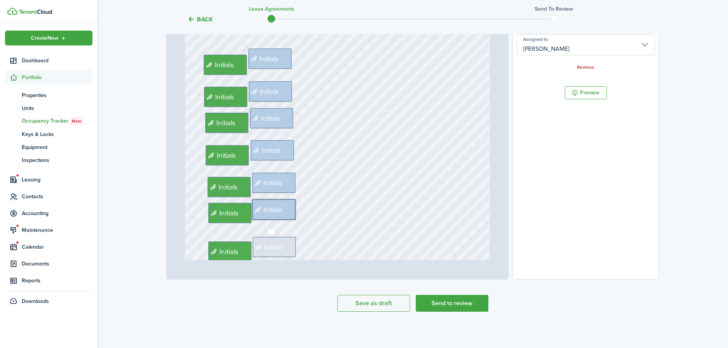
click at [274, 245] on span "Initials" at bounding box center [273, 247] width 19 height 11
click at [572, 48] on input "Assigned to" at bounding box center [586, 44] width 138 height 21
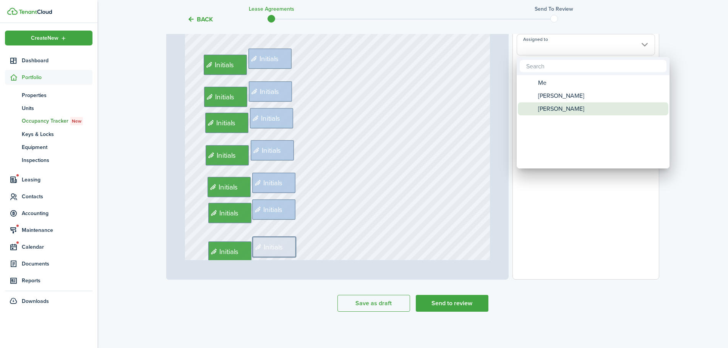
click at [551, 112] on span "[PERSON_NAME]" at bounding box center [561, 108] width 46 height 13
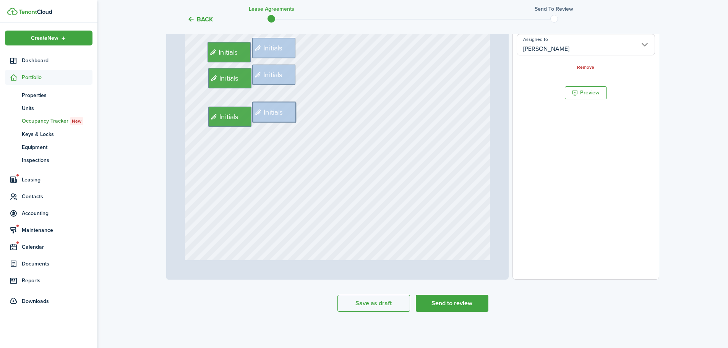
scroll to position [994, 0]
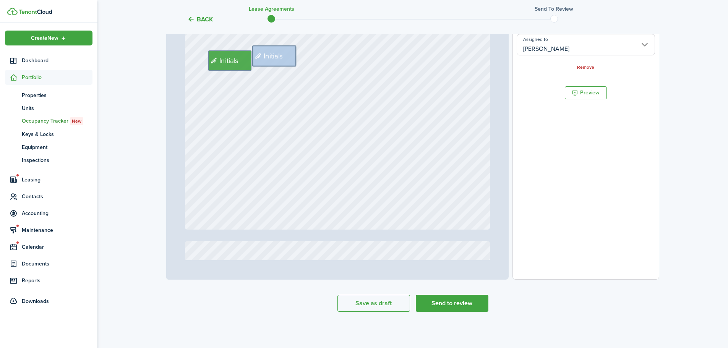
click at [434, 105] on div "Initials Initials Initials Initials Initials Initials Initials Initials Initial…" at bounding box center [337, 28] width 305 height 403
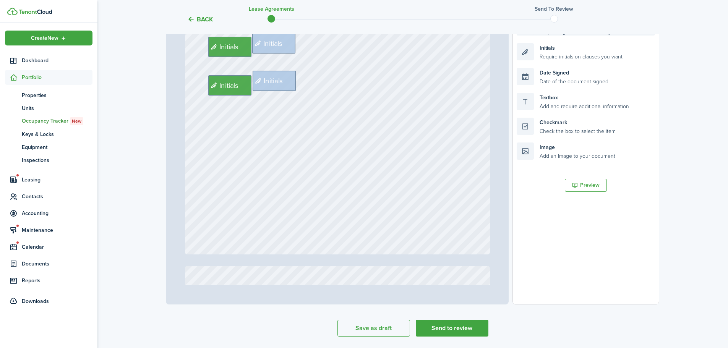
scroll to position [109, 0]
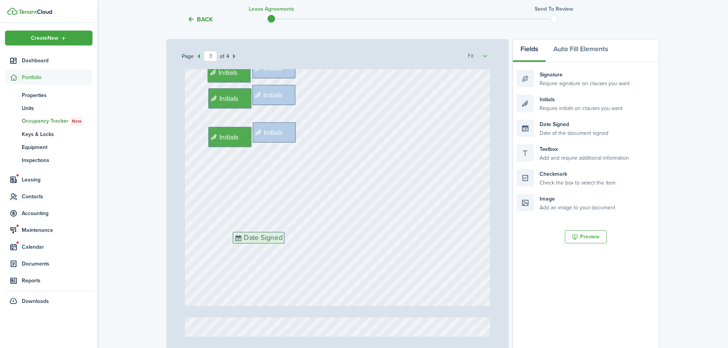
drag, startPoint x: 562, startPoint y: 125, endPoint x: 278, endPoint y: 238, distance: 305.4
click at [278, 238] on div "Page 3 of 4 50% 75% 100% 150% 200% Fit Initials [EMAIL_ADDRESS][DOMAIN_NAME], […" at bounding box center [412, 197] width 493 height 317
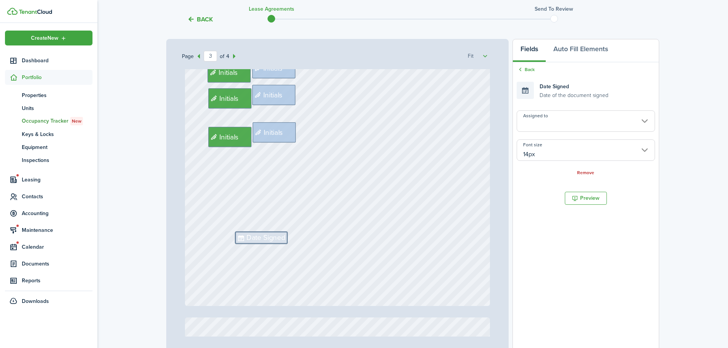
click at [540, 119] on input "Assigned to" at bounding box center [586, 120] width 138 height 21
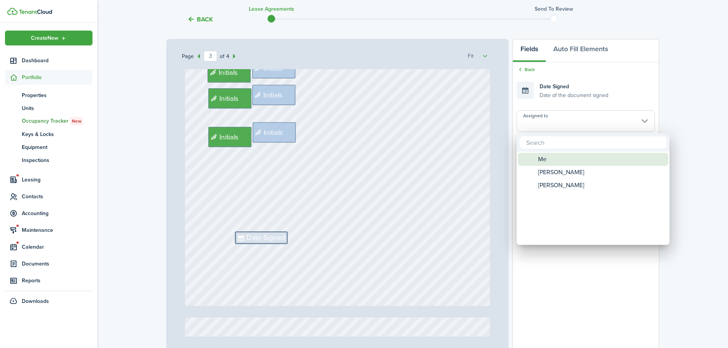
click at [543, 159] on span "Me" at bounding box center [542, 159] width 8 height 13
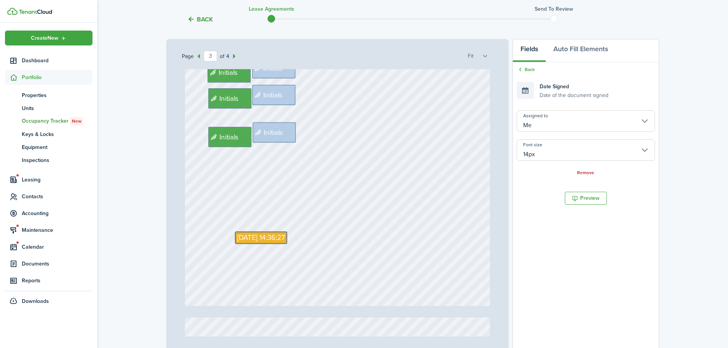
scroll to position [1223, 0]
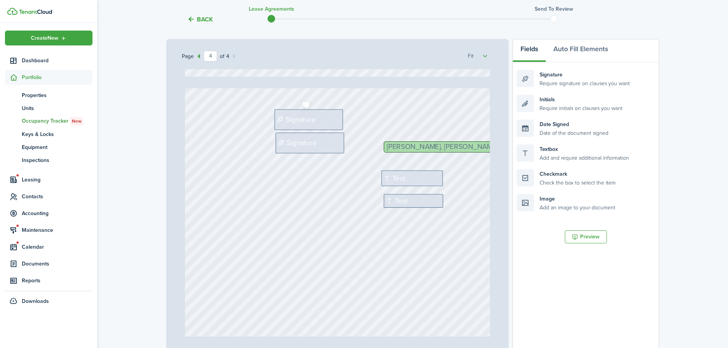
click at [297, 113] on div "Signature" at bounding box center [308, 119] width 69 height 21
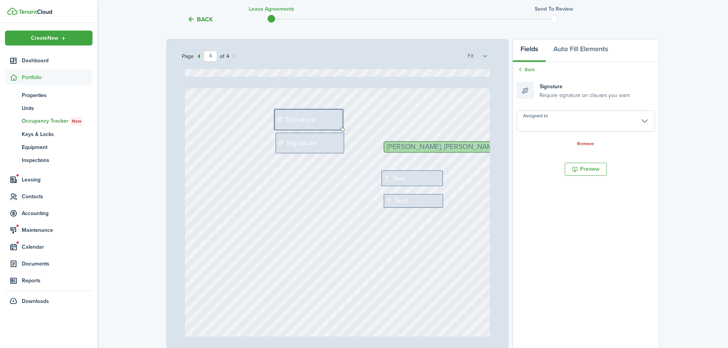
click at [568, 123] on input "Assigned to" at bounding box center [586, 120] width 138 height 21
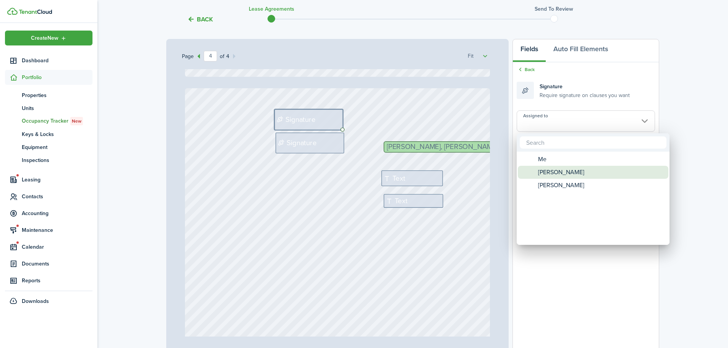
click at [557, 174] on span "[PERSON_NAME]" at bounding box center [561, 172] width 46 height 13
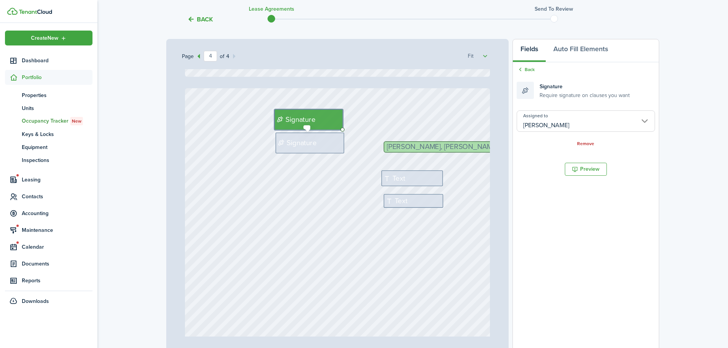
click at [306, 142] on span "Signature" at bounding box center [302, 143] width 30 height 11
click at [565, 127] on input "Assigned to" at bounding box center [586, 120] width 138 height 21
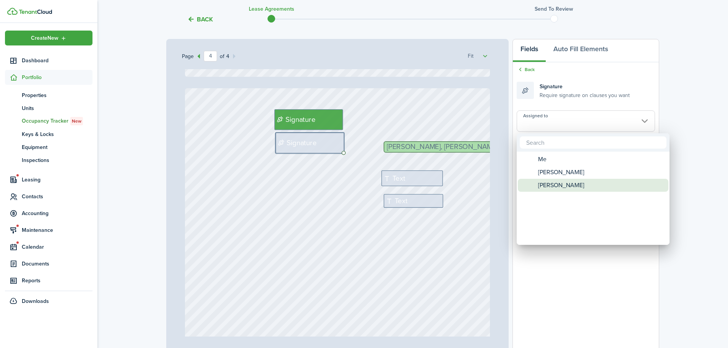
click at [553, 182] on span "[PERSON_NAME]" at bounding box center [561, 185] width 46 height 13
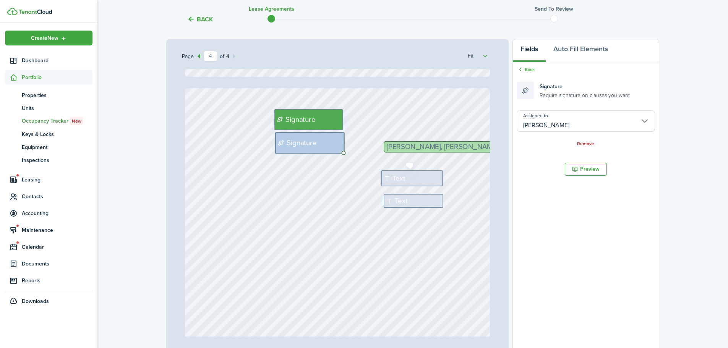
click at [409, 179] on div "Text" at bounding box center [412, 178] width 62 height 16
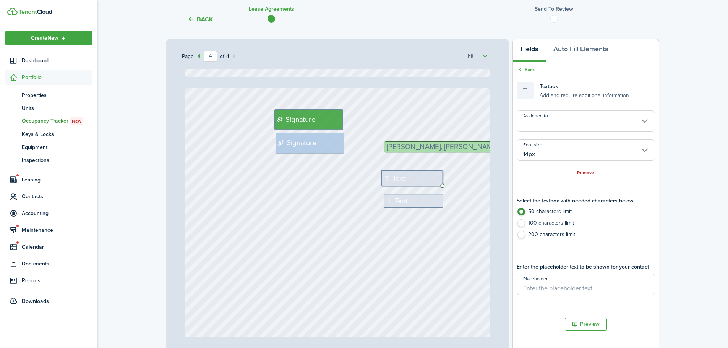
click at [570, 123] on input "Assigned to" at bounding box center [586, 120] width 138 height 21
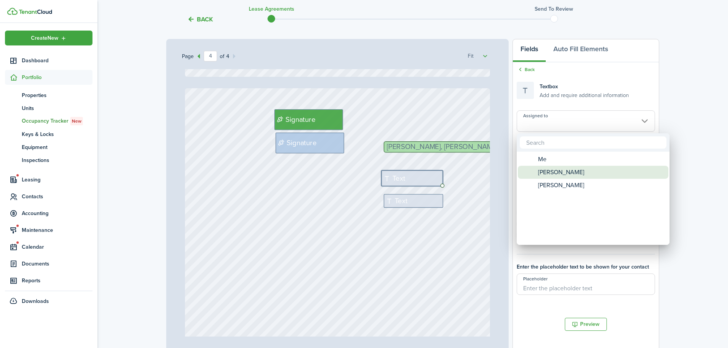
click at [552, 172] on span "[PERSON_NAME]" at bounding box center [561, 172] width 46 height 13
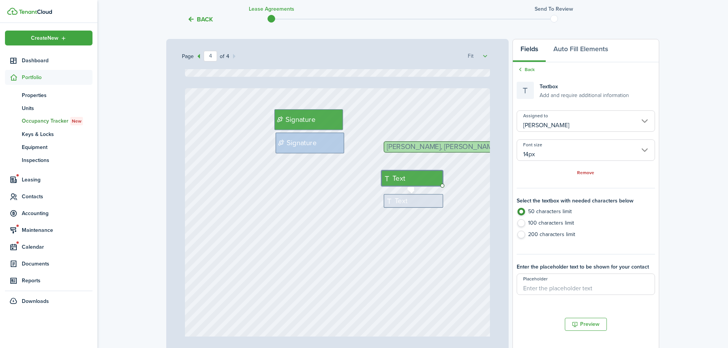
click at [418, 196] on div "Text" at bounding box center [414, 201] width 60 height 14
click at [554, 116] on input "Assigned to" at bounding box center [586, 120] width 138 height 21
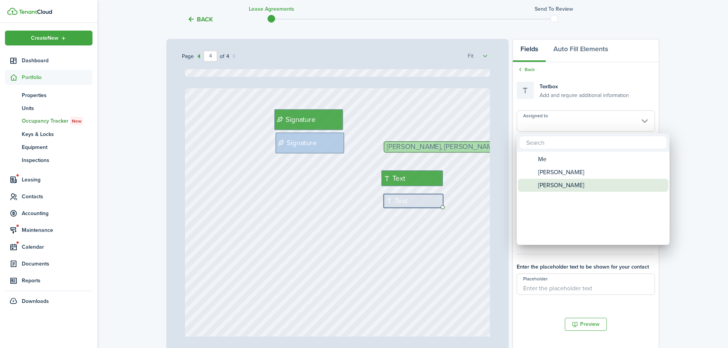
click at [556, 182] on span "[PERSON_NAME]" at bounding box center [561, 185] width 46 height 13
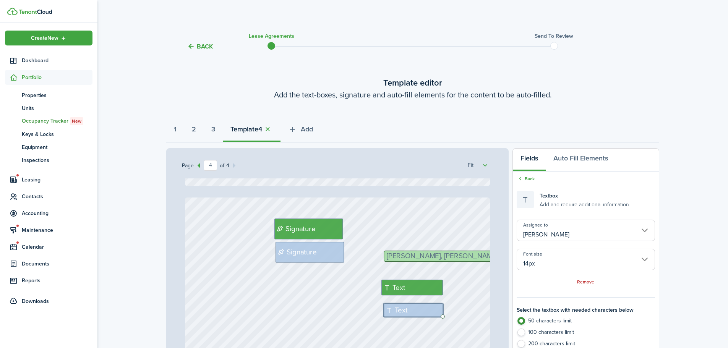
scroll to position [186, 0]
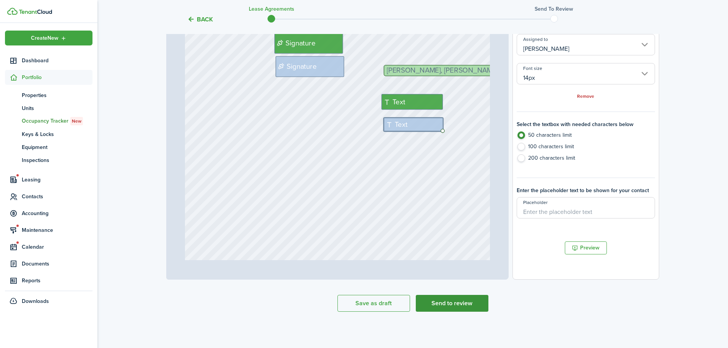
click at [459, 307] on button "Send to review" at bounding box center [452, 303] width 73 height 17
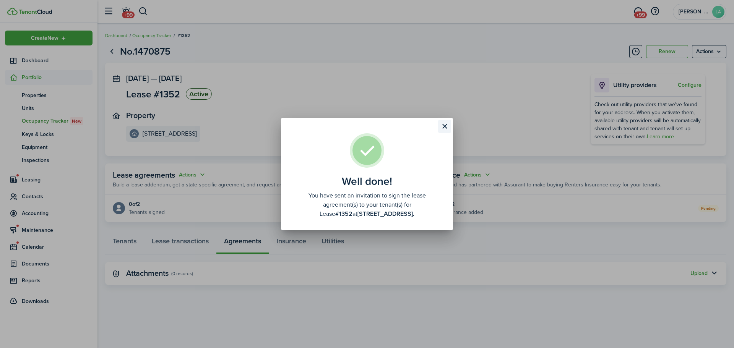
click at [443, 128] on button "Close modal" at bounding box center [444, 126] width 13 height 13
